Goal: Task Accomplishment & Management: Manage account settings

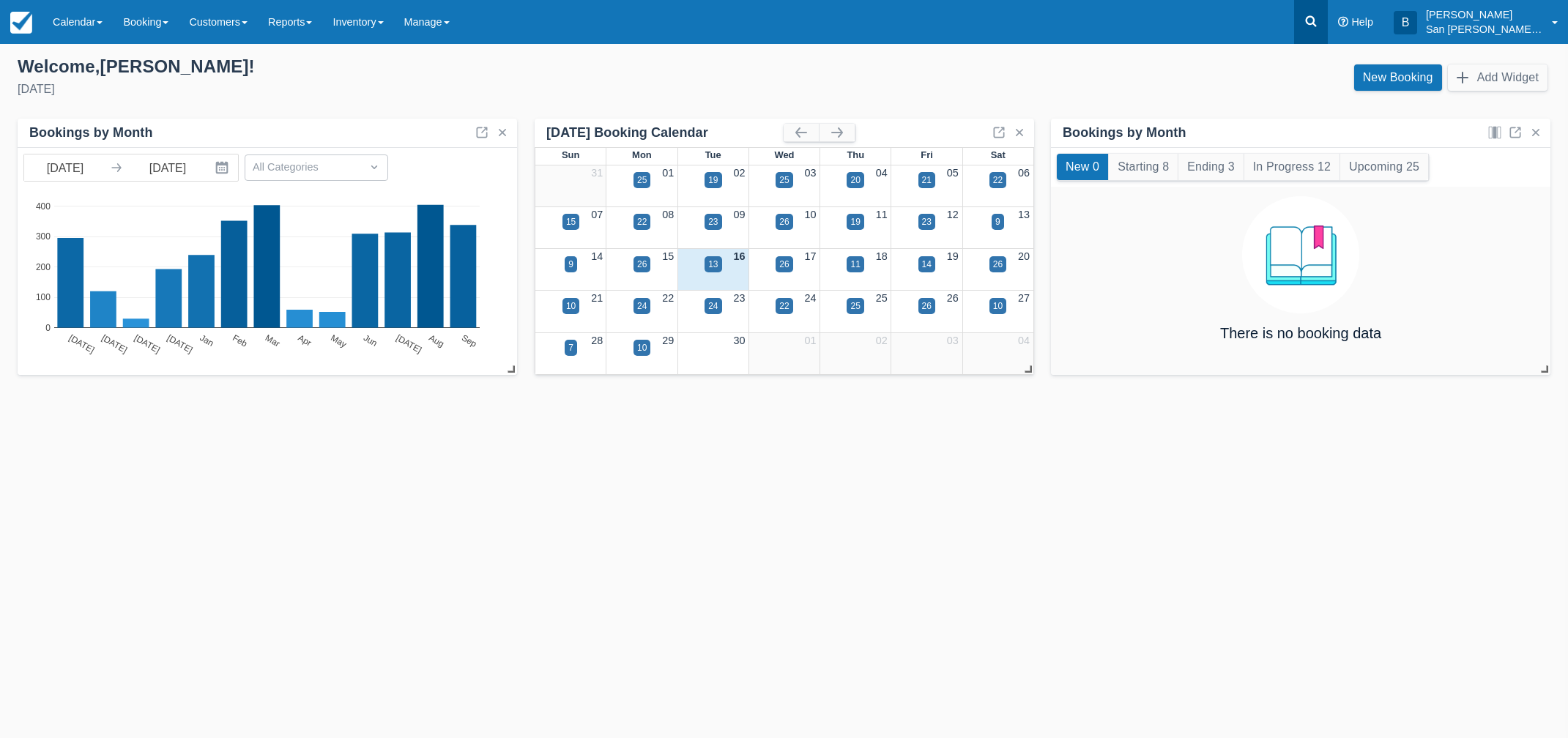
click at [1318, 23] on icon at bounding box center [1310, 21] width 14 height 14
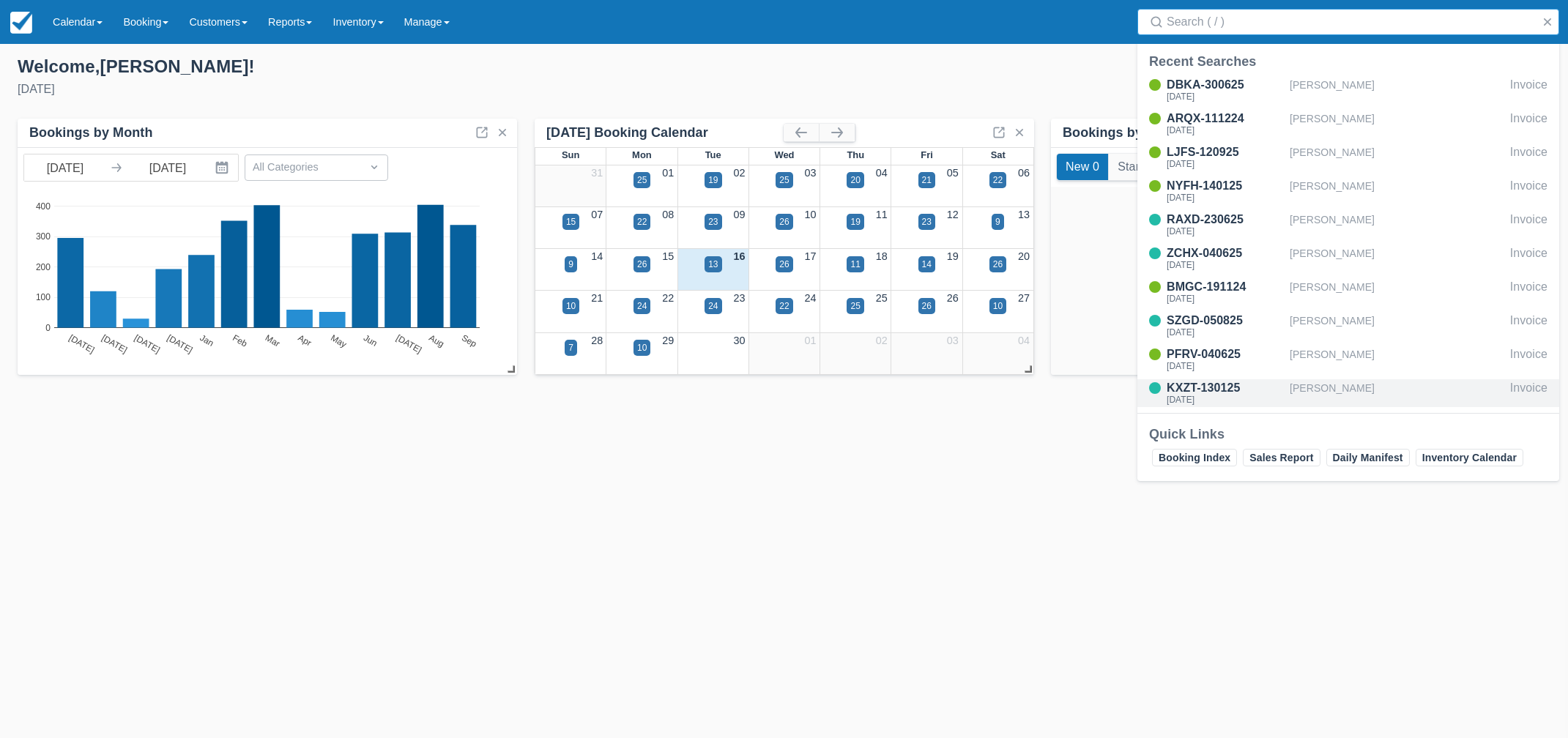
click at [1196, 386] on div "KXZT-130125" at bounding box center [1225, 388] width 117 height 17
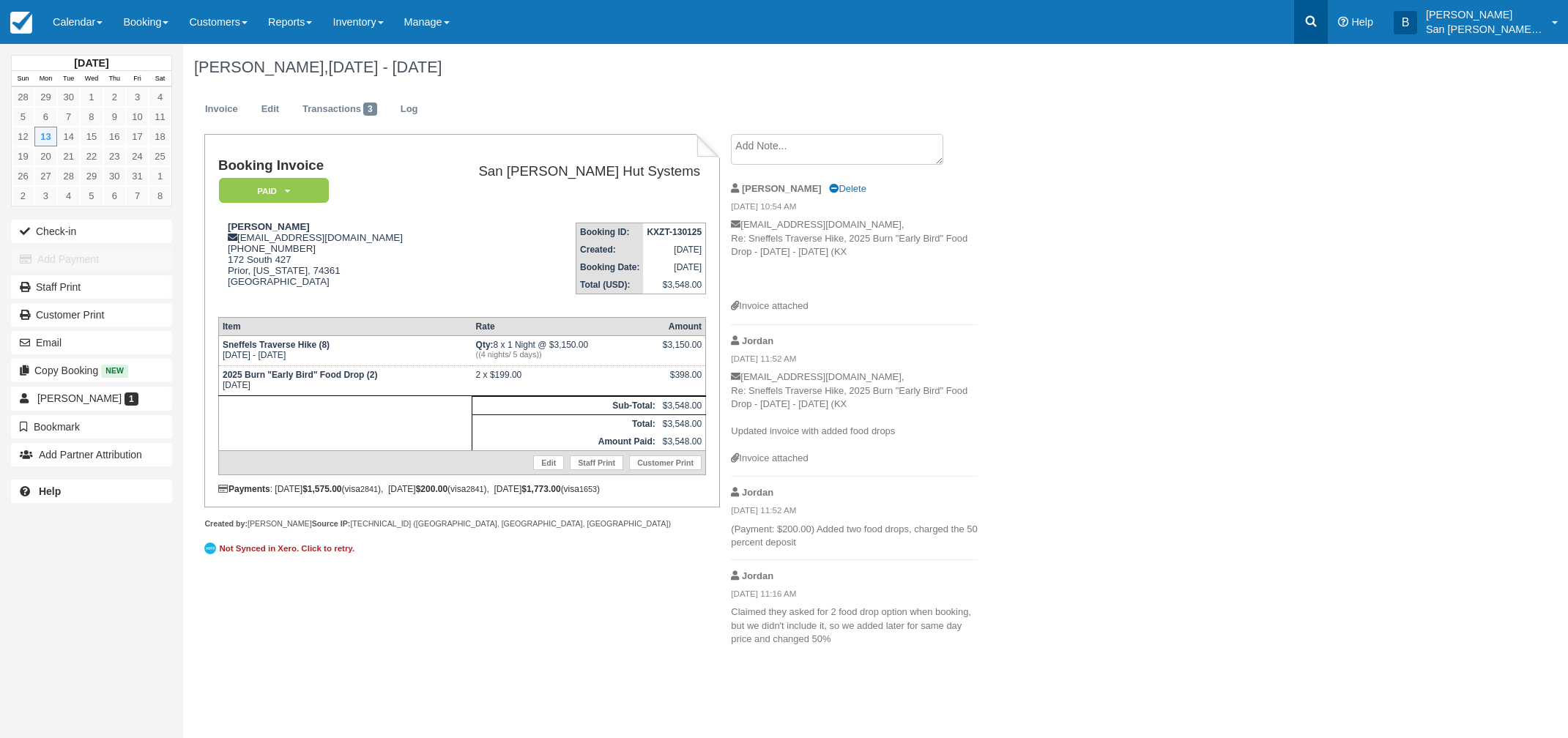
click at [1325, 29] on link at bounding box center [1310, 22] width 34 height 44
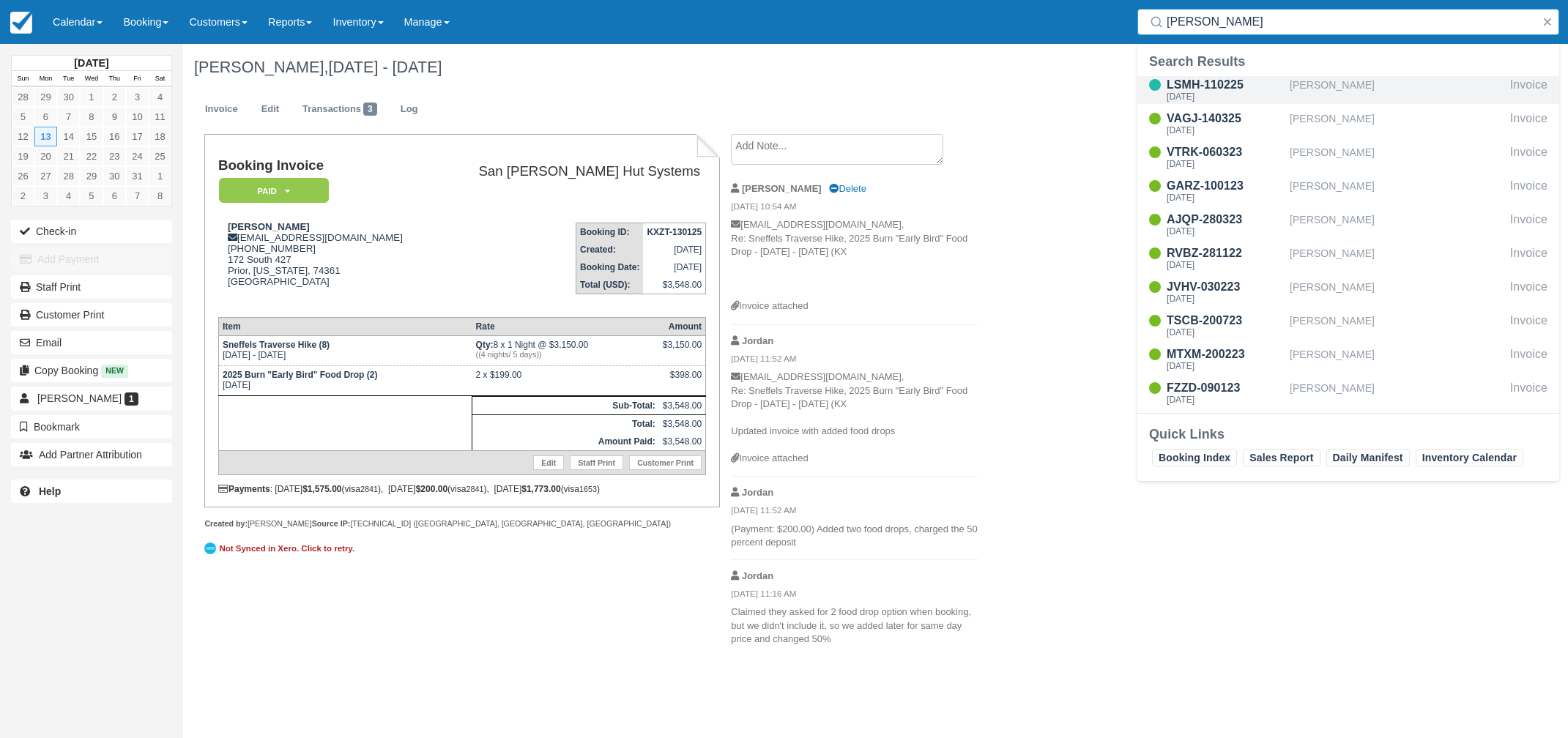
type input "smith"
click at [1187, 94] on div "Fri Jun 26 2026" at bounding box center [1225, 97] width 117 height 9
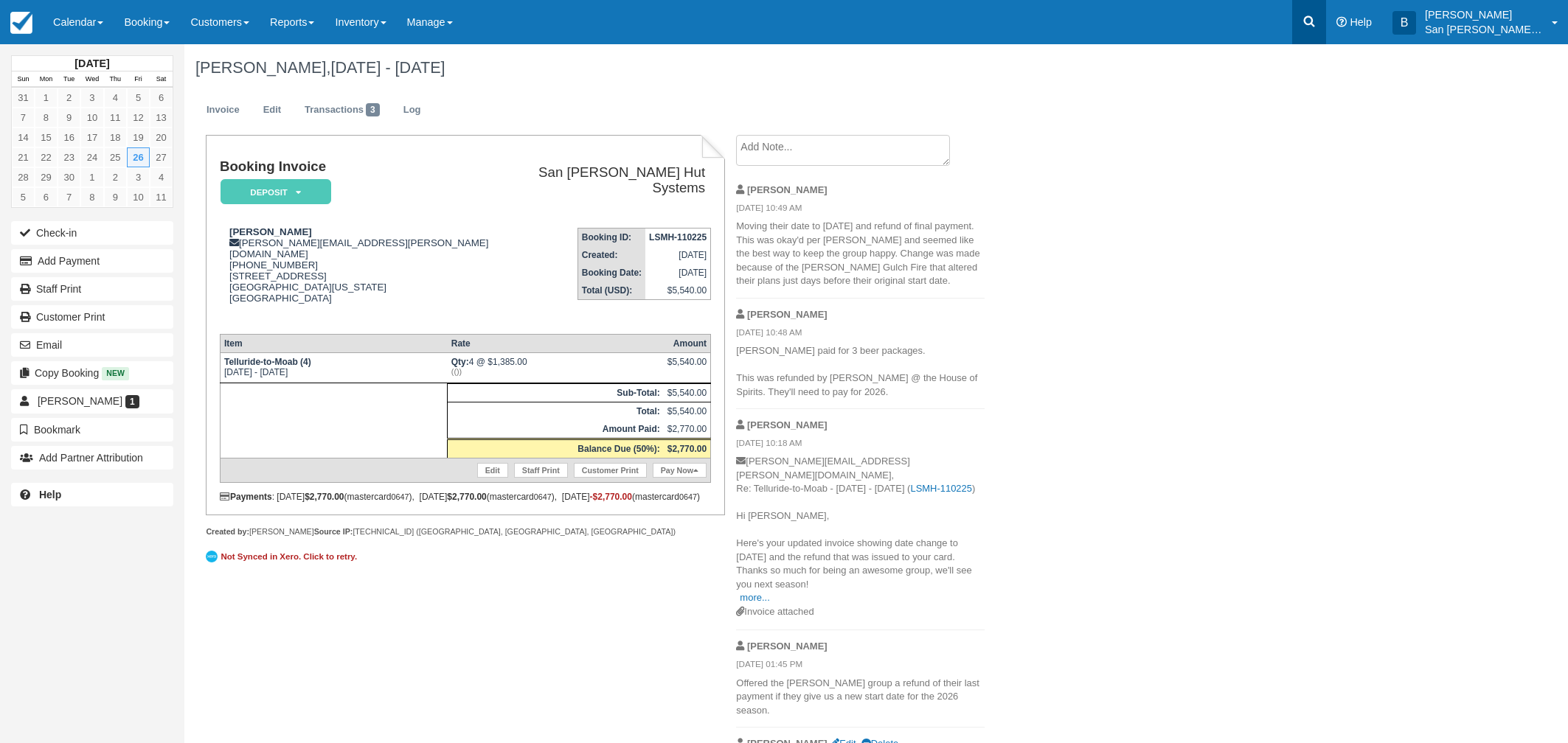
click at [1315, 16] on icon at bounding box center [1309, 21] width 11 height 11
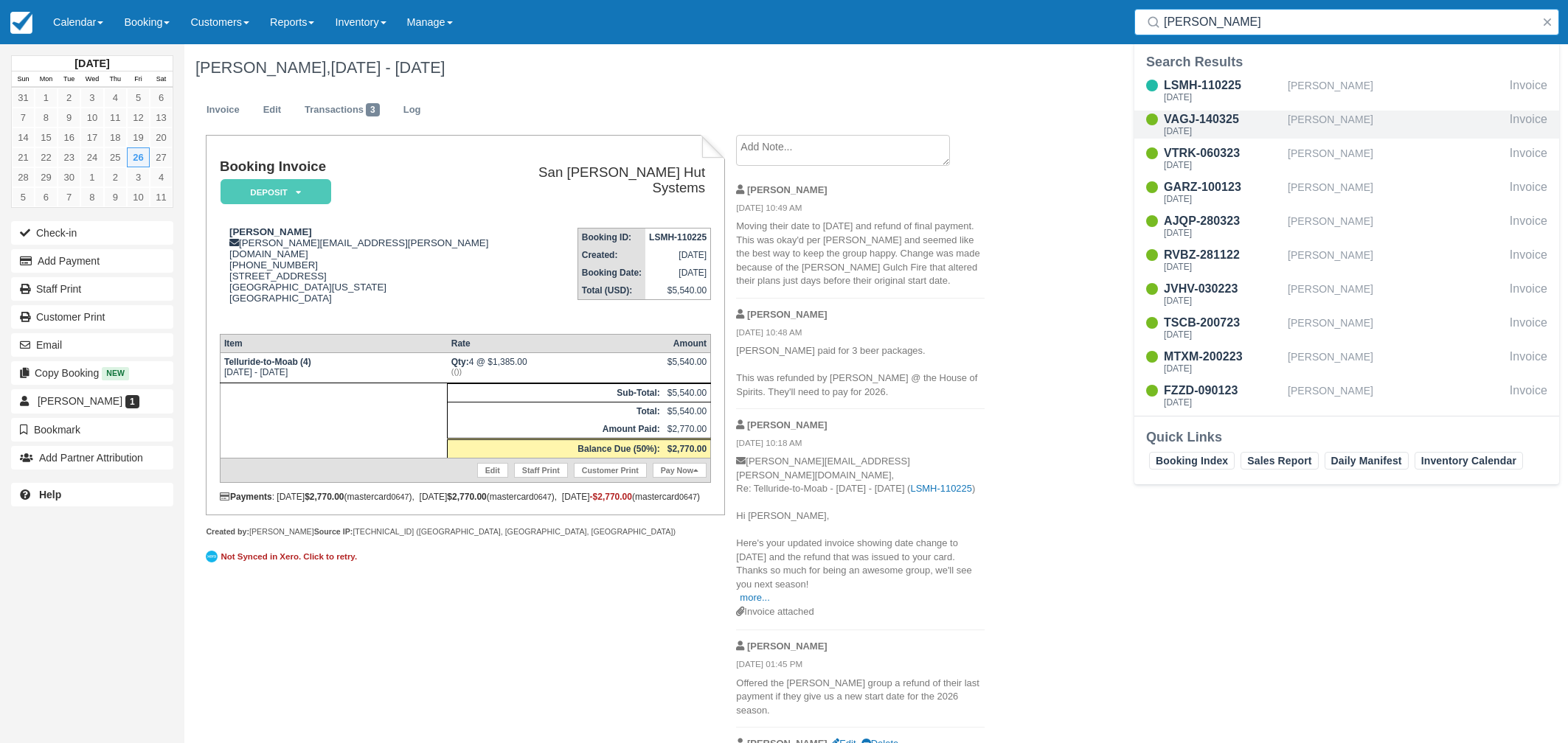
type input "smith"
click at [1213, 128] on div "[DATE]" at bounding box center [1223, 132] width 118 height 9
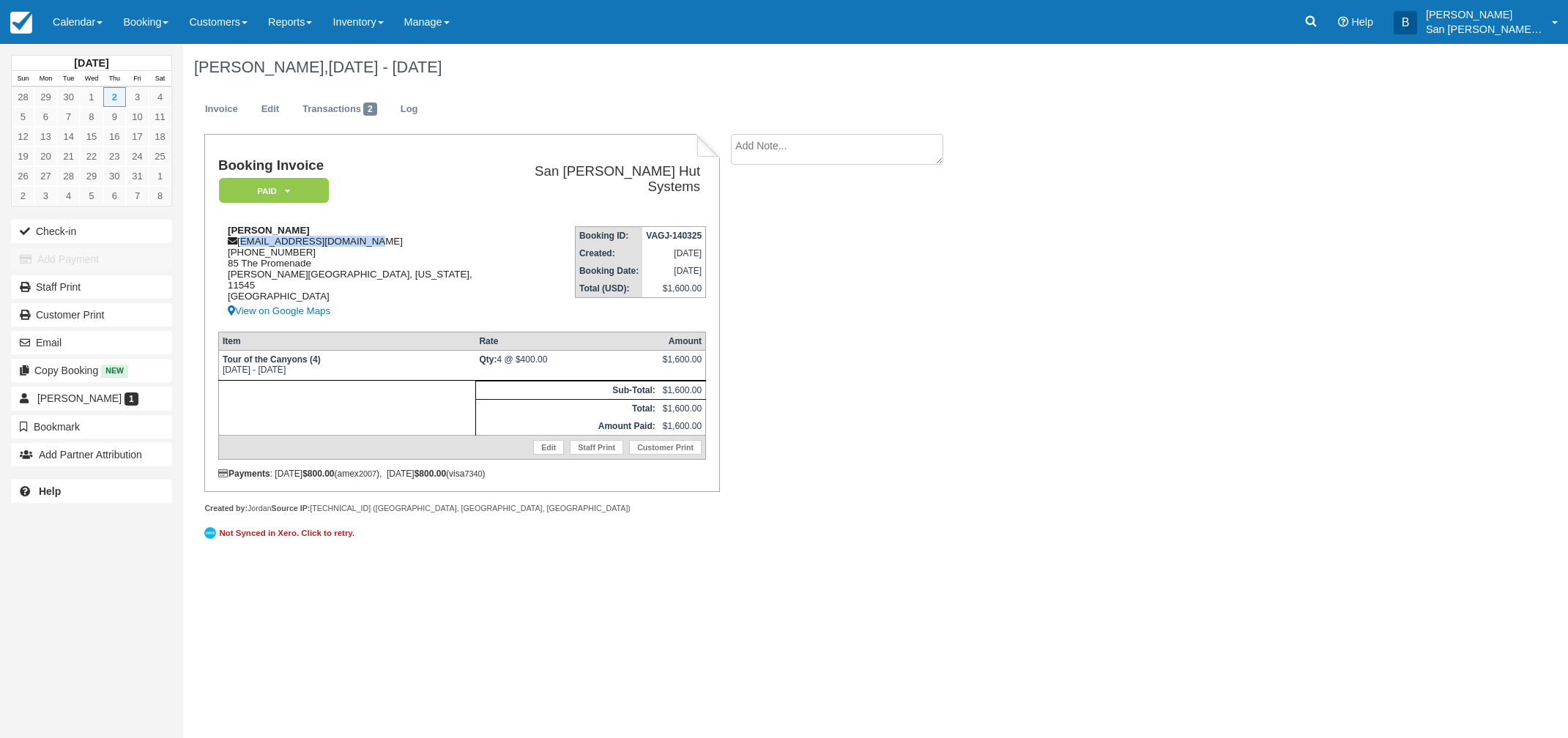
drag, startPoint x: 242, startPoint y: 236, endPoint x: 384, endPoint y: 236, distance: 142.0
click at [384, 236] on div "[PERSON_NAME] [PERSON_NAME][EMAIL_ADDRESS][DOMAIN_NAME] [PHONE_NUMBER] [STREET_…" at bounding box center [351, 272] width 266 height 95
copy div "waynesmith@optonline.net"
click at [1323, 5] on link at bounding box center [1310, 22] width 34 height 44
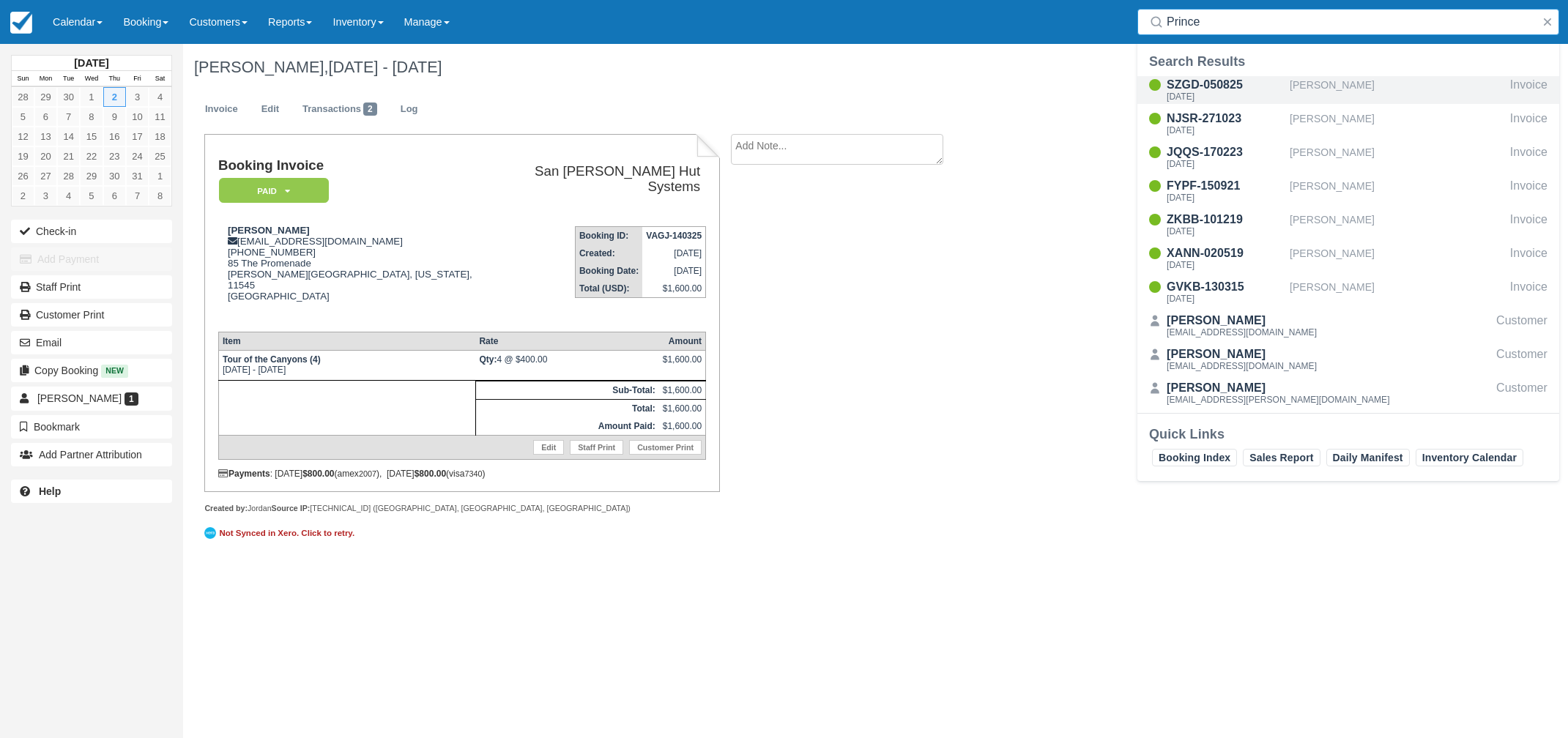
type input "Prince"
click at [1197, 82] on div "SZGD-050825" at bounding box center [1225, 84] width 117 height 17
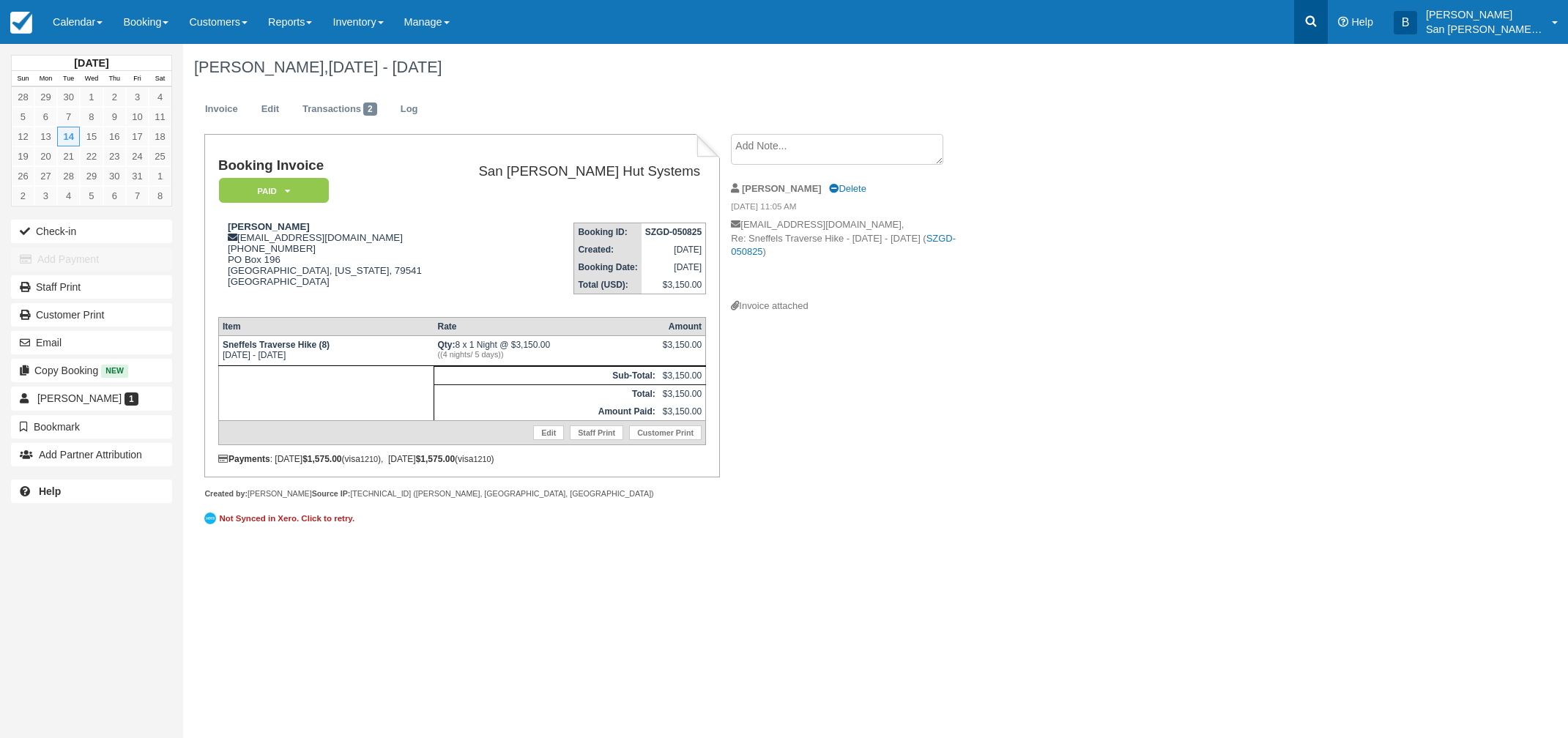
click at [1308, 22] on link at bounding box center [1310, 22] width 34 height 44
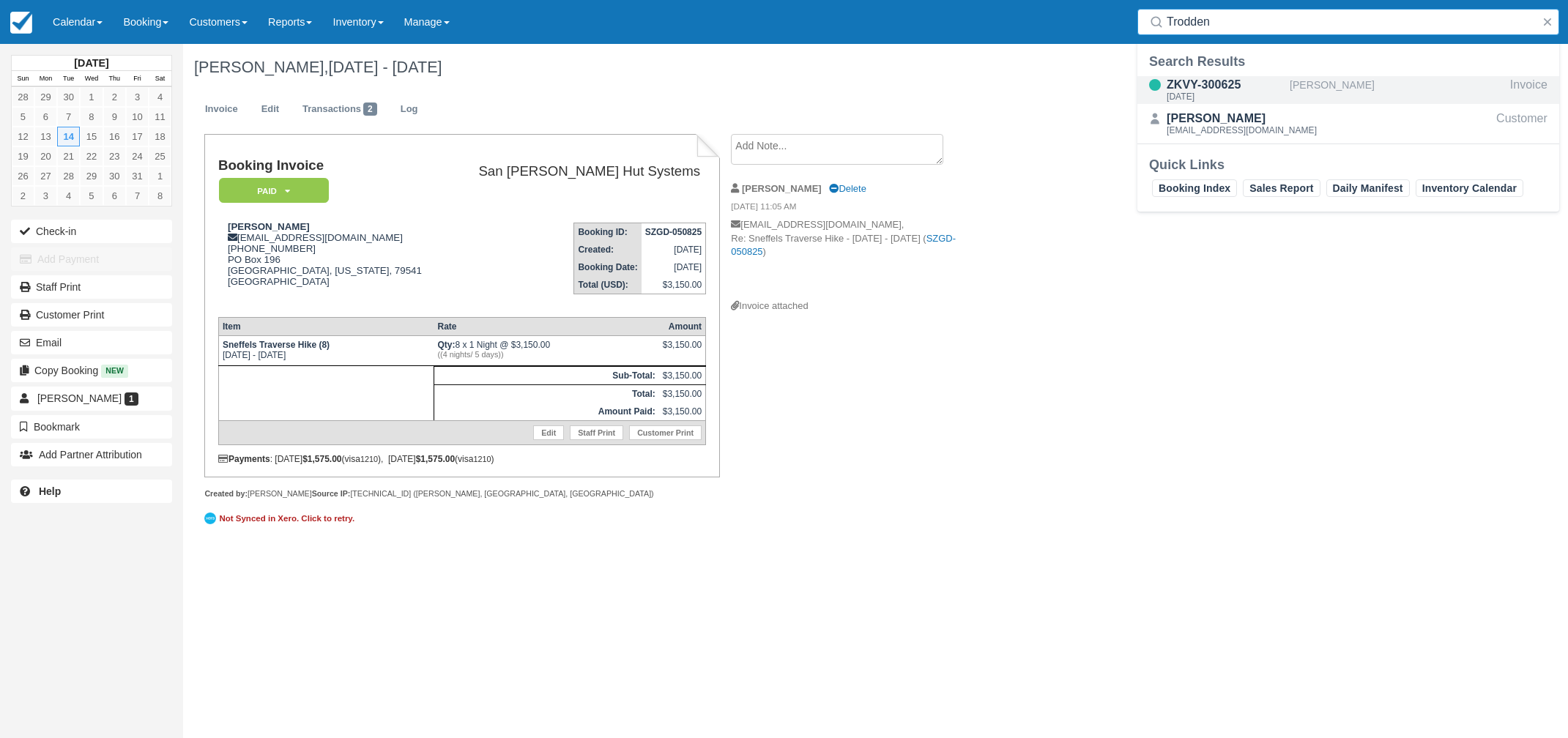
type input "Trodden"
click at [1213, 92] on div "Sun Oct 5 2025" at bounding box center [1225, 97] width 117 height 9
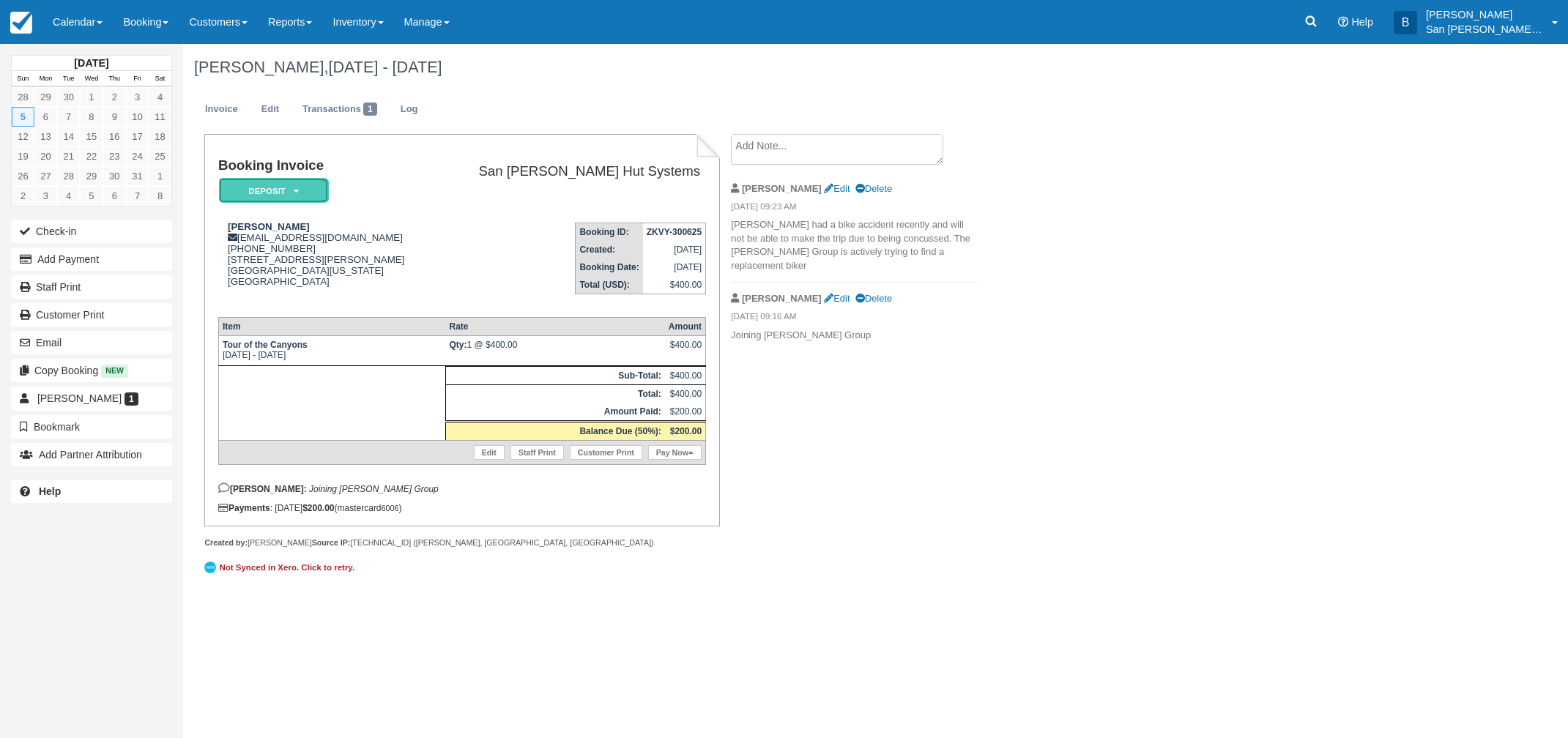
click at [285, 187] on em "Deposit" at bounding box center [273, 191] width 110 height 26
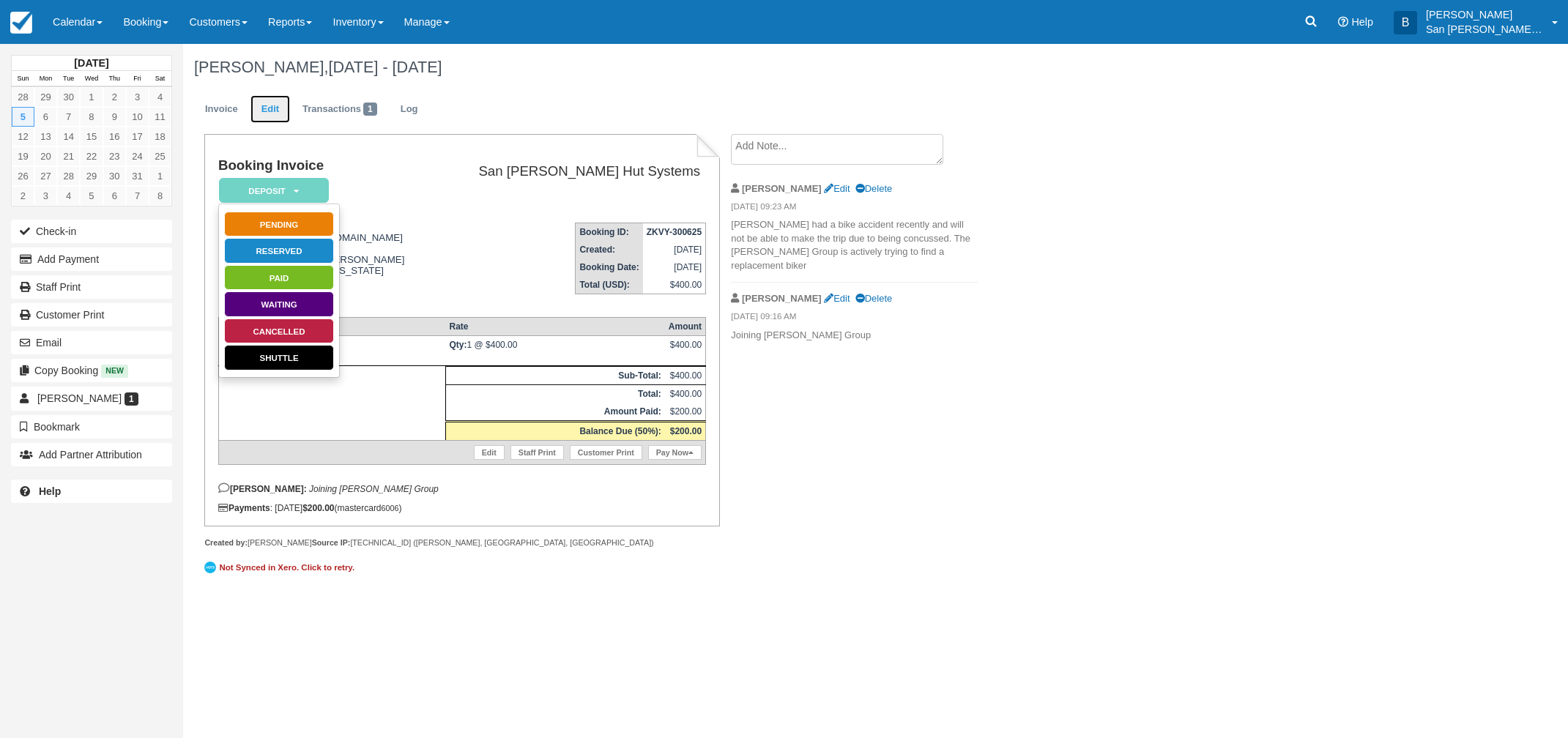
click at [275, 102] on link "Edit" at bounding box center [270, 110] width 40 height 29
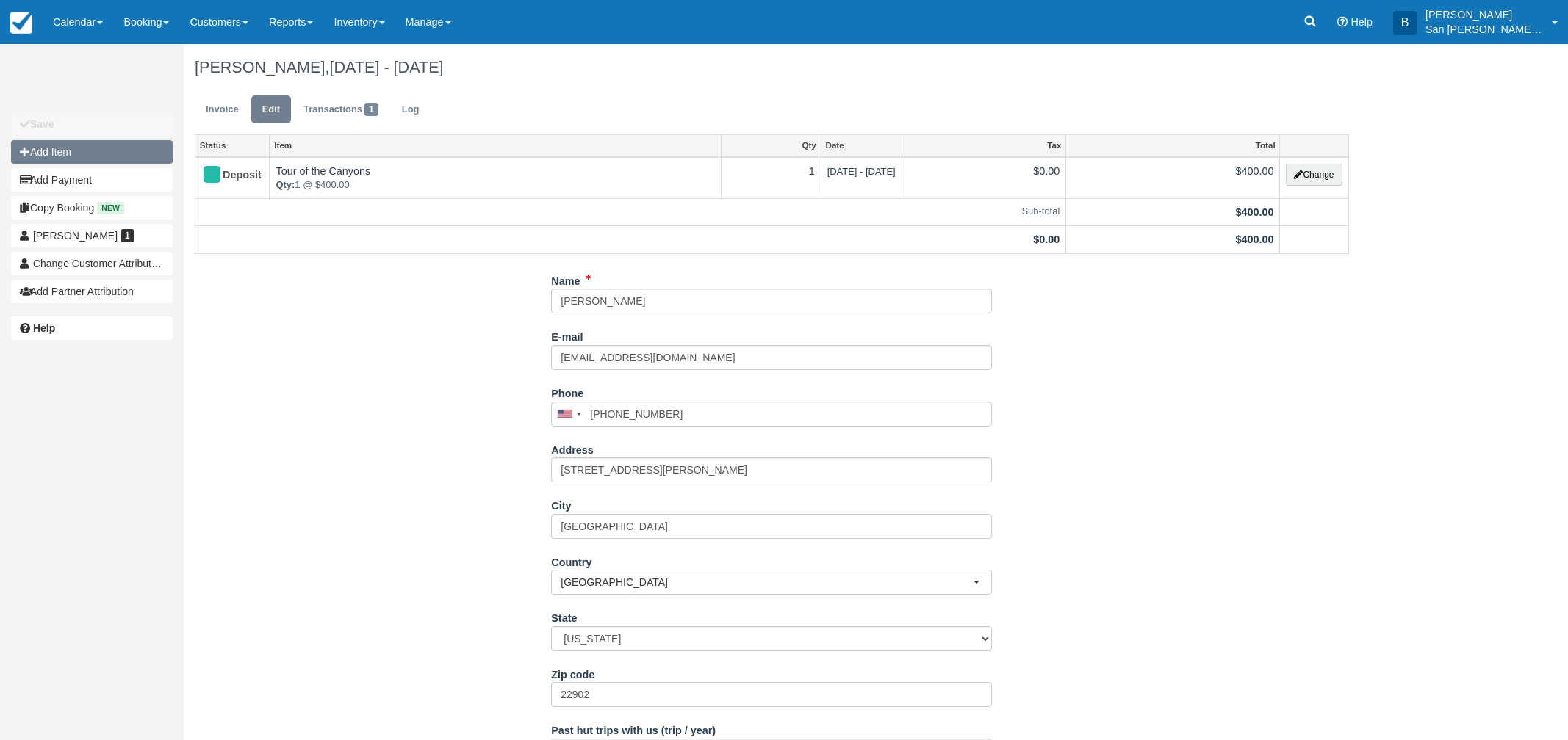
click at [68, 145] on button "Add Item" at bounding box center [92, 151] width 161 height 23
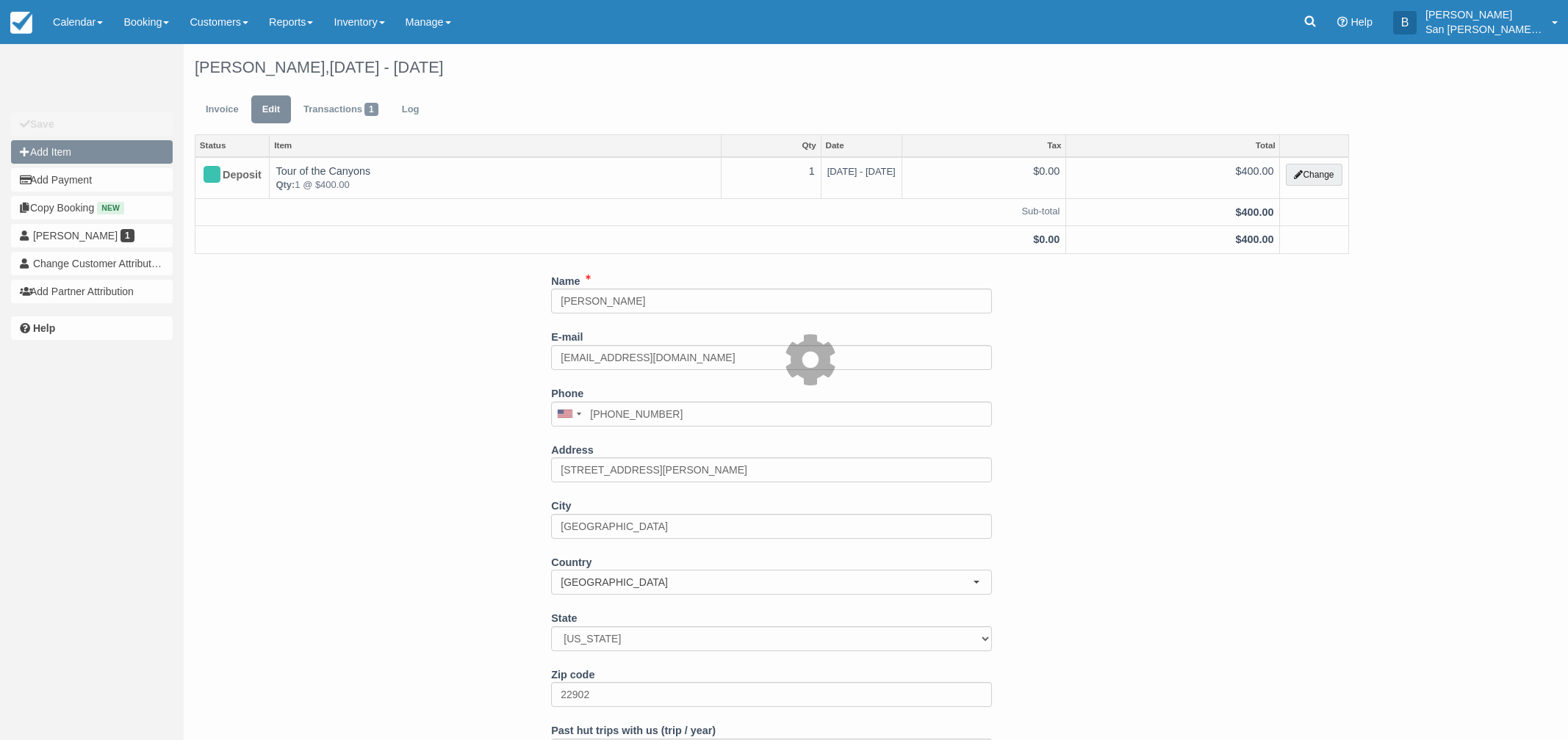
type input "0.00"
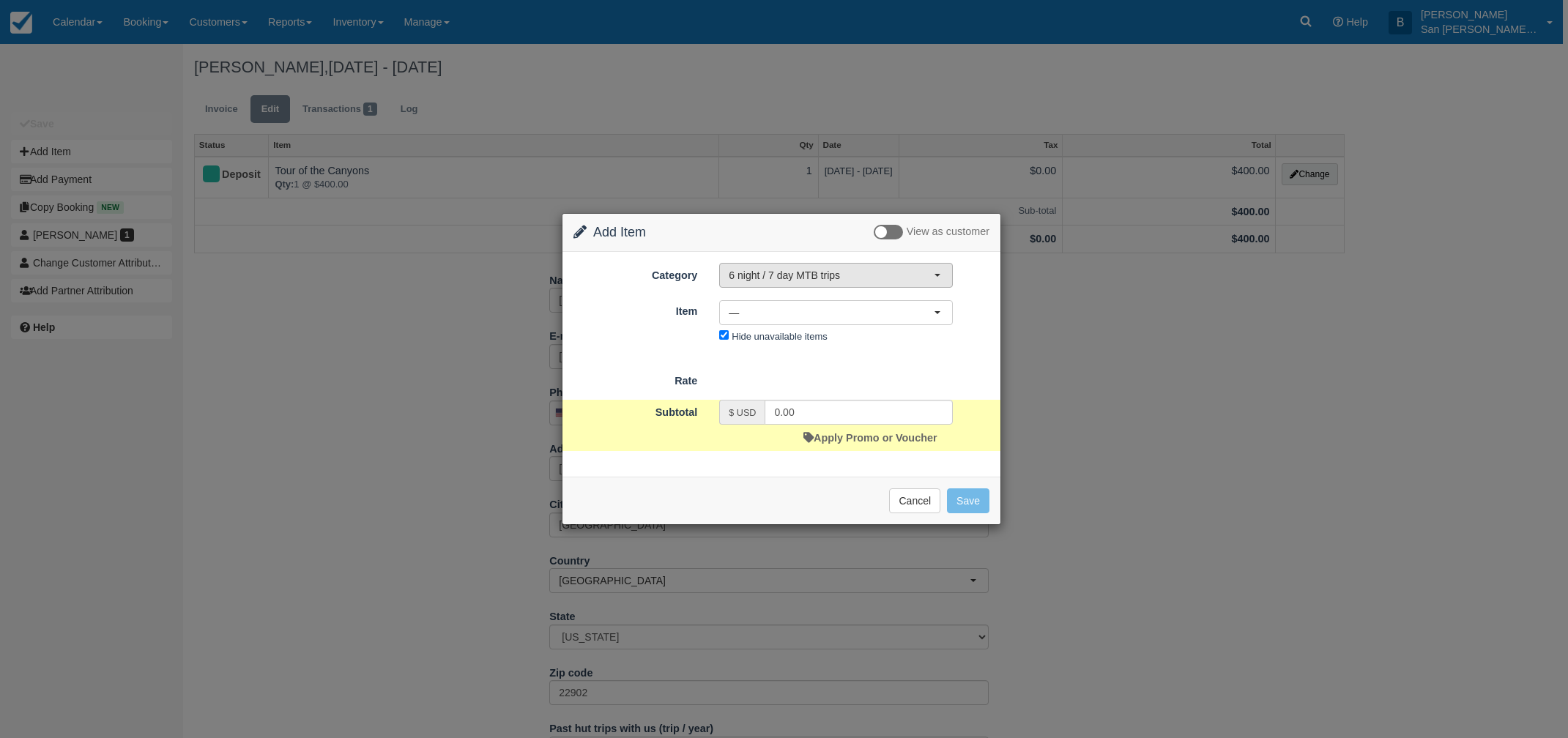
click at [815, 274] on span "6 night / 7 day MTB trips" at bounding box center [831, 275] width 205 height 14
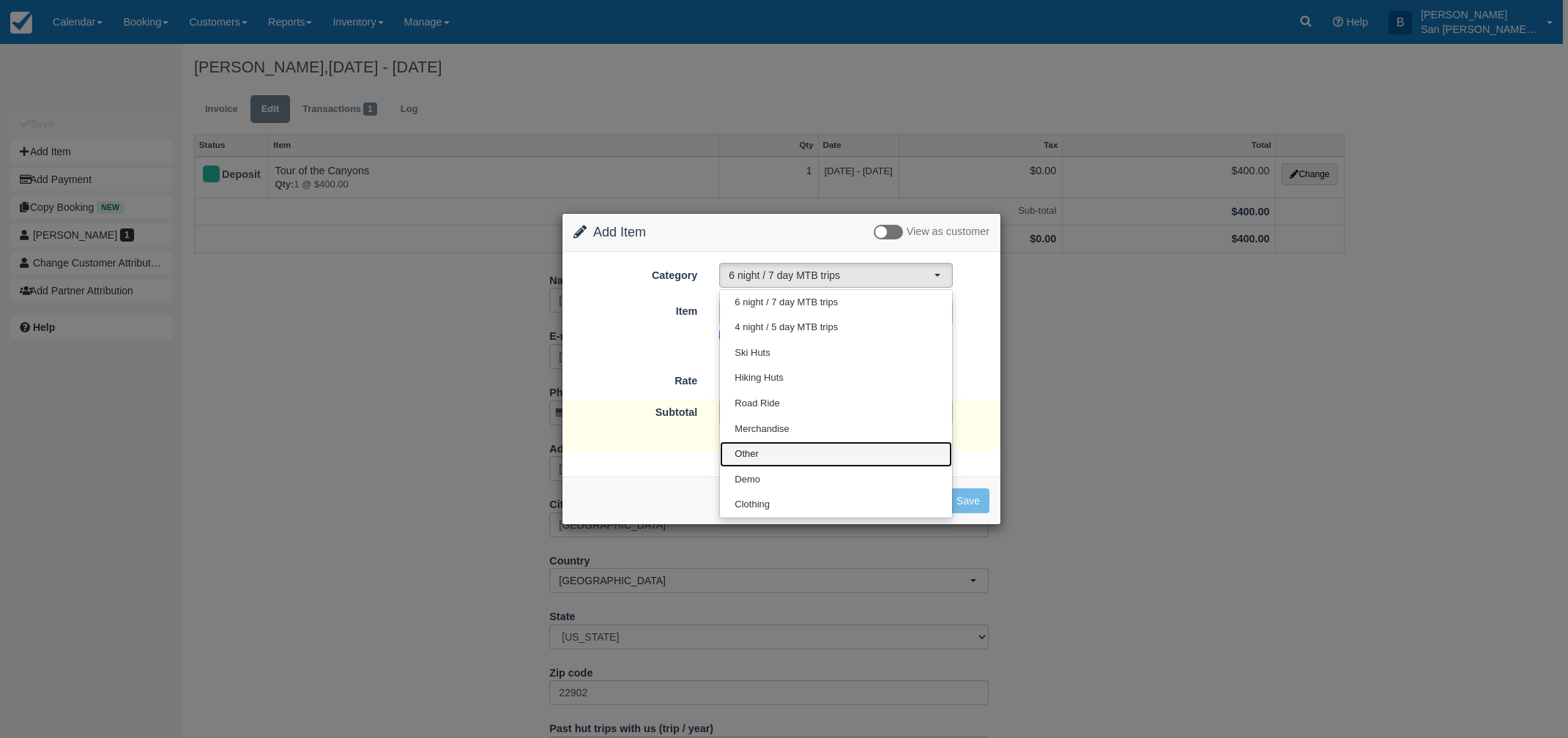
click at [772, 455] on link "Other" at bounding box center [835, 455] width 232 height 26
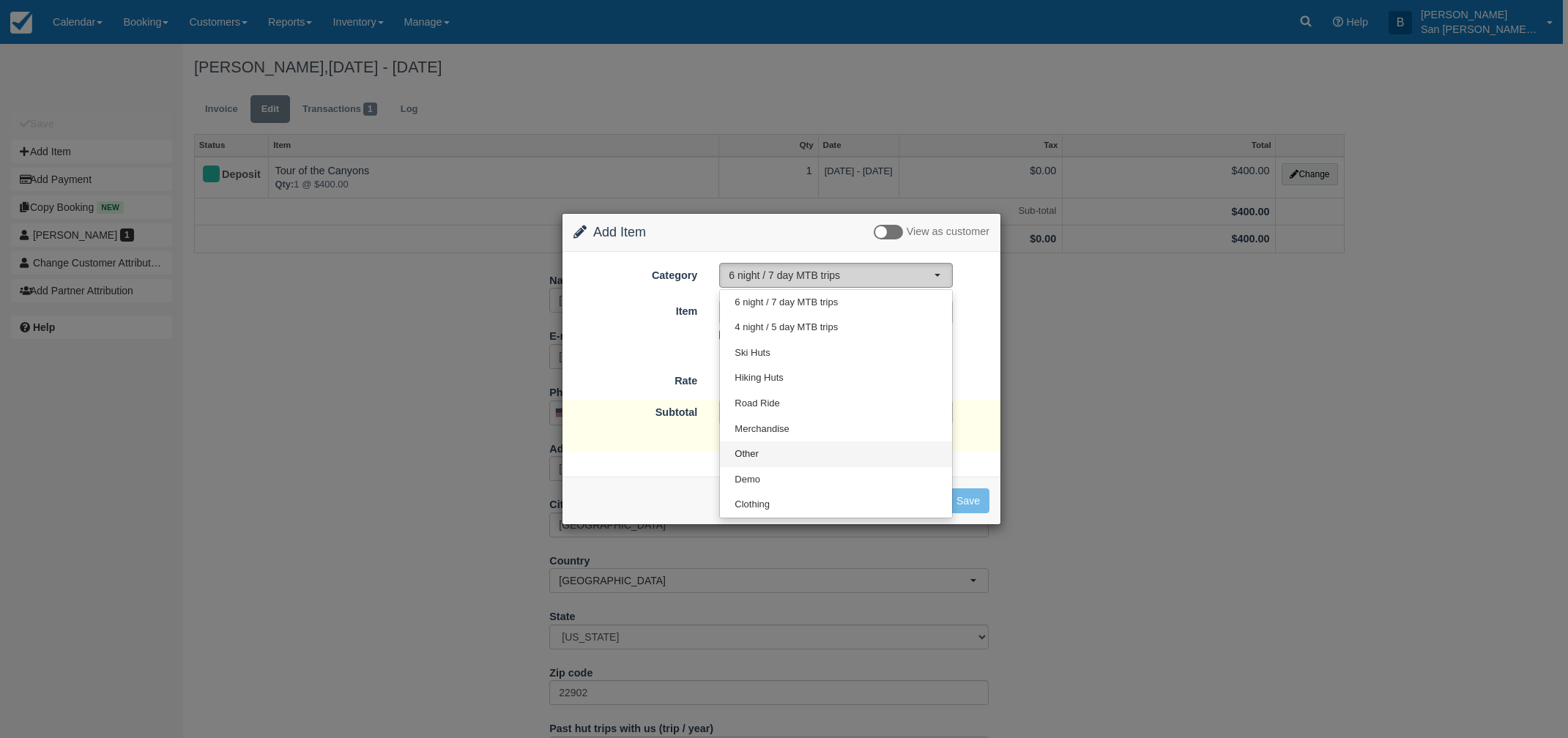
select select "15"
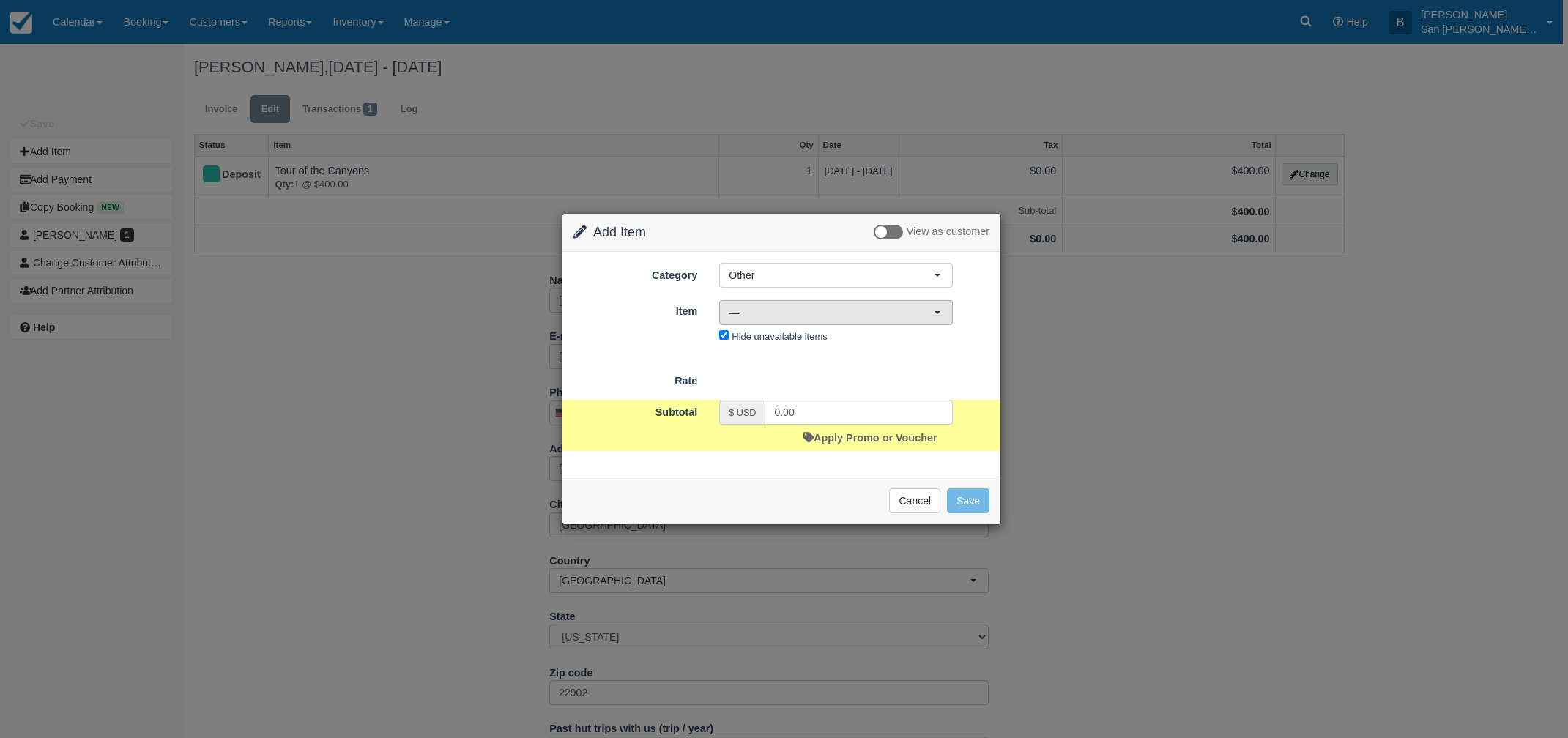
click at [751, 312] on span "—" at bounding box center [831, 312] width 205 height 14
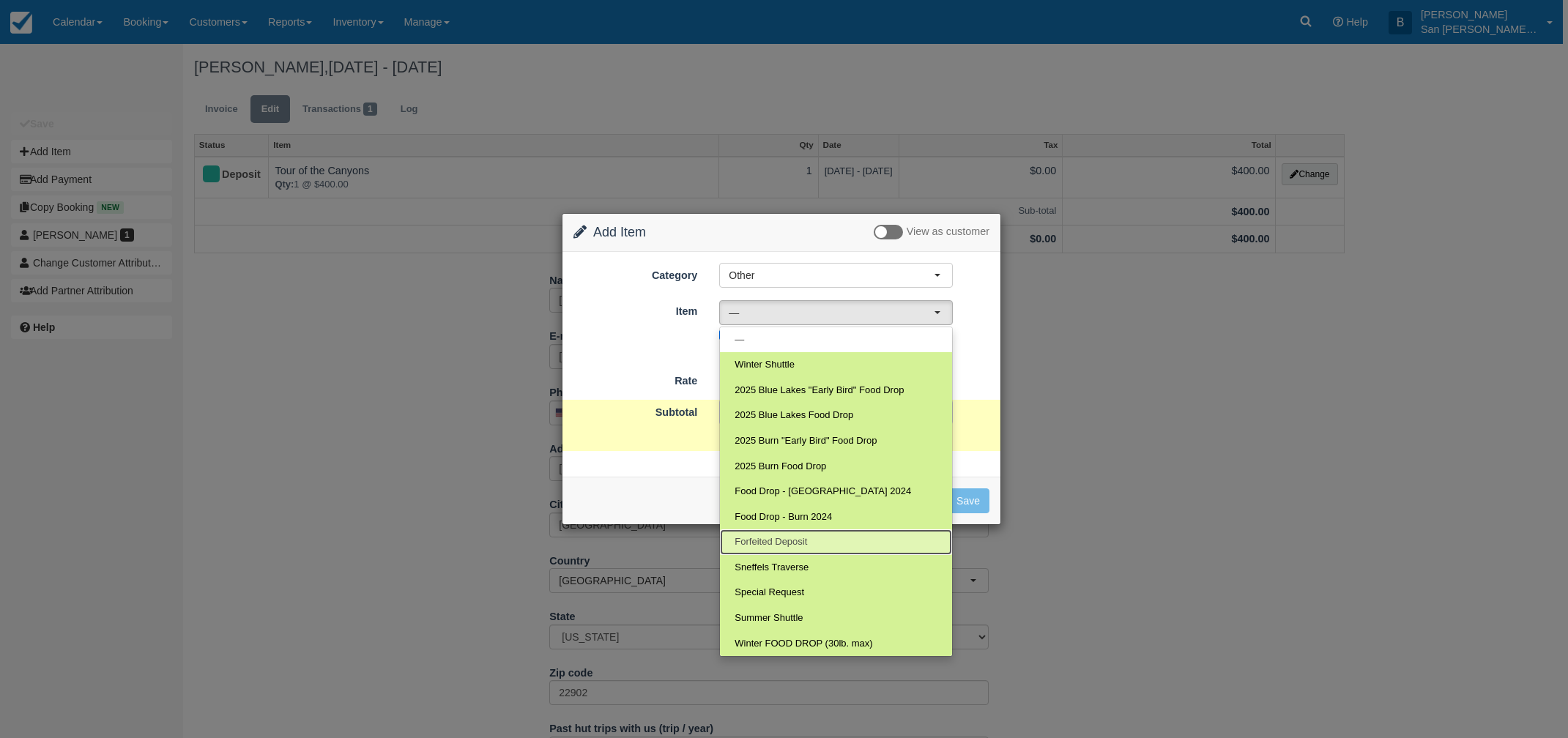
click at [787, 539] on span "Forfeited Deposit" at bounding box center [771, 542] width 72 height 14
select select "109"
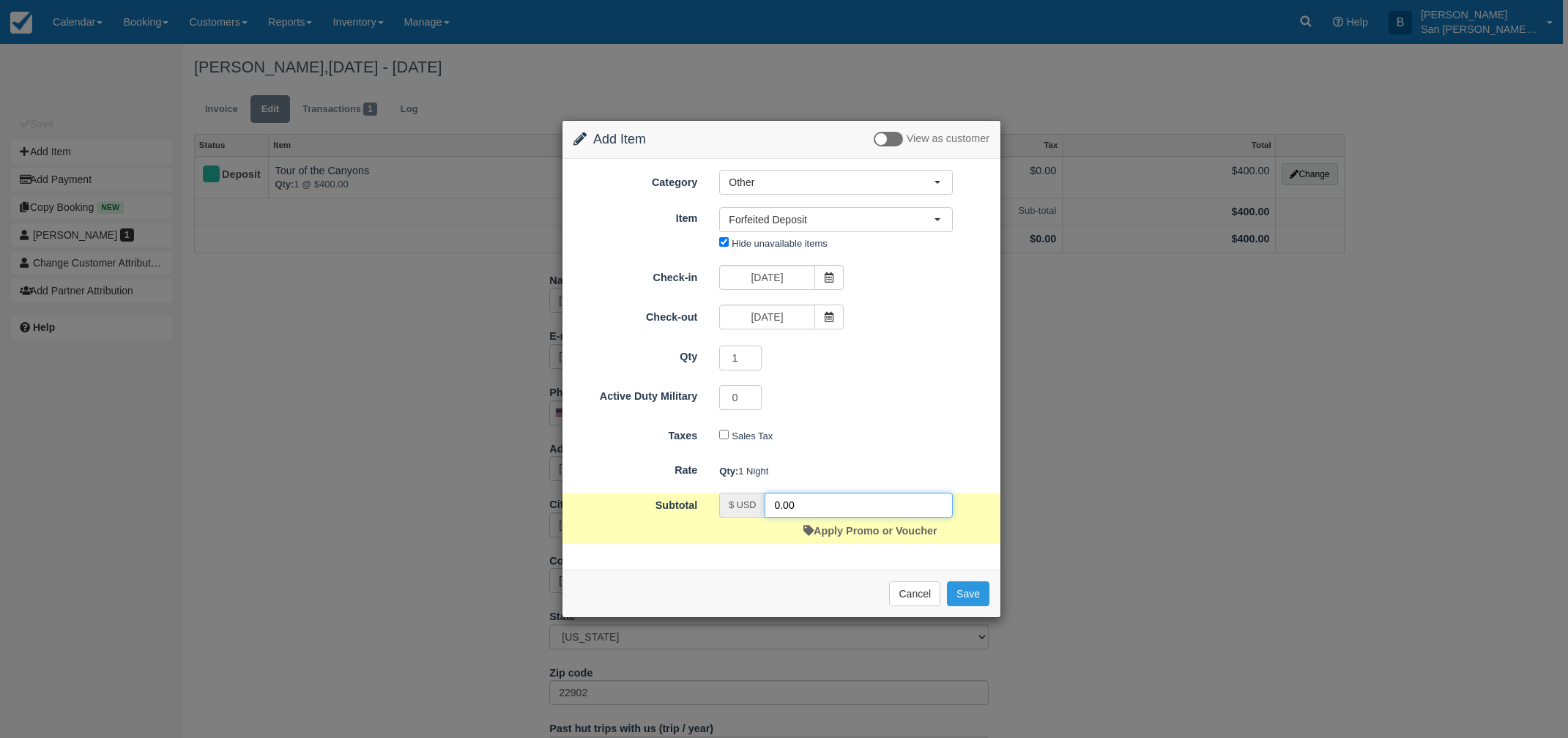
drag, startPoint x: 819, startPoint y: 498, endPoint x: 738, endPoint y: 501, distance: 81.1
click at [738, 501] on div "$ USD 0.00" at bounding box center [835, 505] width 234 height 25
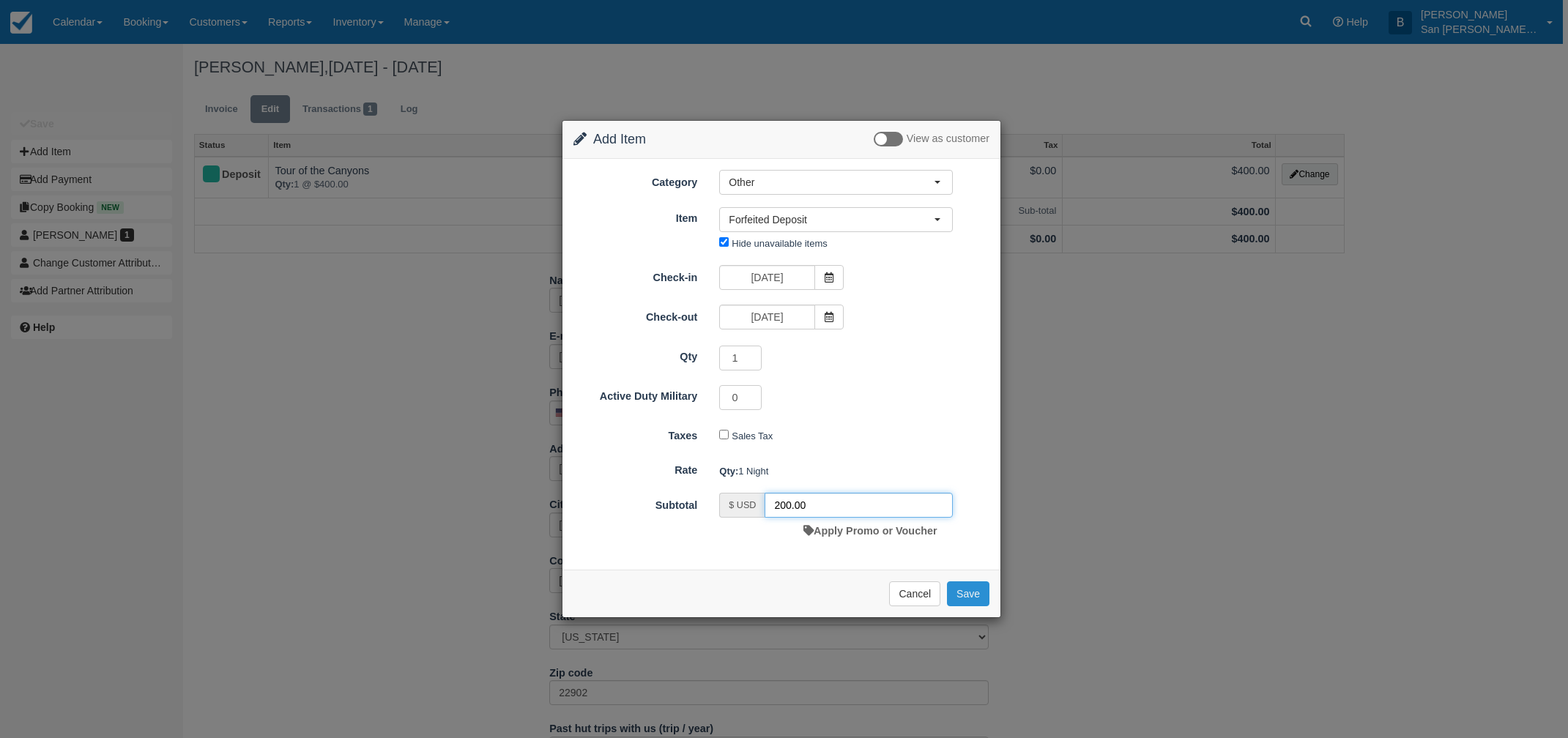
type input "200.00"
click at [983, 593] on button "Save" at bounding box center [968, 594] width 43 height 25
checkbox input "false"
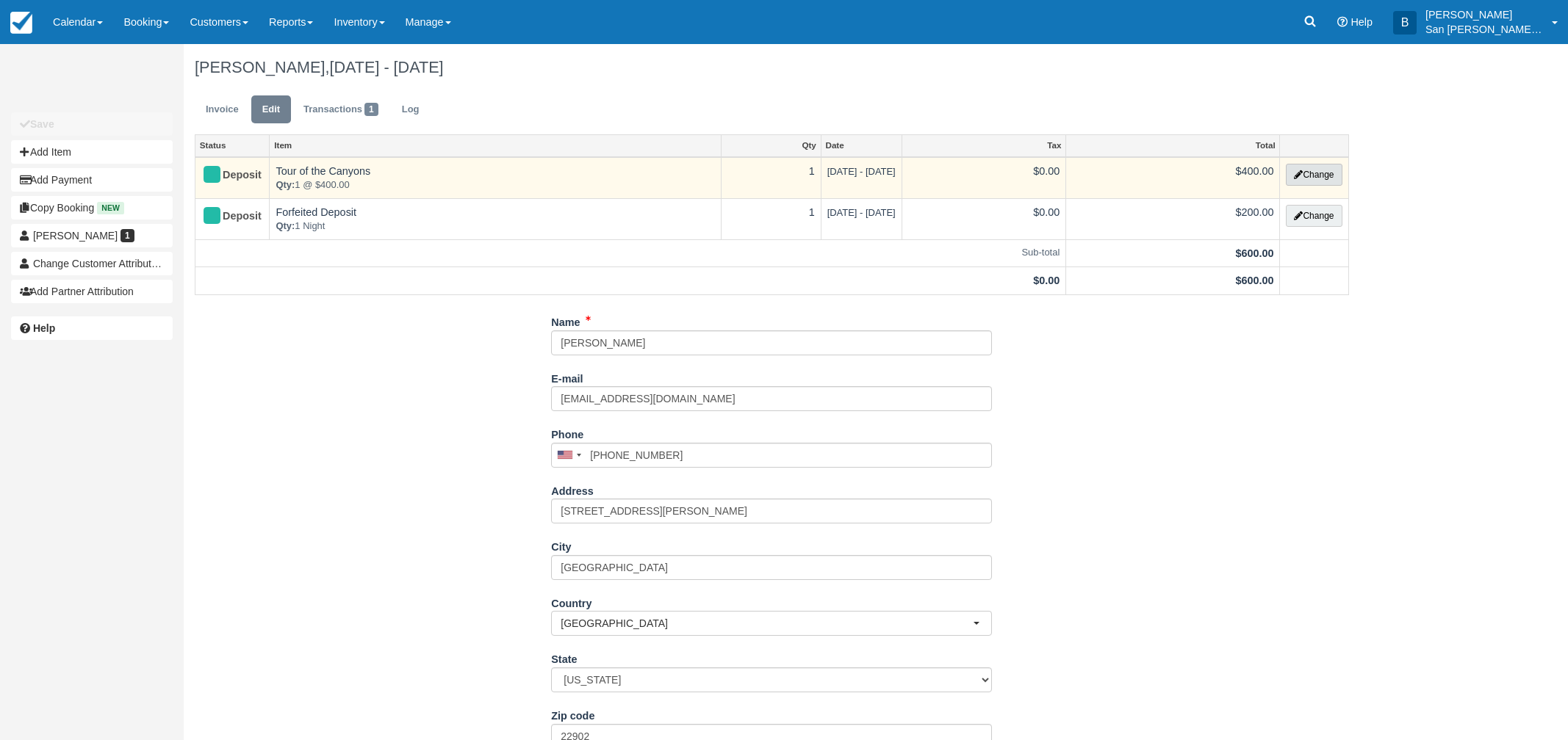
click at [1318, 179] on button "Change" at bounding box center [1314, 174] width 56 height 22
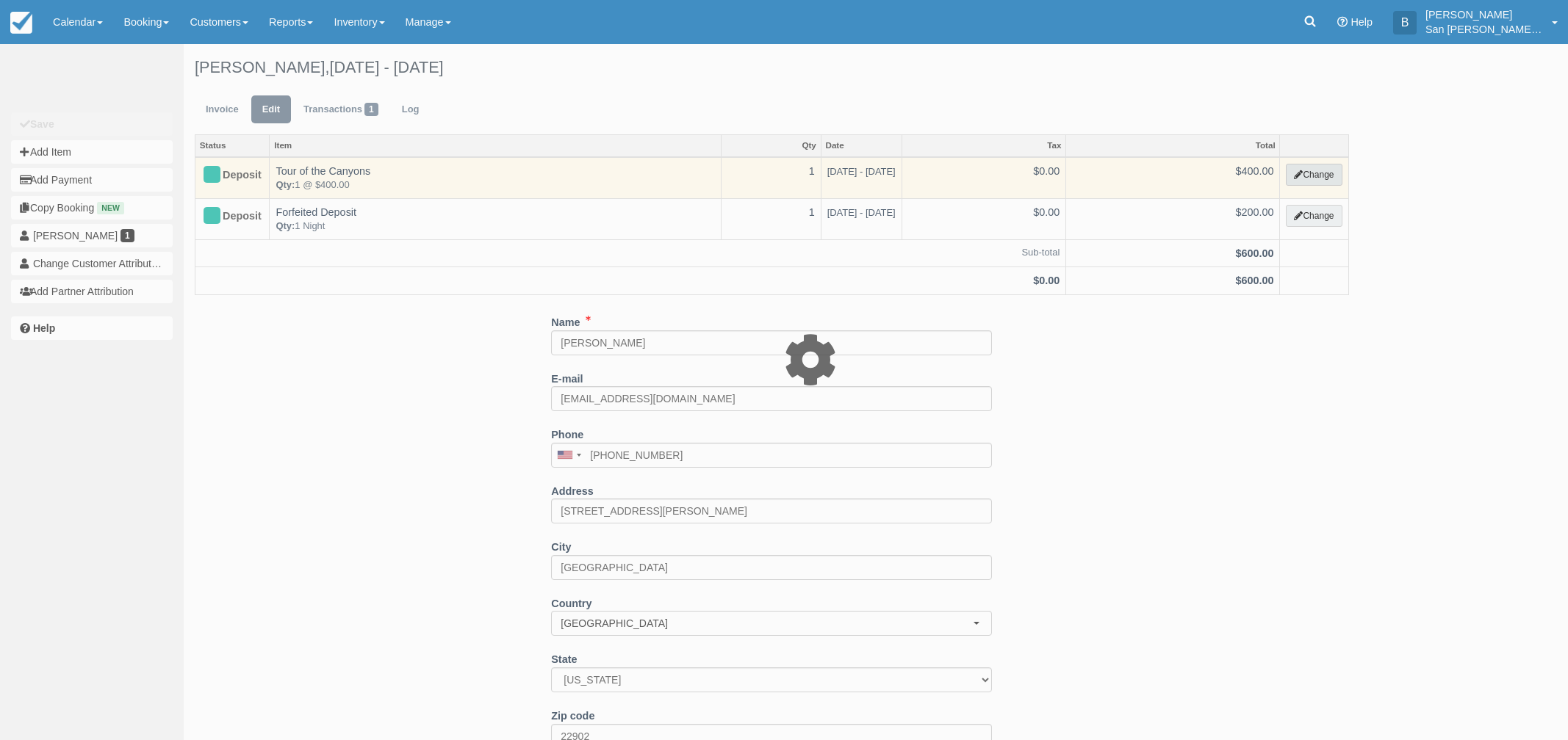
select select "20"
type input "400.00"
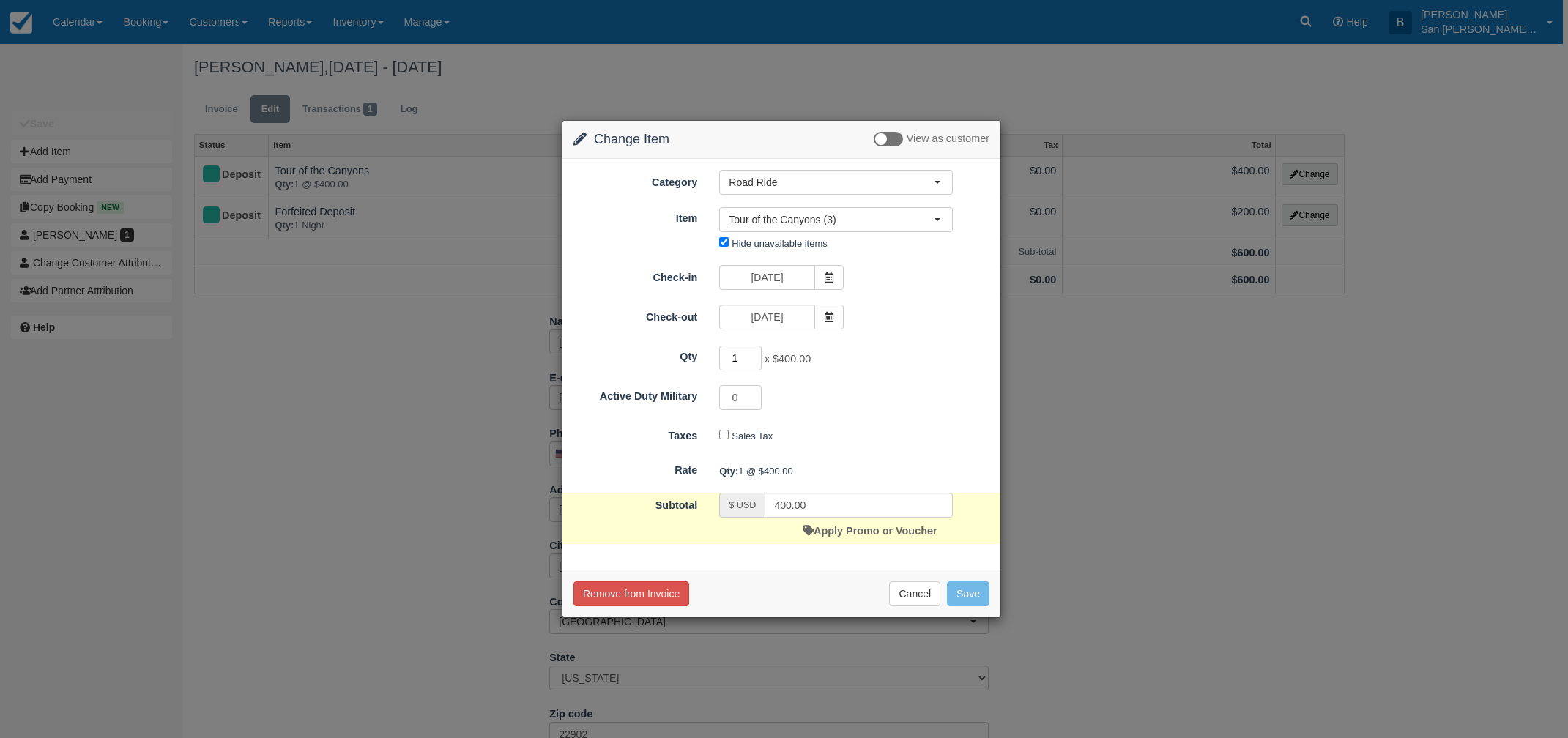
drag, startPoint x: 745, startPoint y: 364, endPoint x: 685, endPoint y: 367, distance: 60.1
click at [685, 367] on div "Qty 1 x $400.00 Required." at bounding box center [781, 358] width 438 height 29
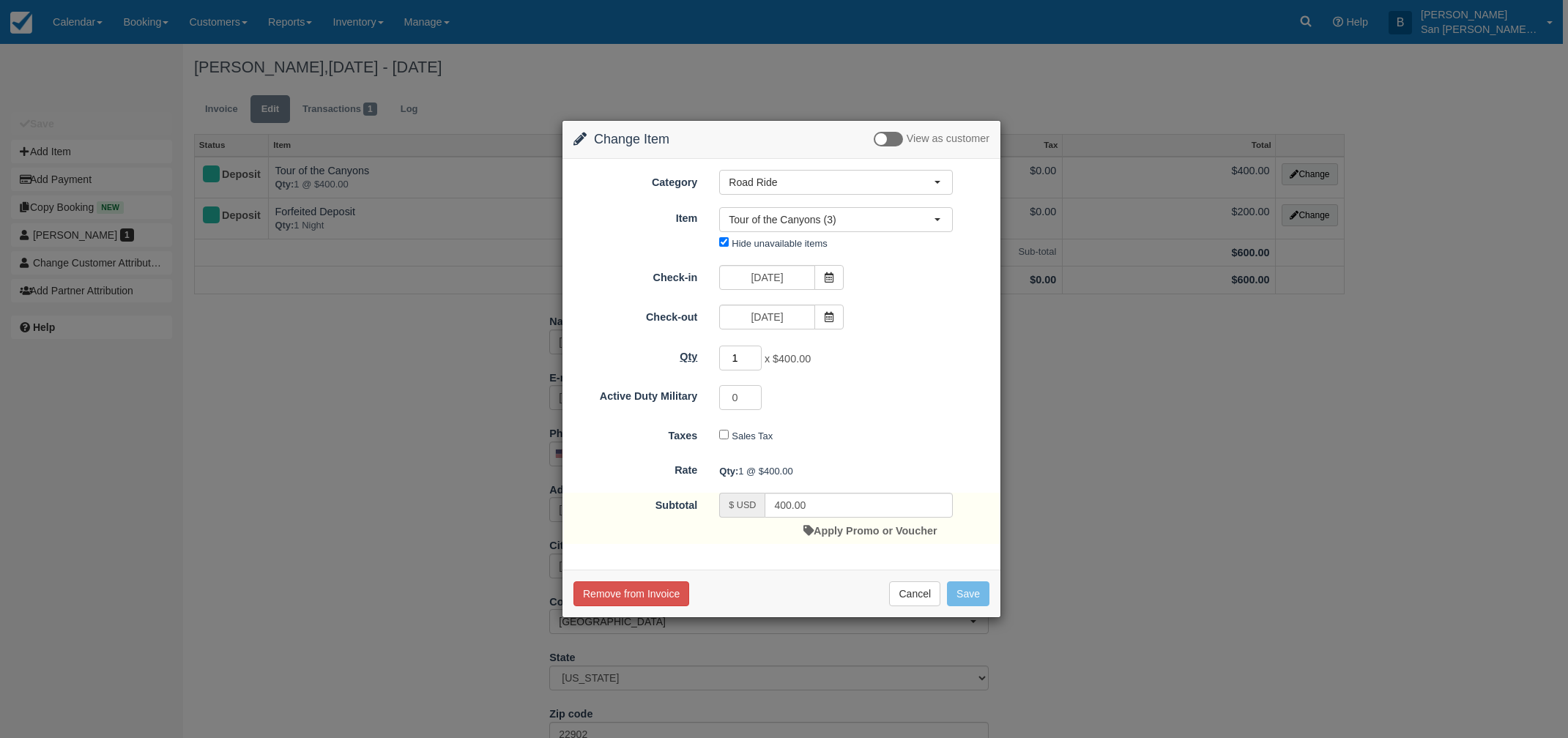
type input "0"
drag, startPoint x: 747, startPoint y: 357, endPoint x: 710, endPoint y: 353, distance: 37.2
click at [710, 354] on div "1 x $400.00 Required." at bounding box center [835, 360] width 255 height 29
type input "0"
click at [906, 591] on button "Cancel" at bounding box center [914, 594] width 51 height 25
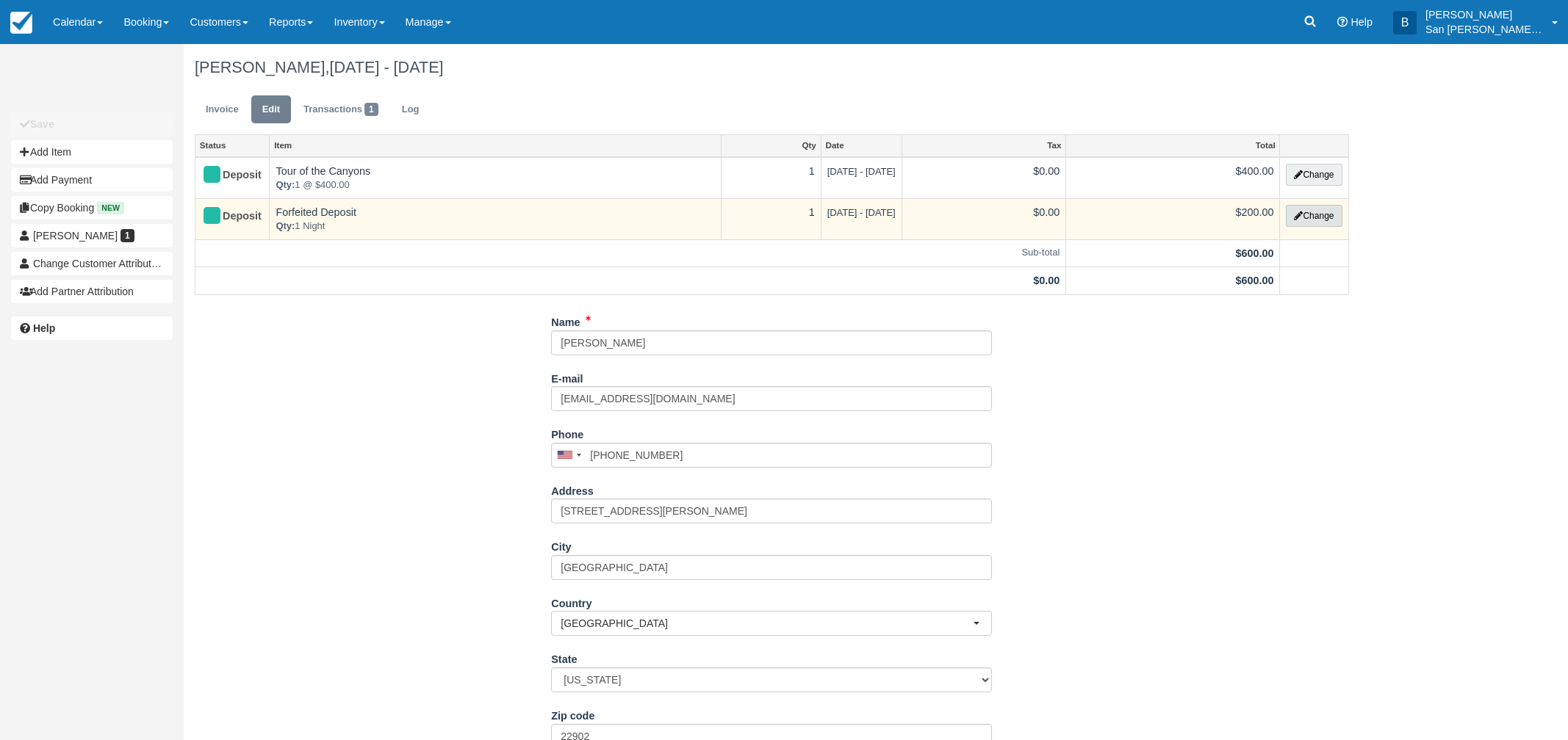
click at [1306, 222] on button "Change" at bounding box center [1314, 216] width 56 height 22
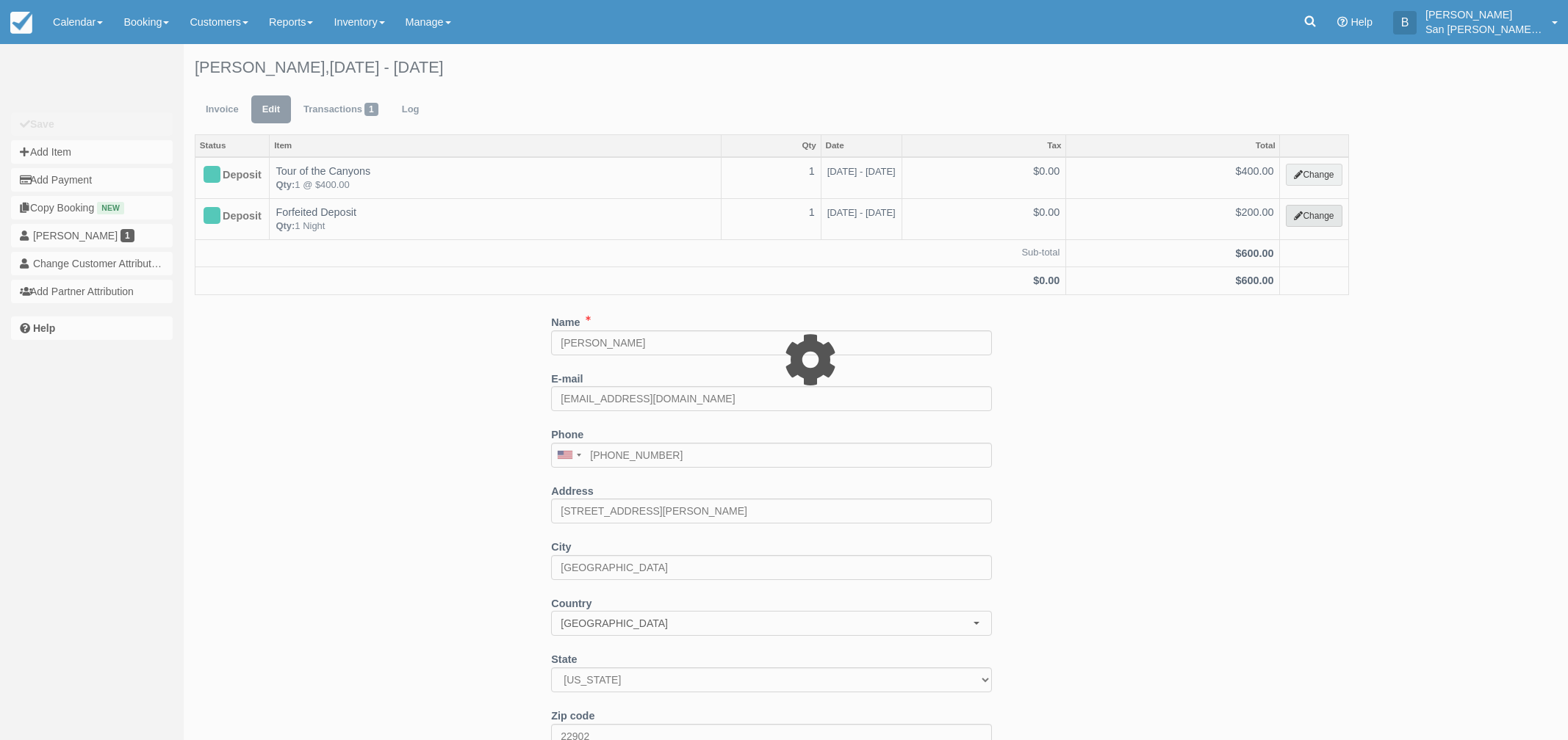
select select "15"
type input "200.00"
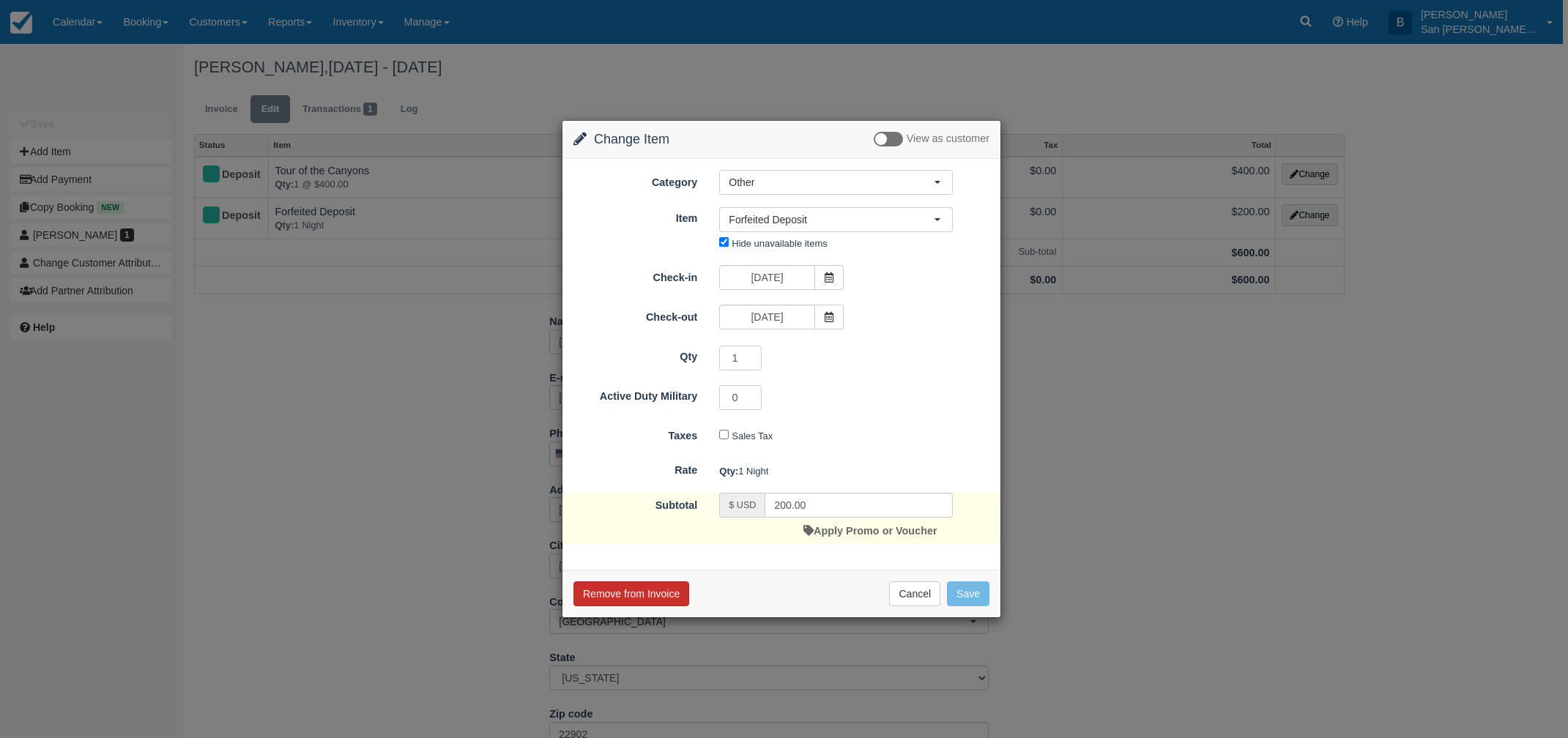
click at [642, 594] on button "Remove from Invoice" at bounding box center [631, 594] width 116 height 25
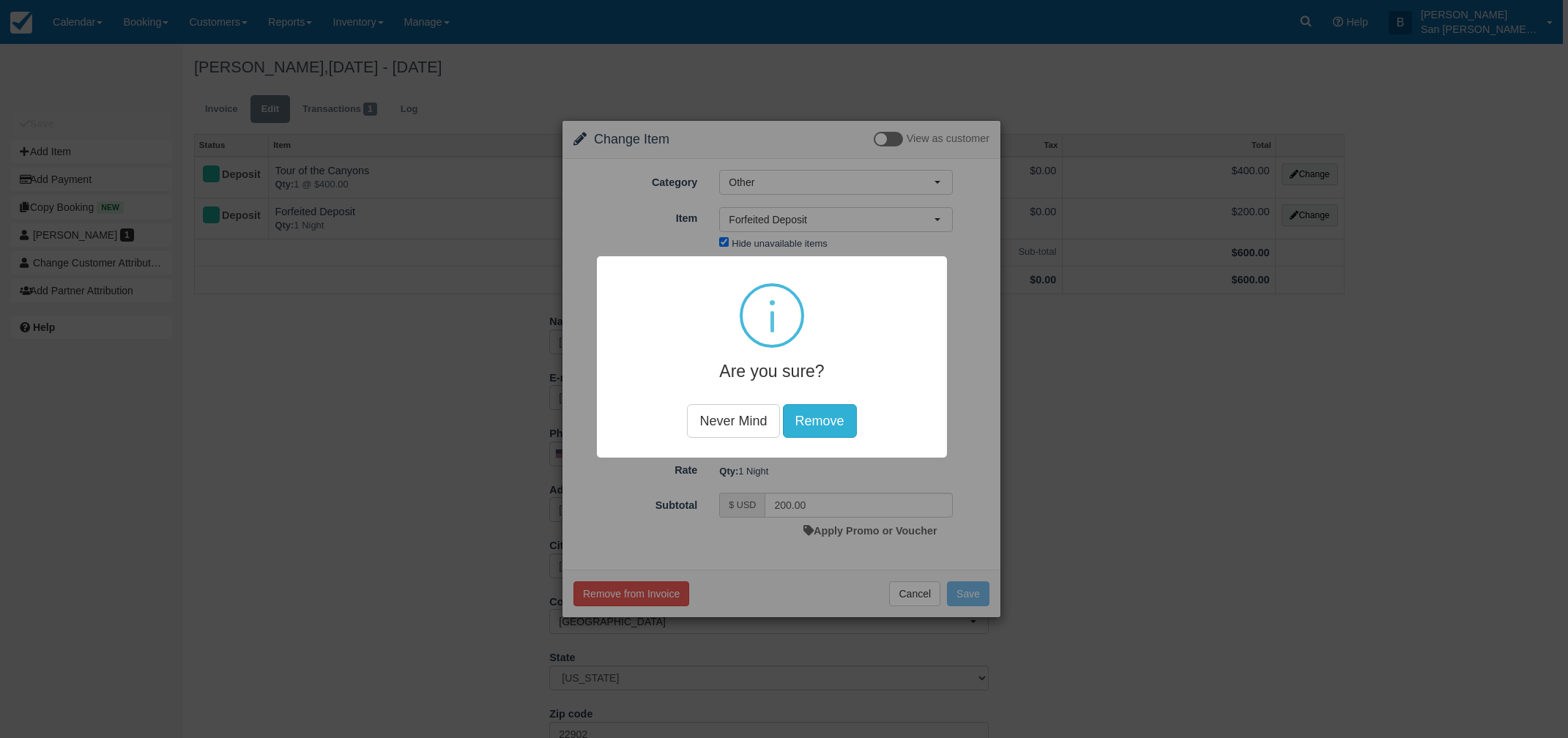
click at [811, 407] on button "Remove" at bounding box center [819, 421] width 74 height 34
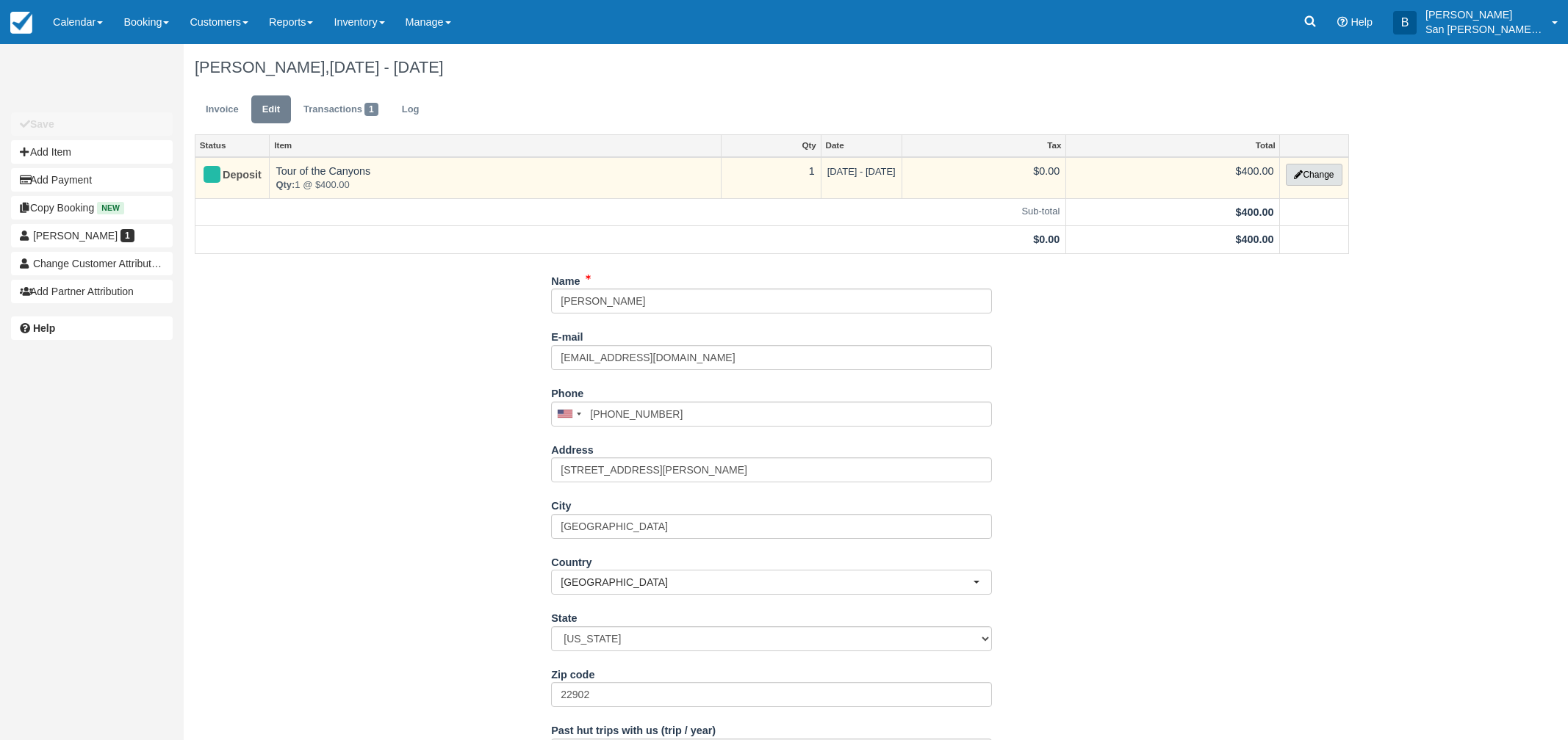
click at [1320, 169] on button "Change" at bounding box center [1314, 174] width 56 height 22
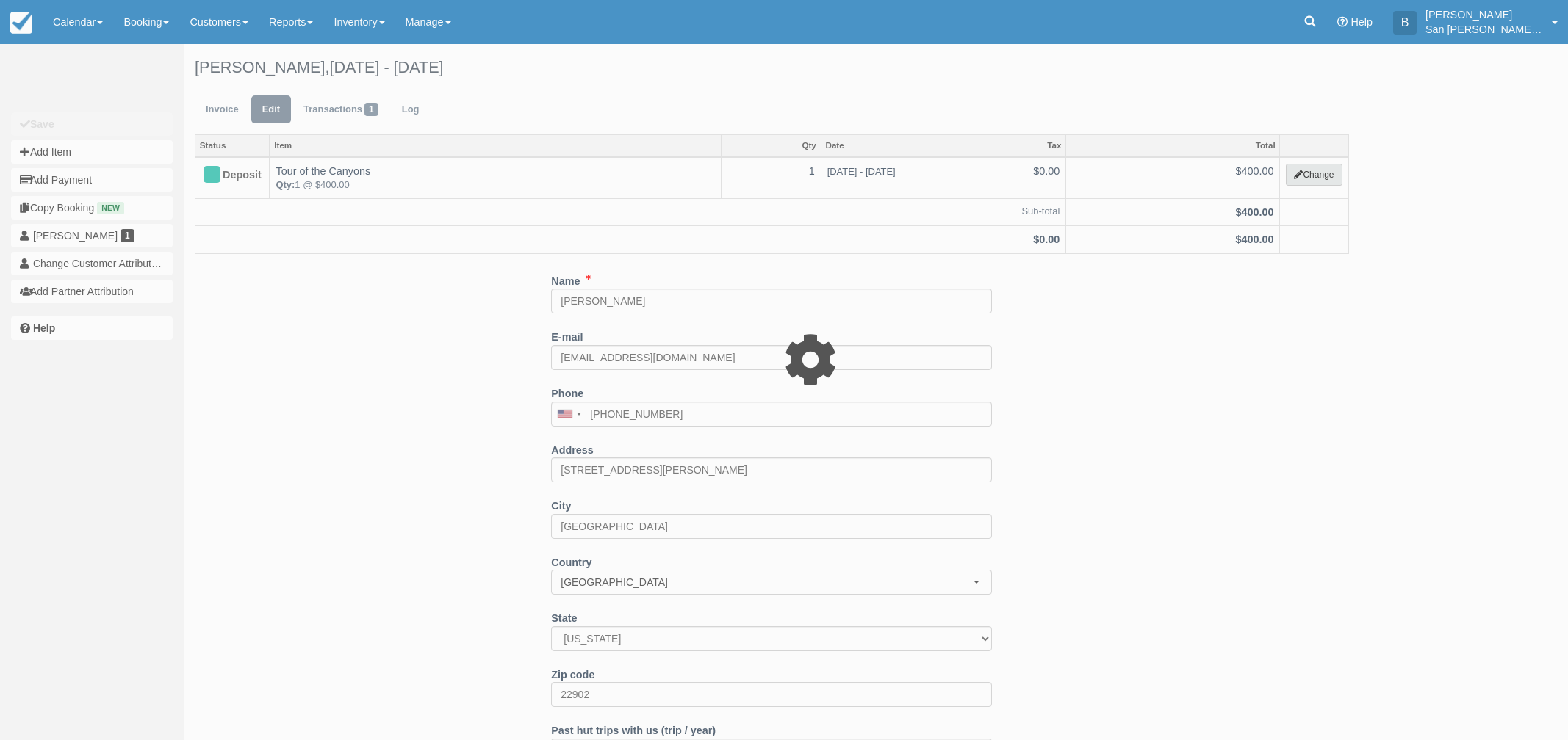
select select "20"
type input "400.00"
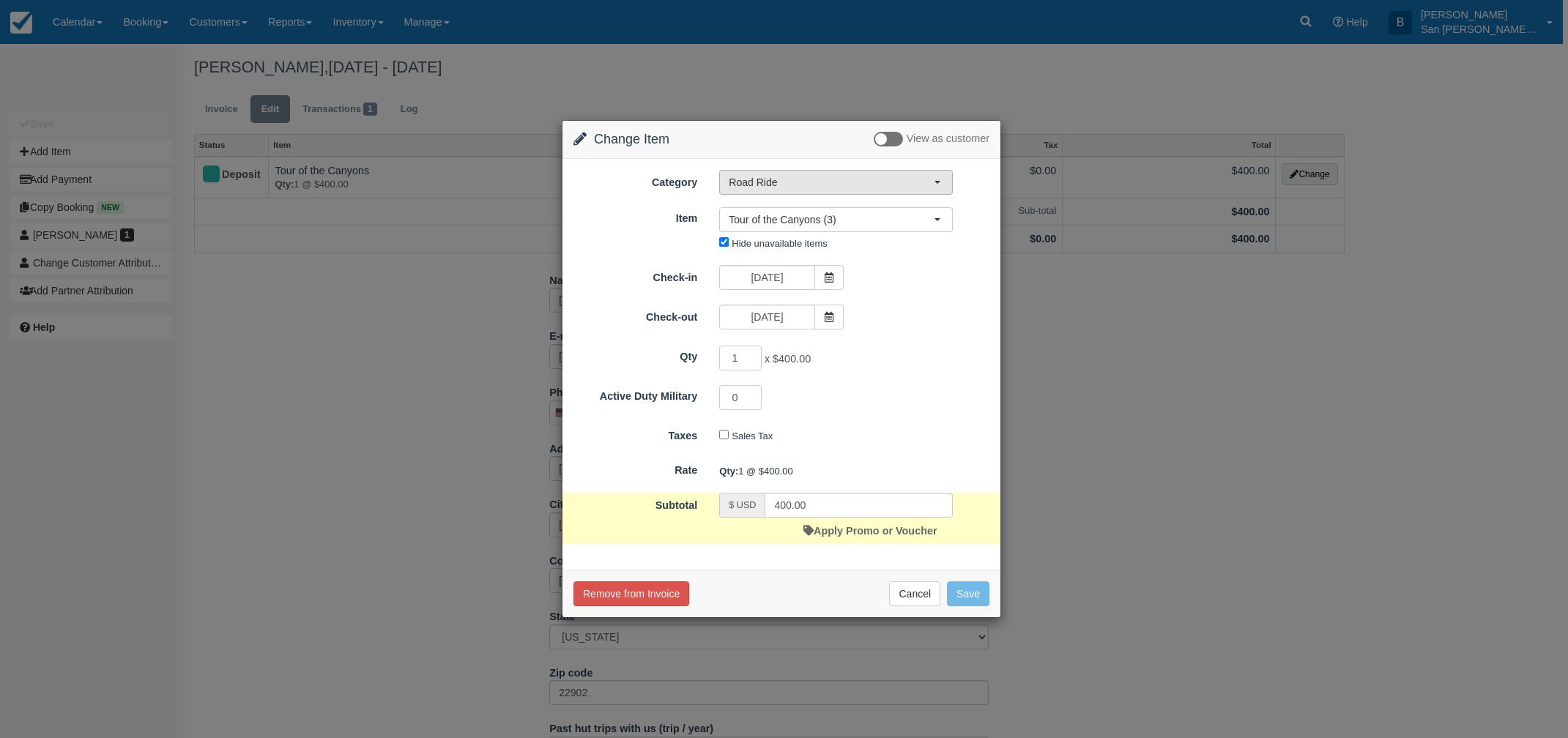
click at [768, 180] on span "Road Ride" at bounding box center [831, 182] width 205 height 14
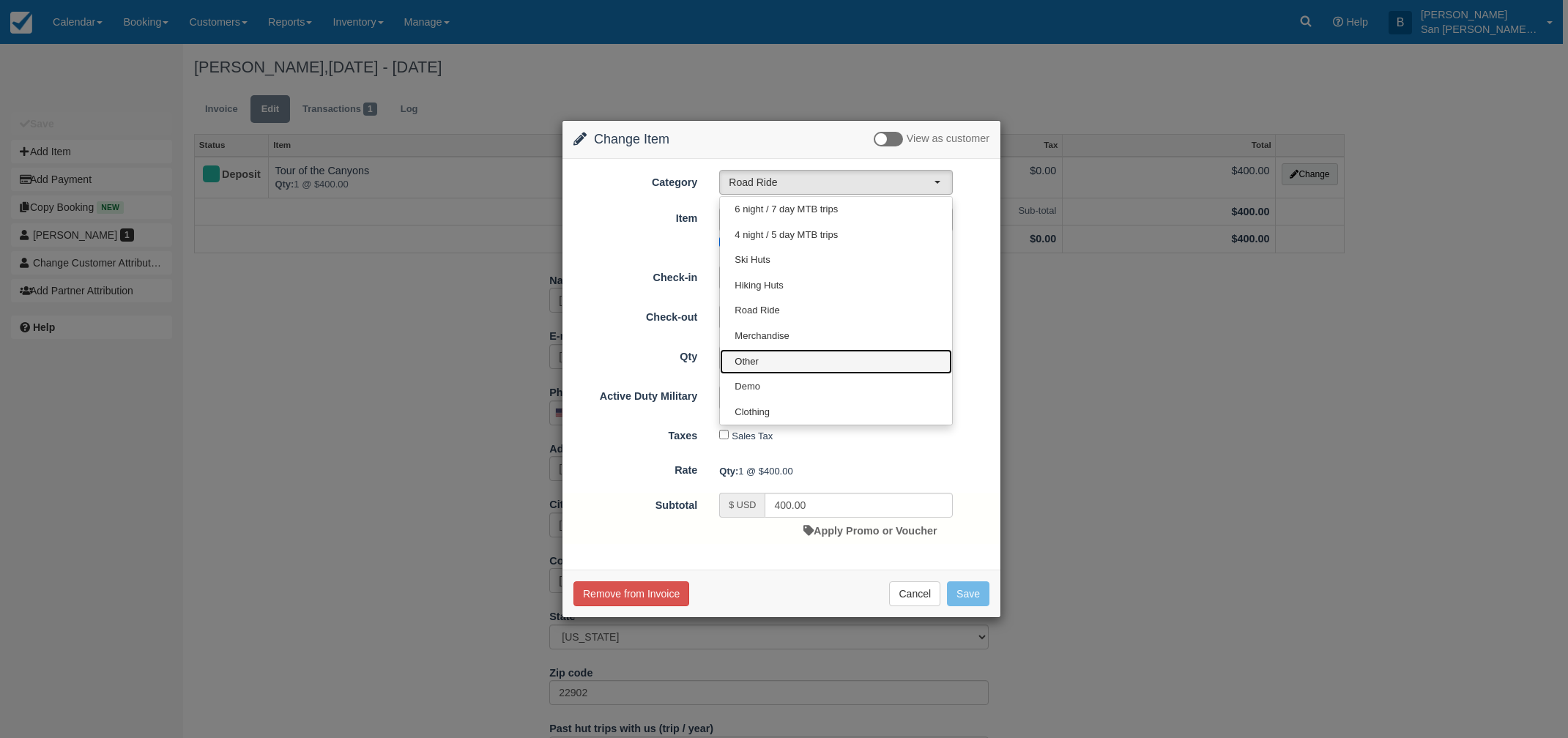
click at [760, 362] on link "Other" at bounding box center [835, 362] width 232 height 26
select select "15"
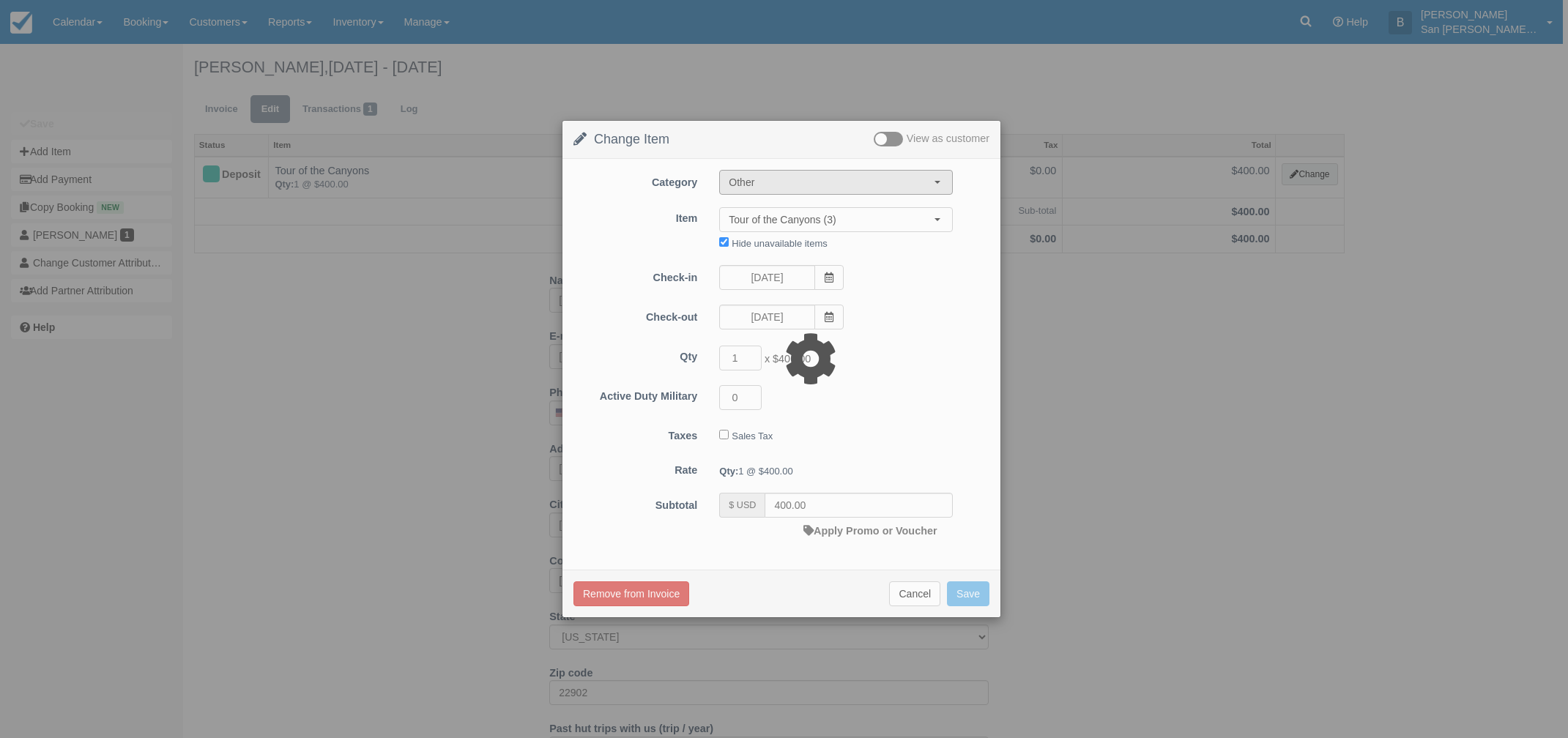
type input "150.00"
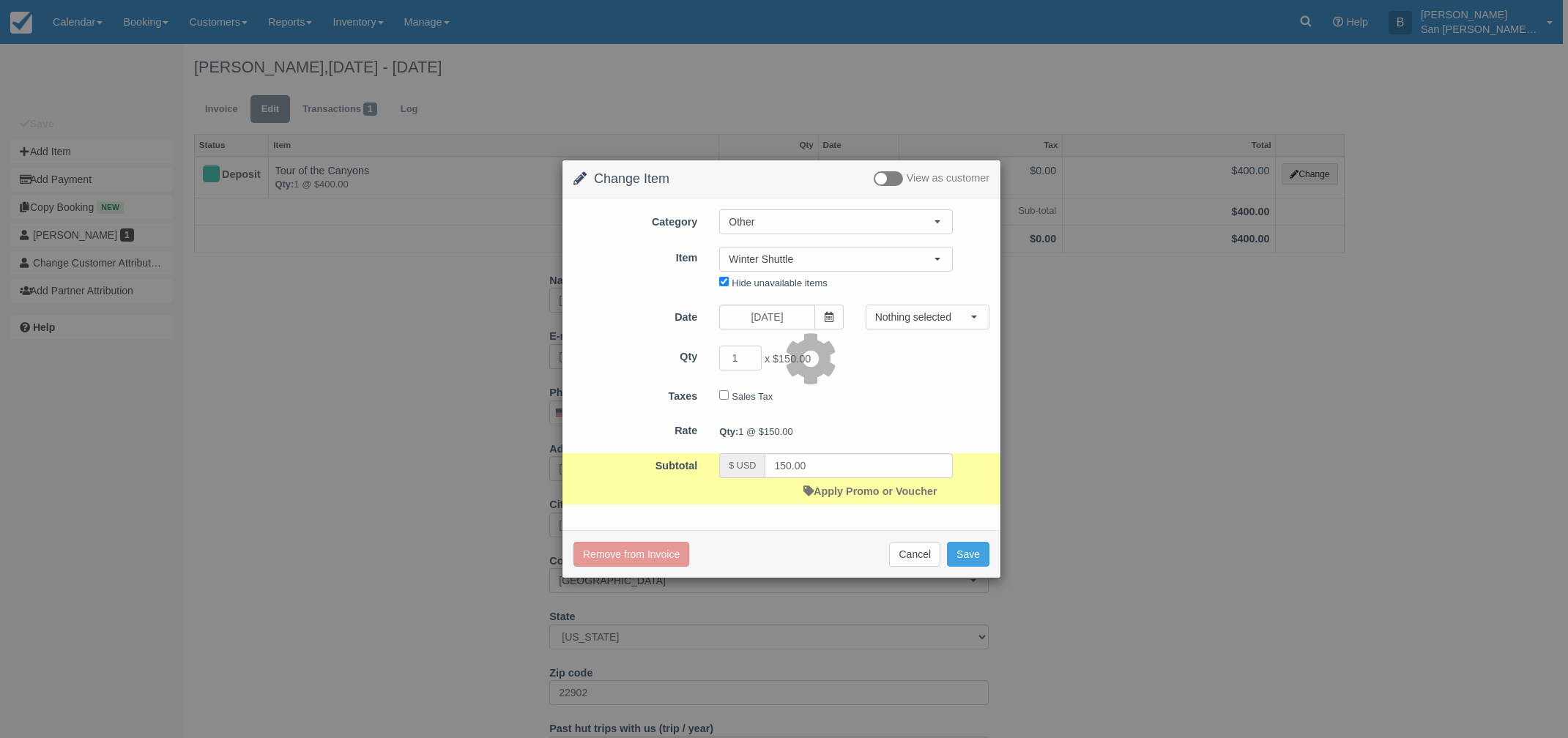
click at [784, 219] on div at bounding box center [784, 369] width 1568 height 738
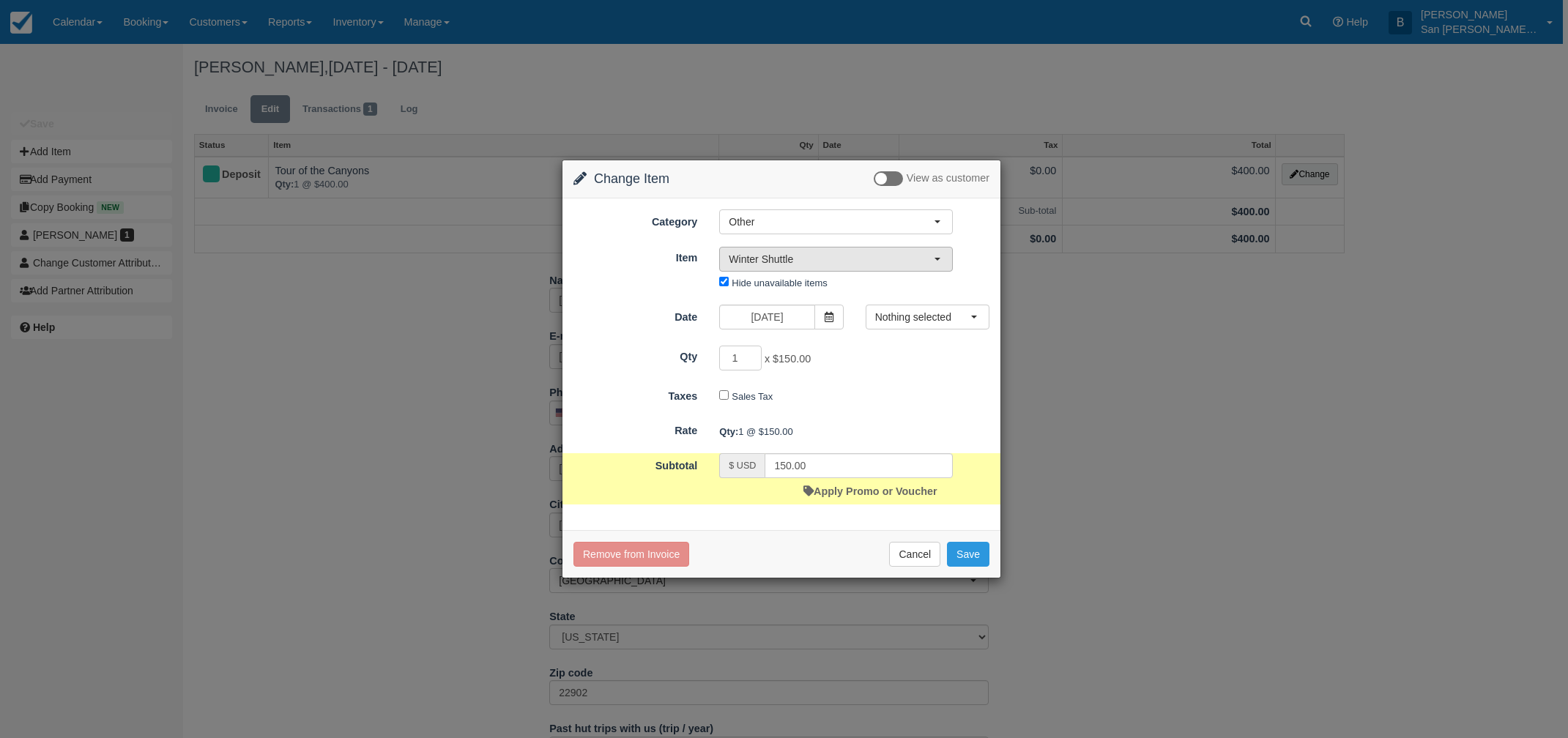
click at [784, 258] on span "Winter Shuttle" at bounding box center [831, 259] width 205 height 14
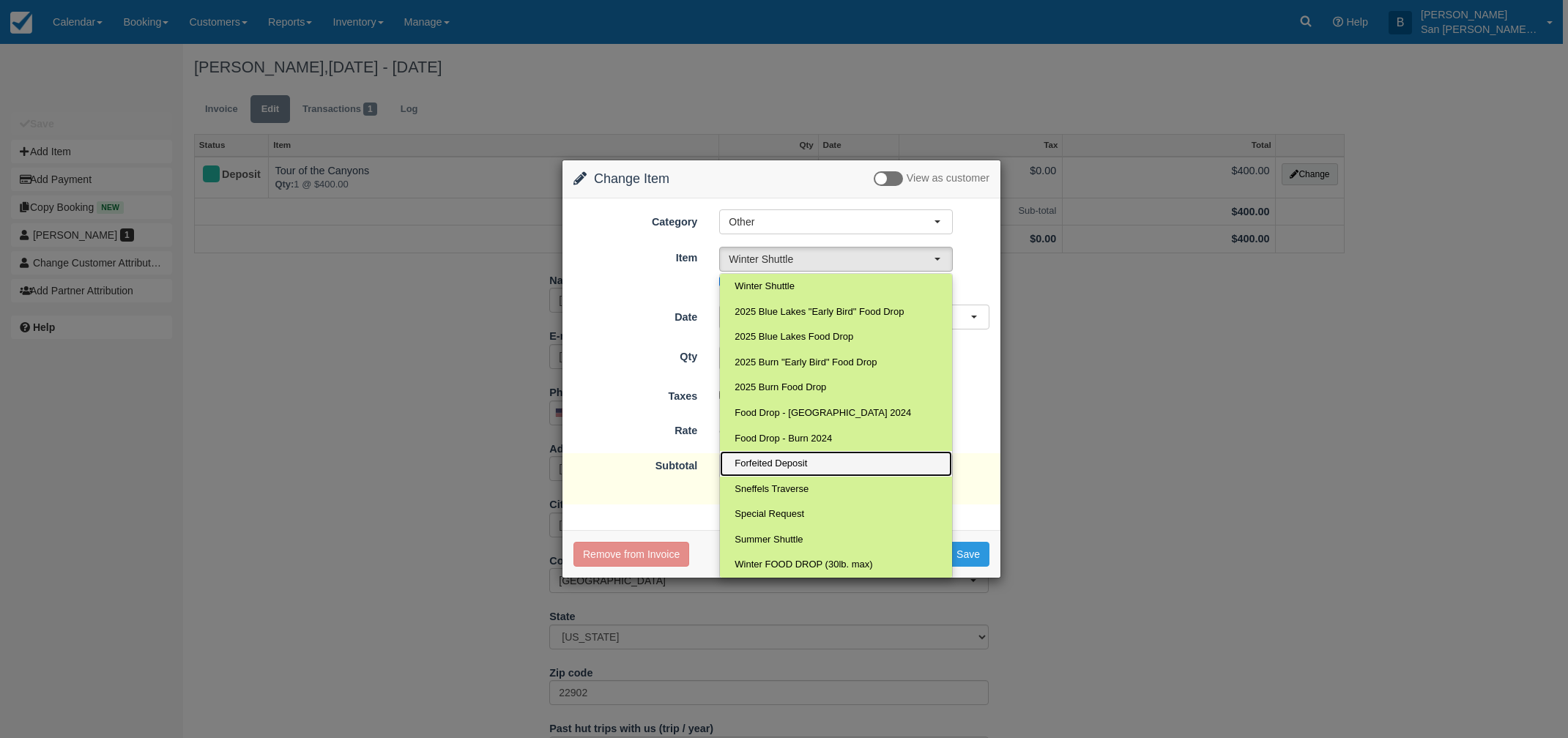
click at [783, 455] on link "Forfeited Deposit" at bounding box center [835, 464] width 232 height 26
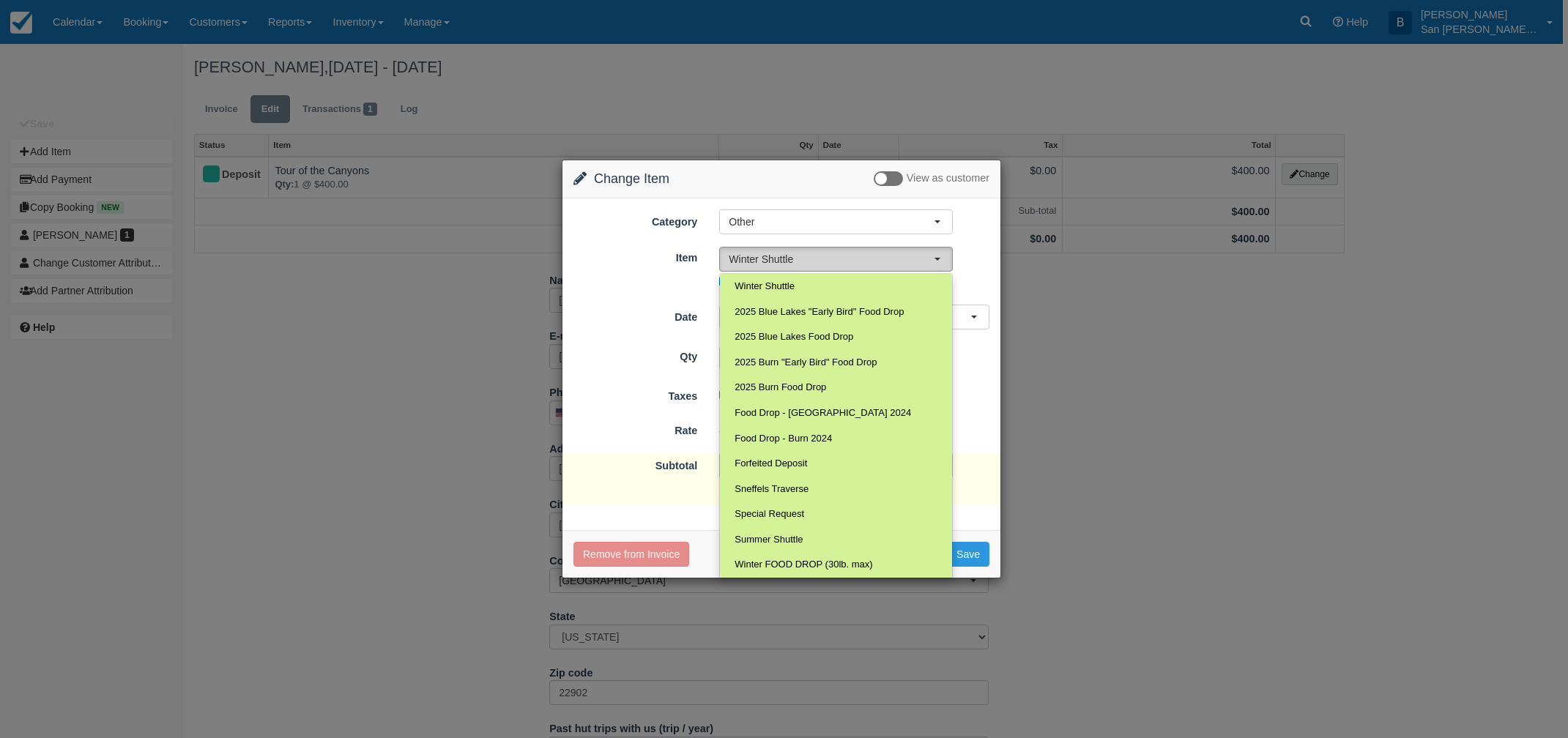
select select "109"
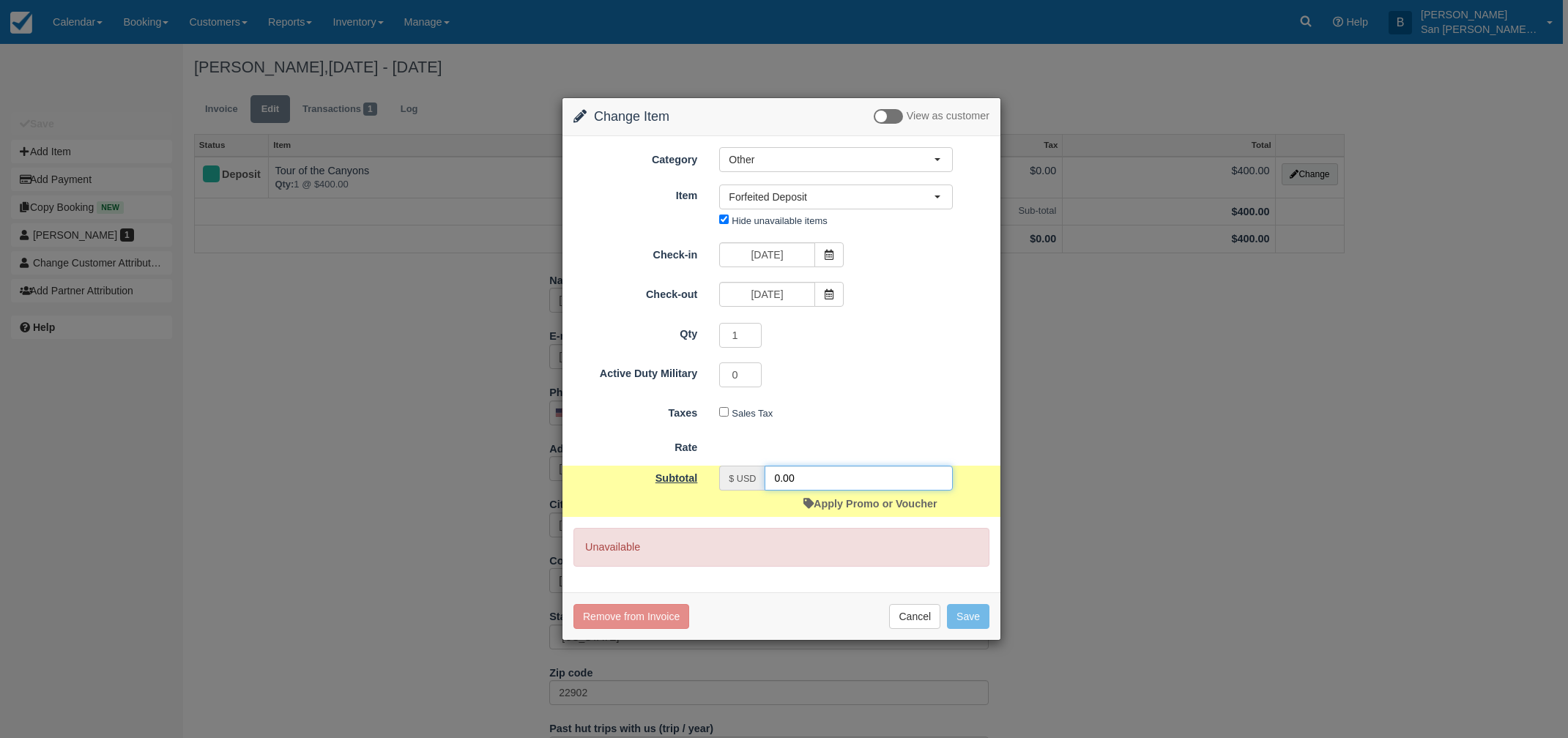
drag, startPoint x: 841, startPoint y: 477, endPoint x: 686, endPoint y: 467, distance: 155.3
click at [686, 467] on div "Subtotal $ USD 0.00 Apply Promo or Voucher" at bounding box center [781, 491] width 438 height 51
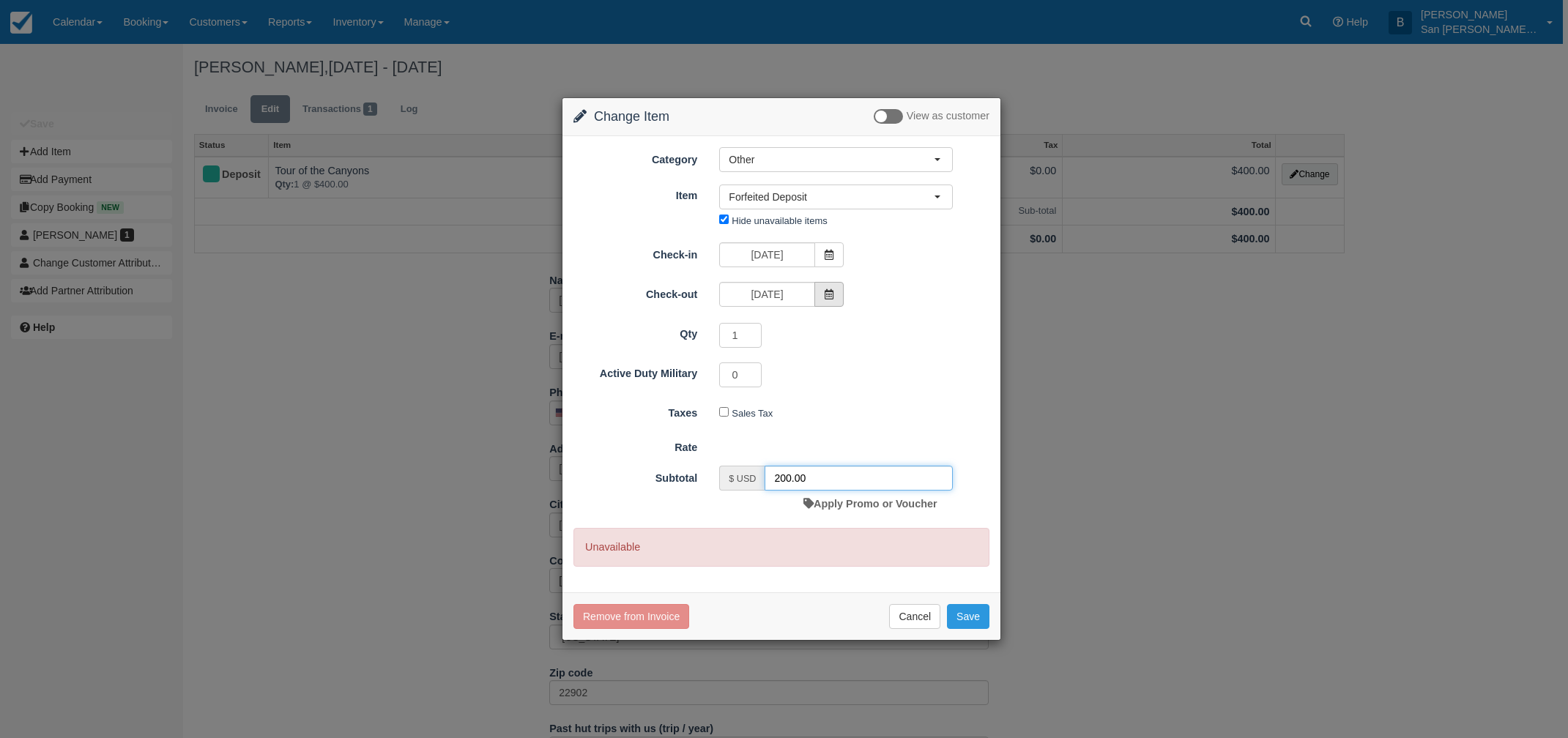
type input "200.00"
click at [832, 286] on span at bounding box center [829, 294] width 29 height 25
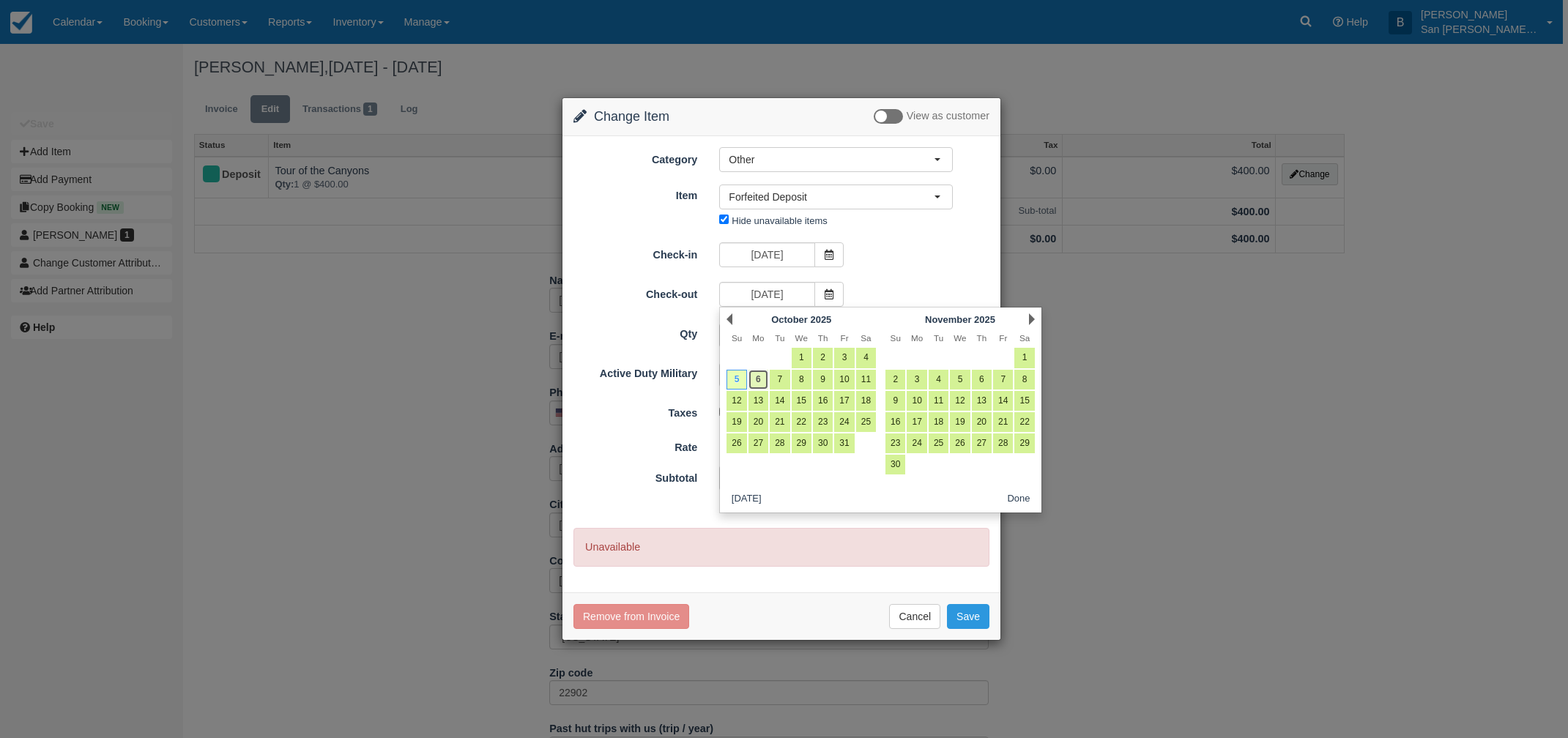
click at [752, 380] on link "6" at bounding box center [758, 380] width 20 height 20
type input "10/06/25"
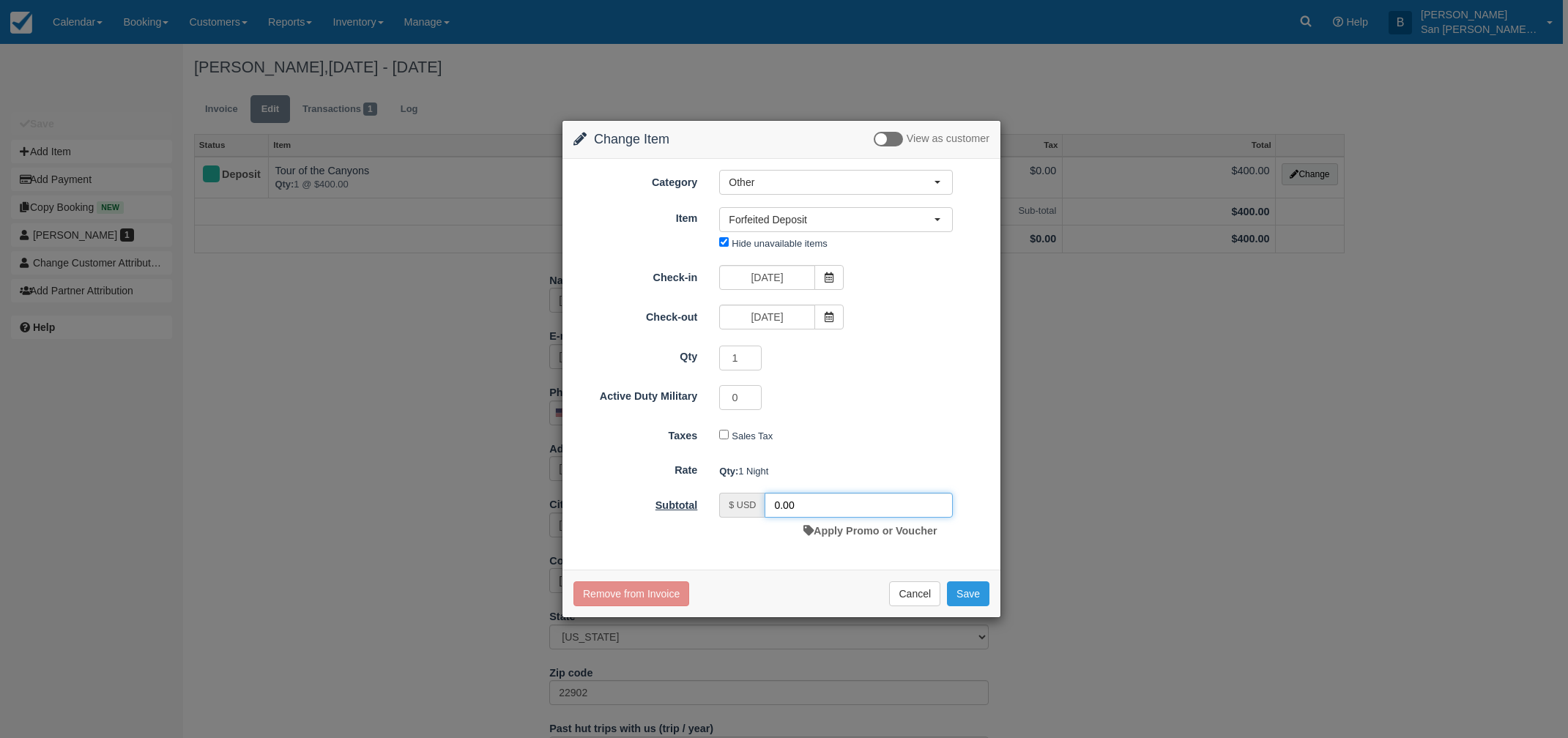
drag, startPoint x: 814, startPoint y: 504, endPoint x: 687, endPoint y: 500, distance: 127.1
click at [687, 500] on div "Subtotal $ USD 0.00 Apply Promo or Voucher" at bounding box center [781, 519] width 438 height 51
type input "200.00"
click at [971, 601] on button "Save" at bounding box center [968, 594] width 43 height 25
checkbox input "false"
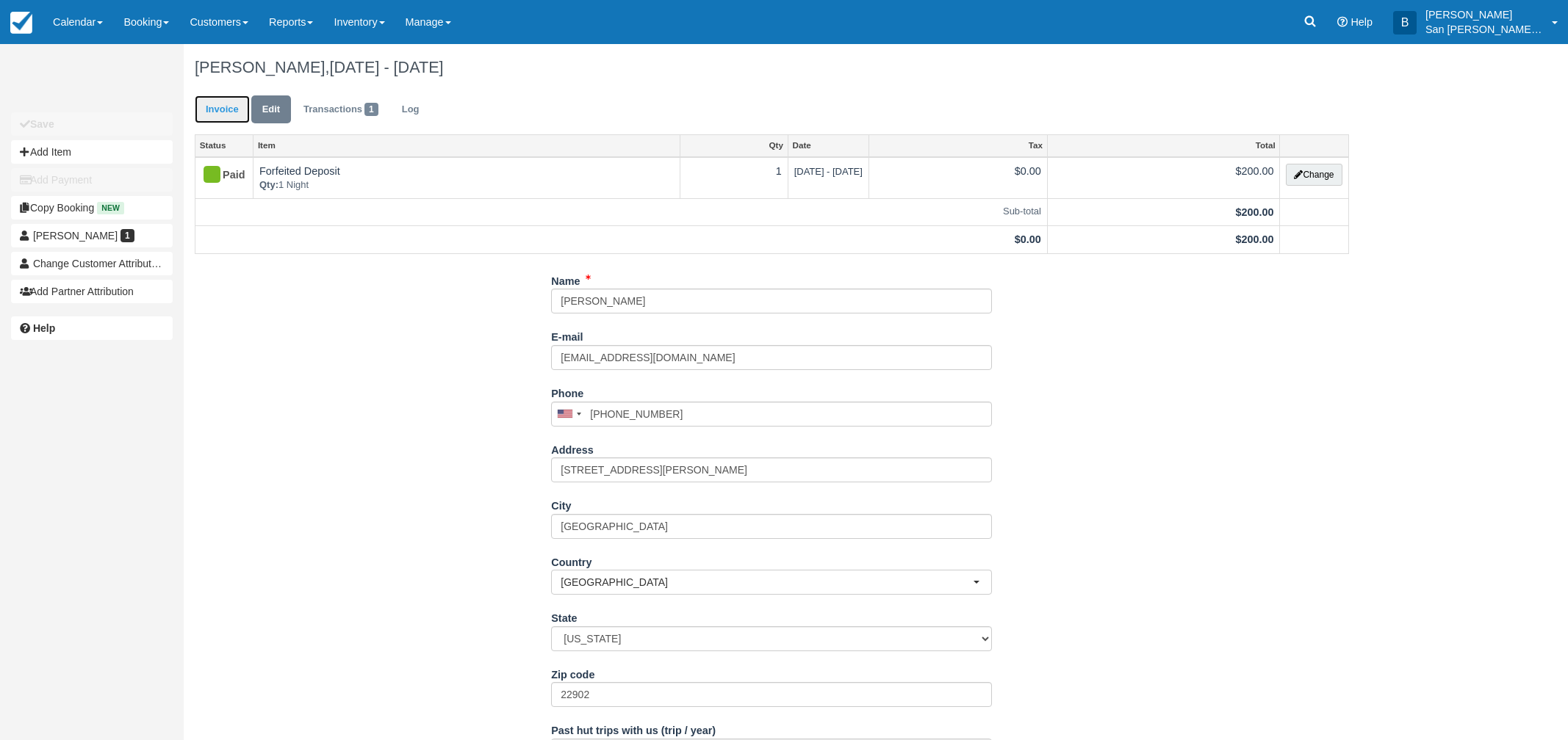
click at [215, 101] on link "Invoice" at bounding box center [222, 110] width 55 height 29
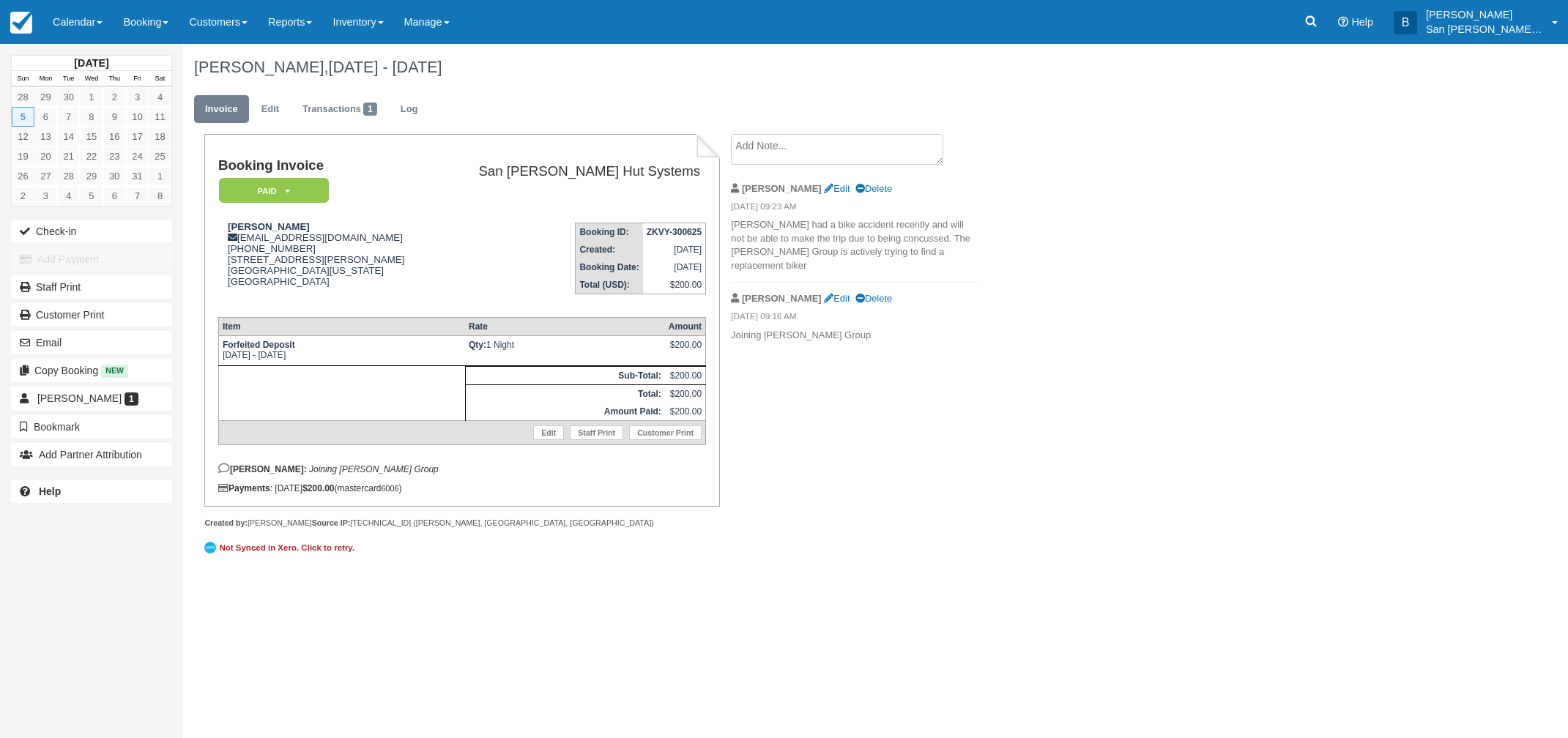
click at [754, 151] on textarea at bounding box center [837, 149] width 213 height 31
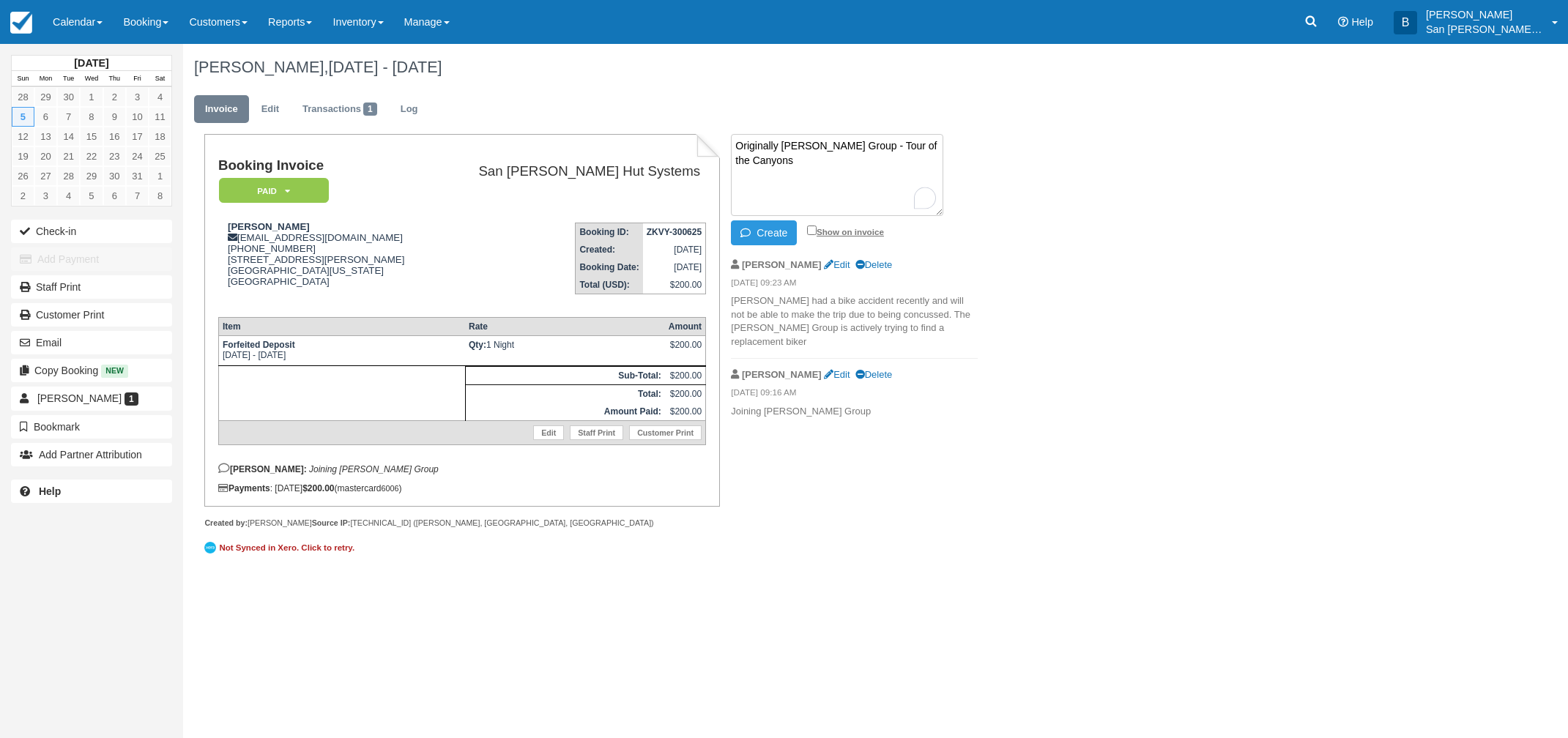
type textarea "Originally [PERSON_NAME] Group - Tour of the Canyons"
click at [815, 229] on input "Show on invoice" at bounding box center [811, 230] width 10 height 10
checkbox input "true"
click at [782, 237] on button "Create" at bounding box center [764, 232] width 66 height 25
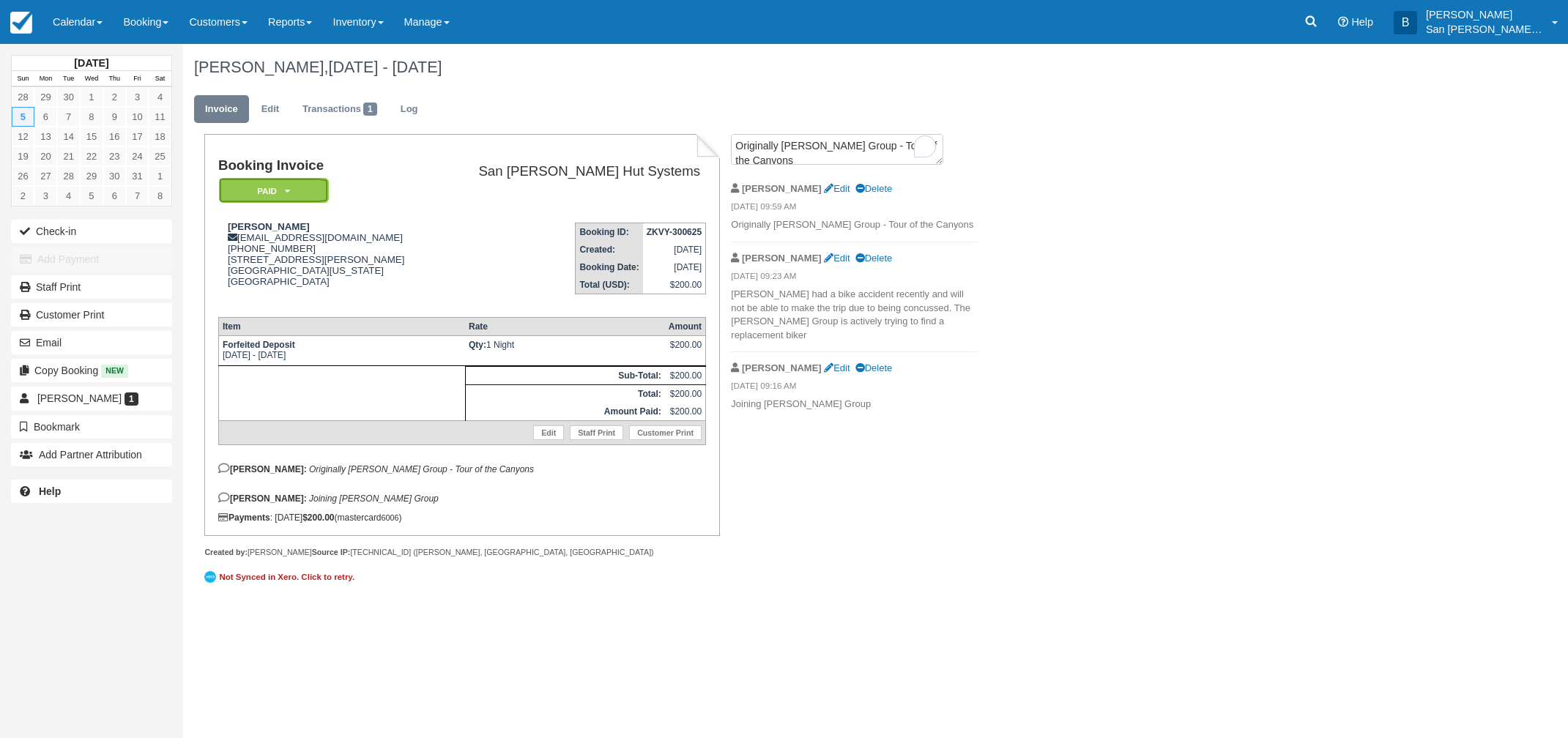
click at [306, 192] on em "Paid" at bounding box center [273, 191] width 110 height 26
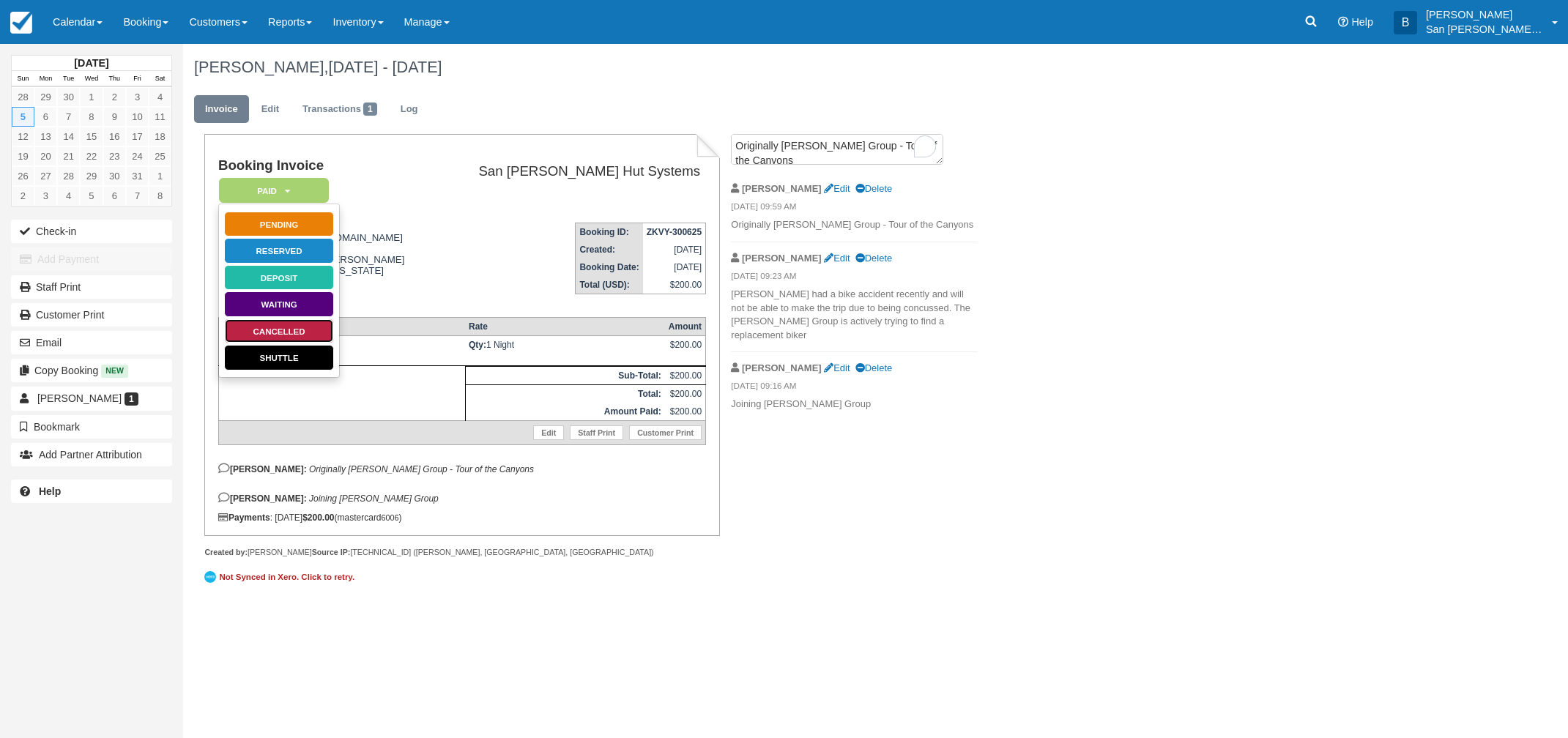
click at [287, 326] on link "Cancelled" at bounding box center [279, 331] width 110 height 26
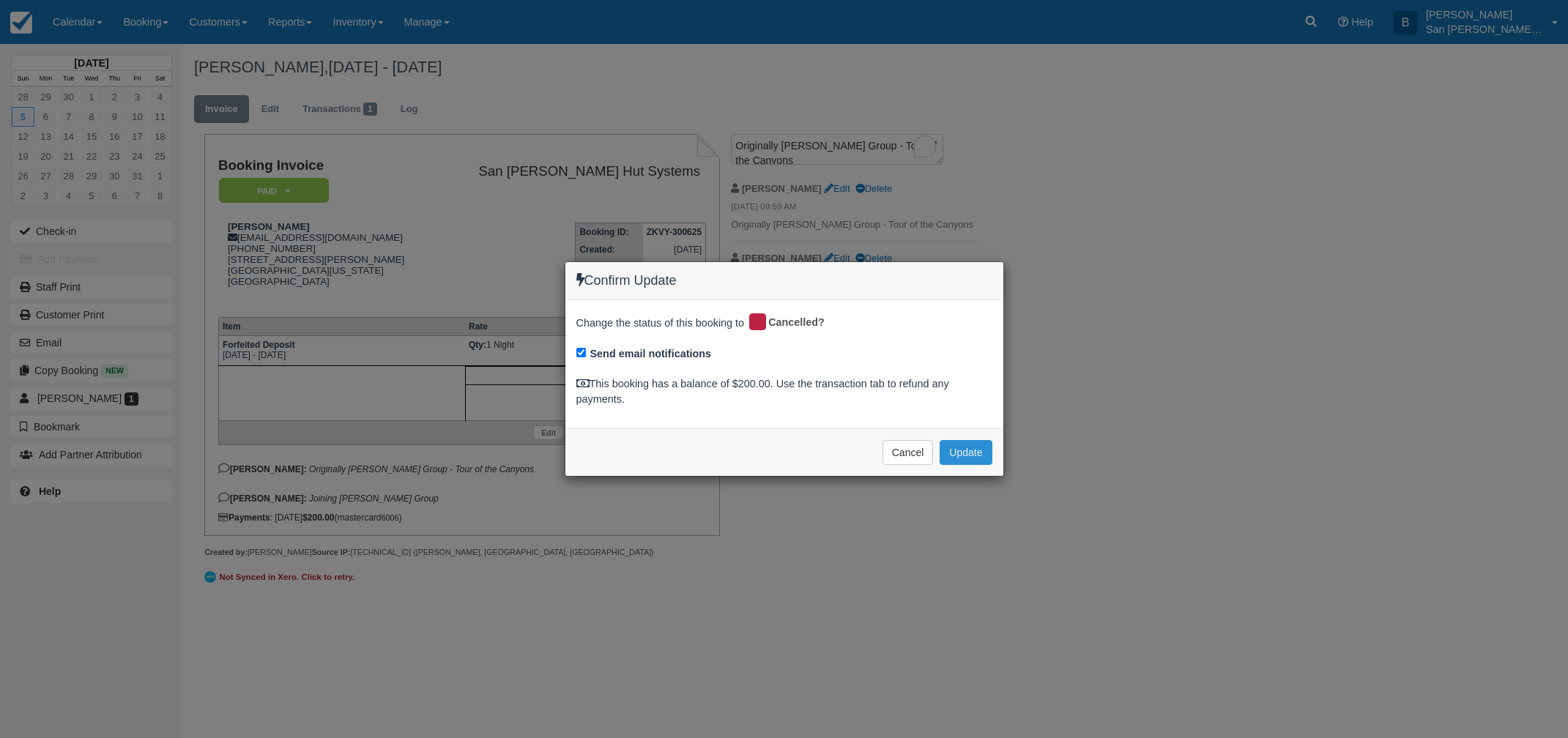
click at [971, 450] on button "Update" at bounding box center [965, 452] width 52 height 25
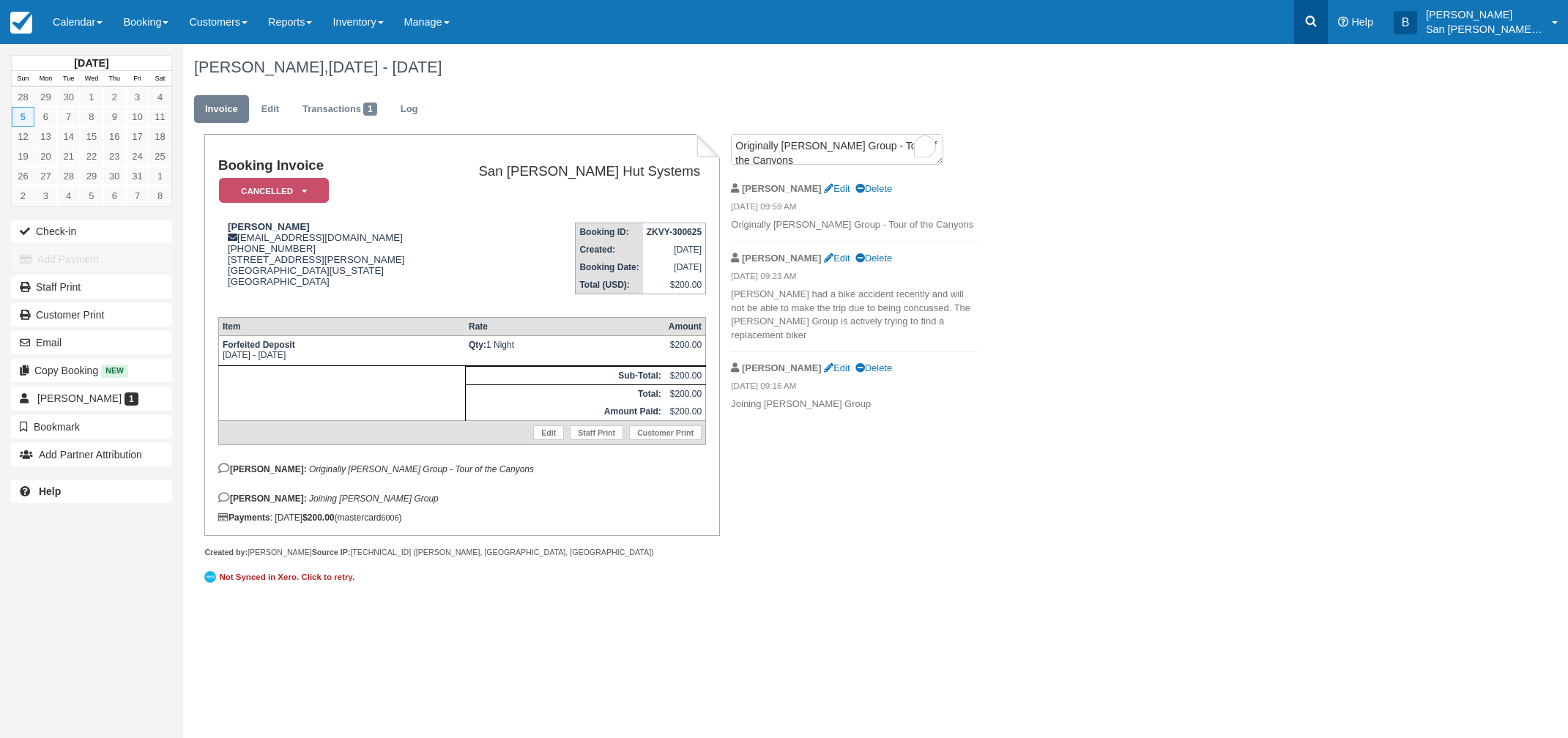
click at [1318, 22] on icon at bounding box center [1310, 21] width 14 height 14
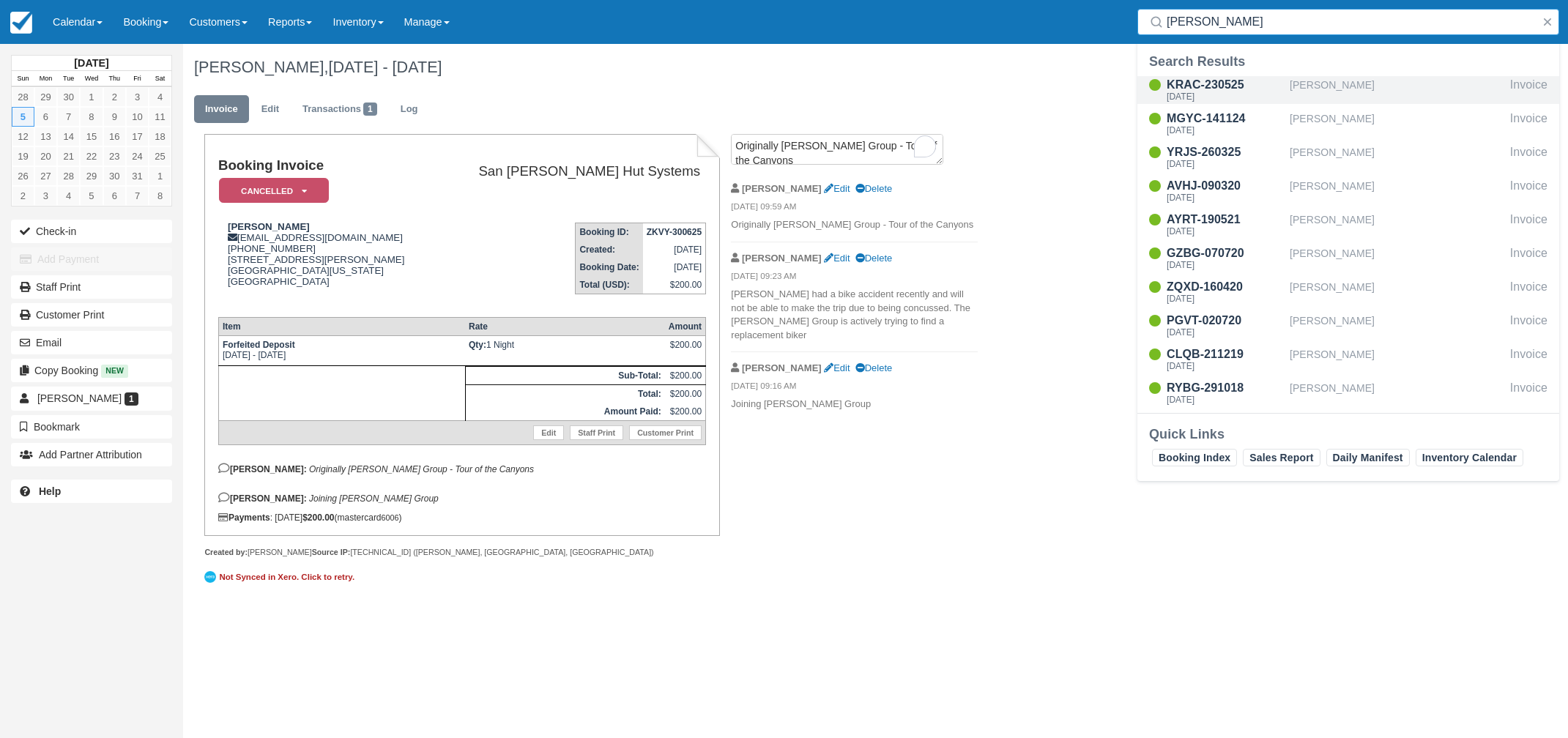
type input "[PERSON_NAME]"
click at [1192, 96] on div "[DATE]" at bounding box center [1225, 97] width 117 height 9
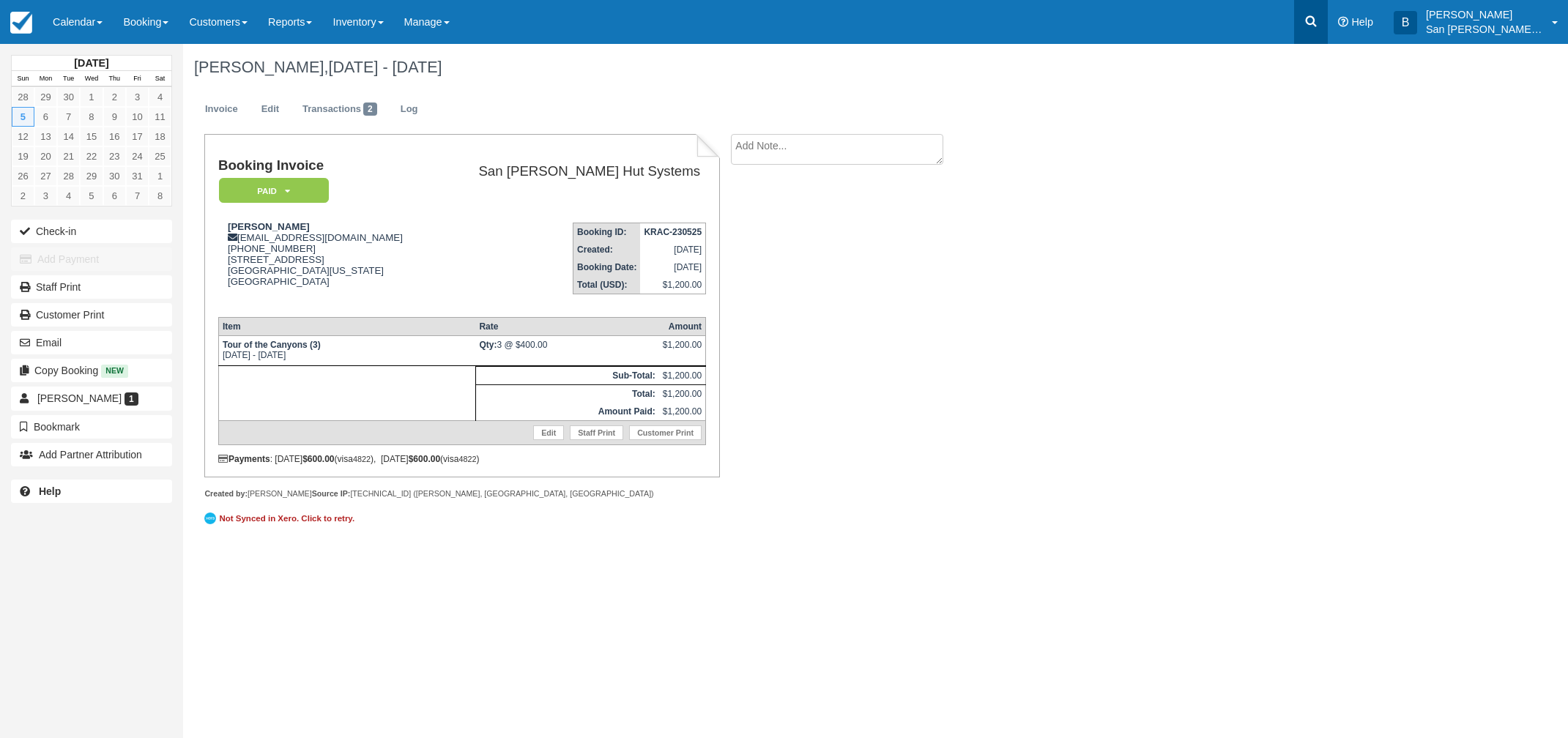
click at [1313, 18] on icon at bounding box center [1310, 21] width 14 height 14
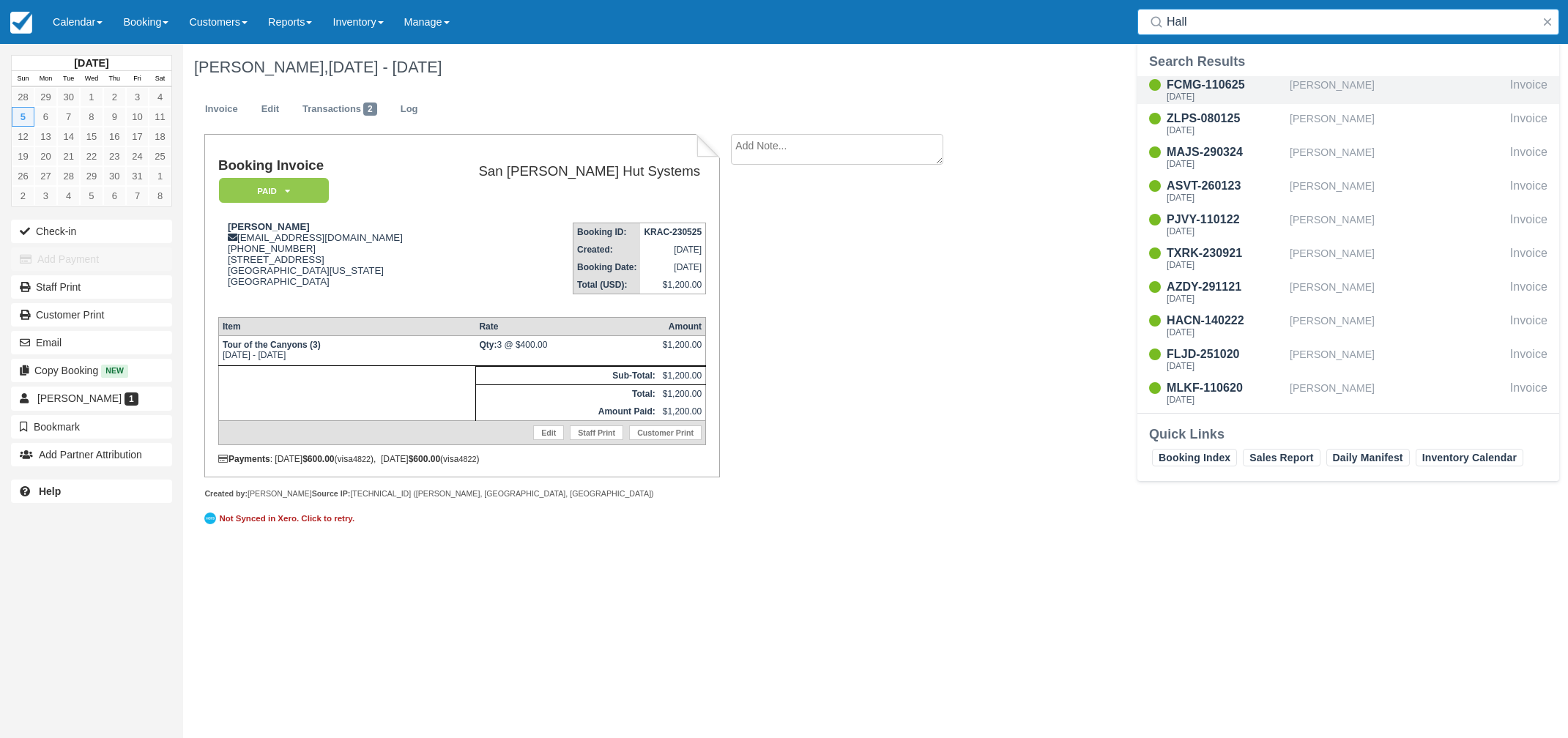
type input "Hall"
click at [1194, 89] on div "FCMG-110625" at bounding box center [1225, 84] width 117 height 17
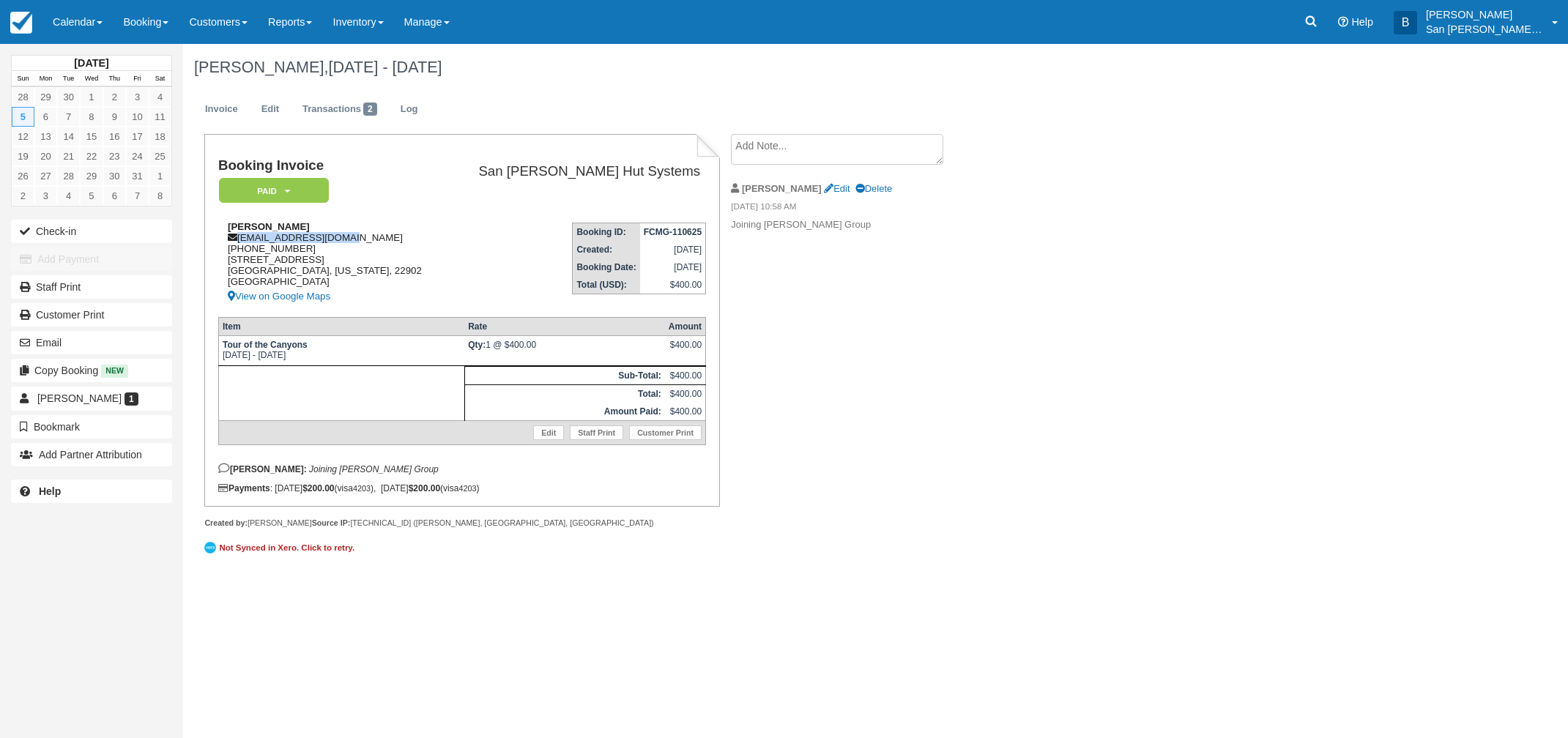
drag, startPoint x: 346, startPoint y: 237, endPoint x: 255, endPoint y: 245, distance: 91.4
click at [237, 241] on div "[PERSON_NAME] [PERSON_NAME][EMAIL_ADDRESS][DOMAIN_NAME] [PHONE_NUMBER] [STREET_…" at bounding box center [331, 263] width 227 height 84
click at [398, 231] on div "[PERSON_NAME] [PERSON_NAME][EMAIL_ADDRESS][DOMAIN_NAME] [PHONE_NUMBER] [STREET_…" at bounding box center [331, 263] width 227 height 84
drag, startPoint x: 349, startPoint y: 242, endPoint x: 250, endPoint y: 238, distance: 99.1
click at [242, 239] on div "[PERSON_NAME] [PERSON_NAME][EMAIL_ADDRESS][DOMAIN_NAME] [PHONE_NUMBER] [STREET_…" at bounding box center [331, 263] width 227 height 84
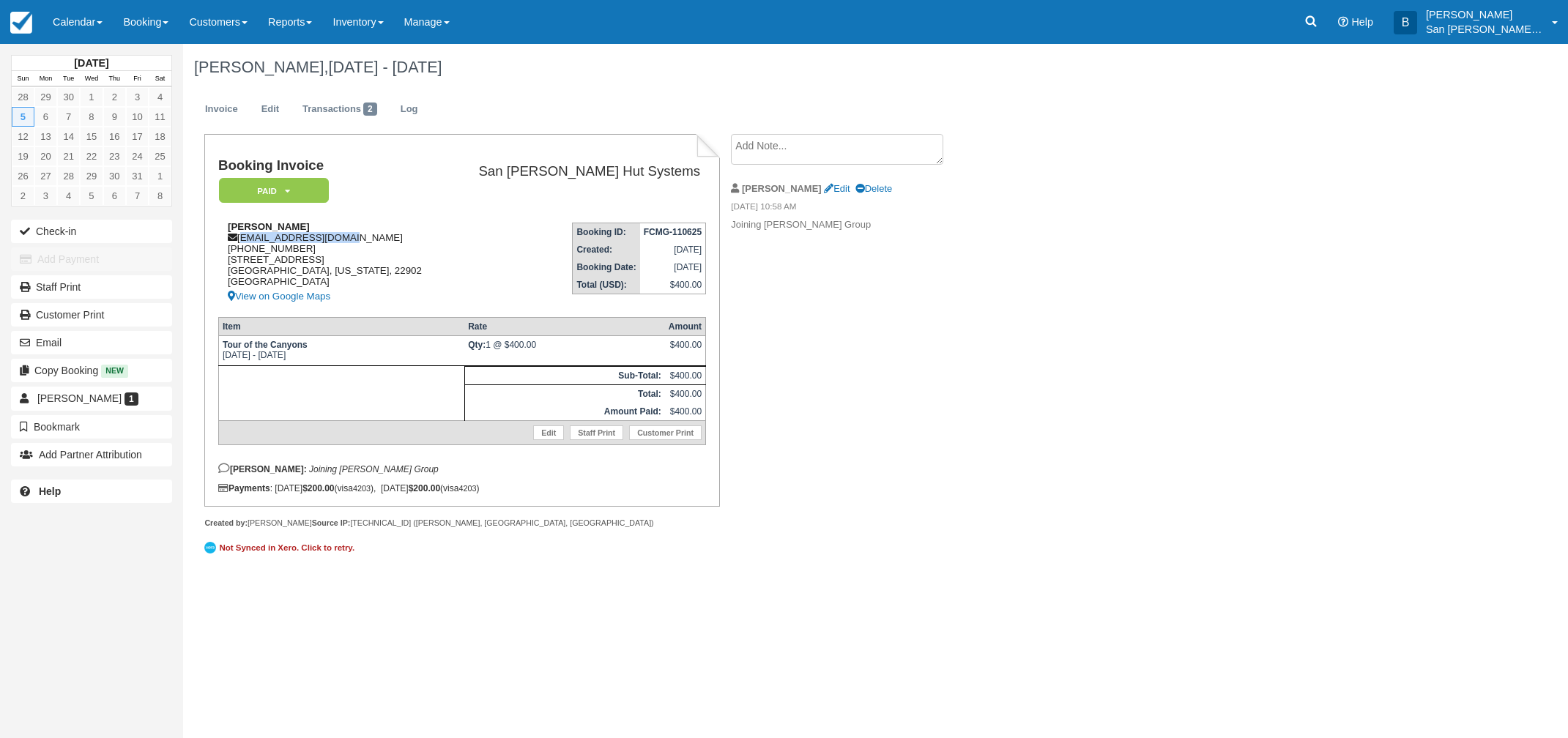
copy div "[EMAIL_ADDRESS][DOMAIN_NAME]"
click at [1328, 15] on link at bounding box center [1310, 22] width 34 height 44
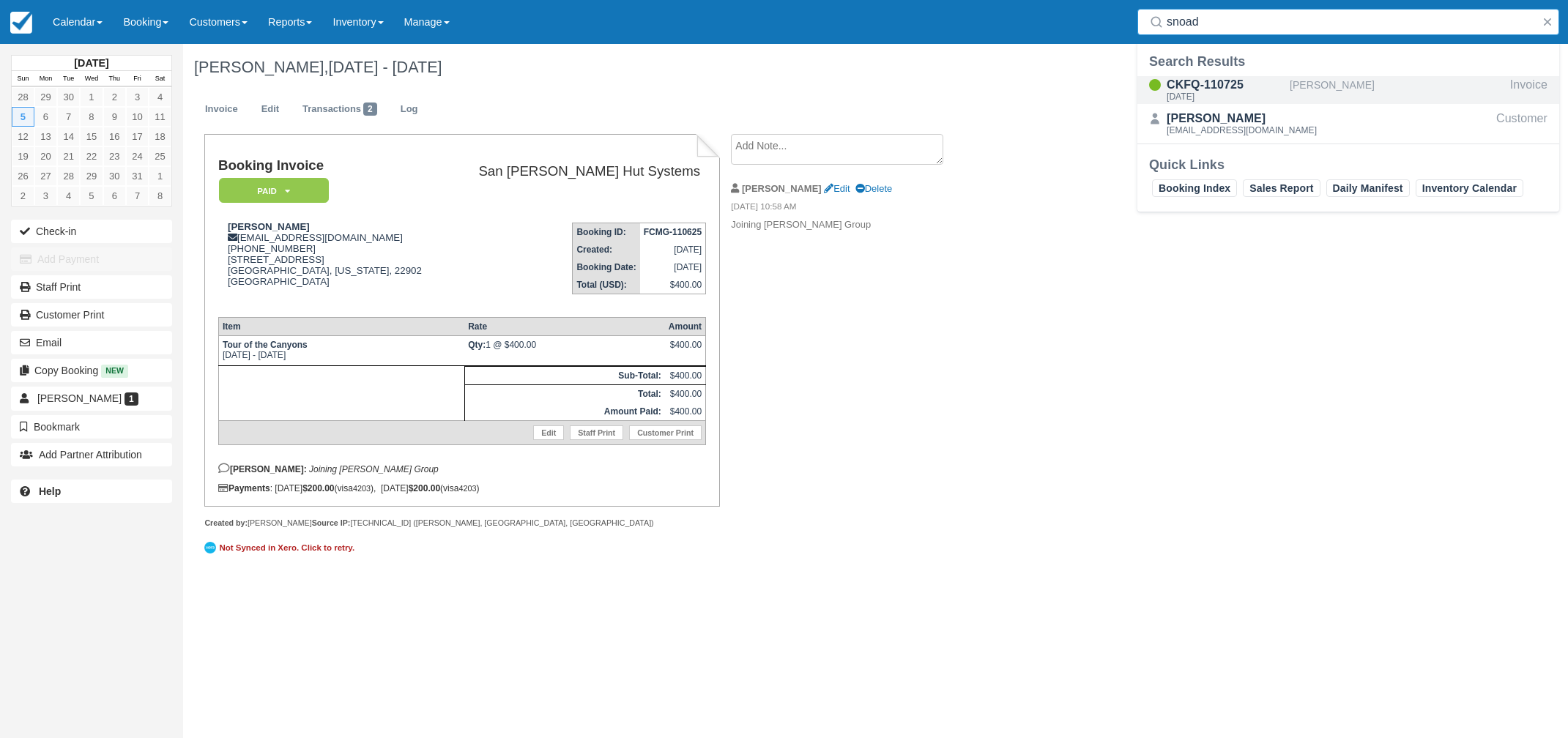
type input "snoad"
click at [1225, 85] on div "CKFQ-110725" at bounding box center [1225, 84] width 117 height 17
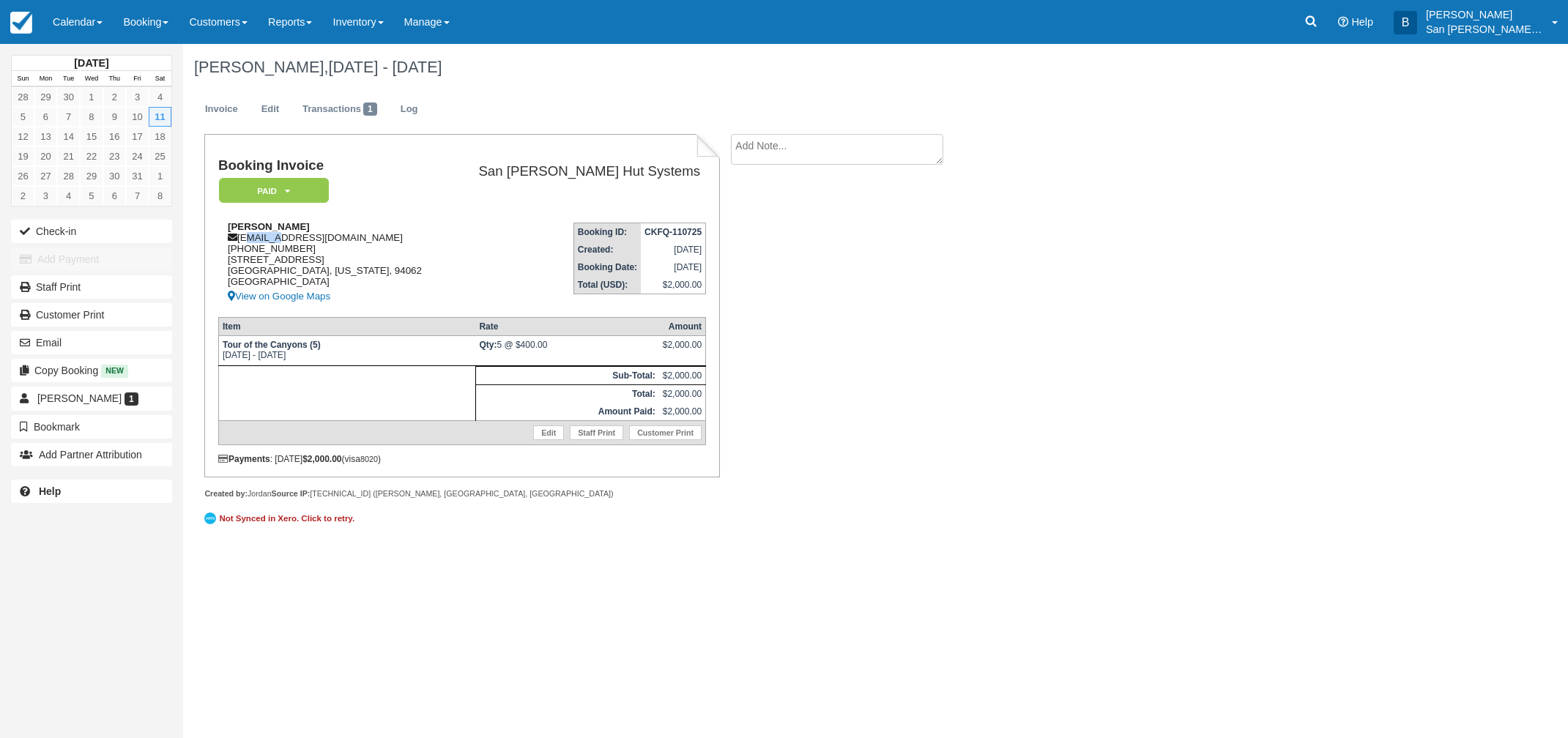
drag, startPoint x: 244, startPoint y: 237, endPoint x: 271, endPoint y: 240, distance: 27.2
click at [279, 239] on div "Nigel Snoad nsnoad@gmail.com 1 (646) 912-2919 232 highland Terrace Woodside, Ca…" at bounding box center [331, 263] width 227 height 84
drag, startPoint x: 388, startPoint y: 224, endPoint x: 352, endPoint y: 225, distance: 36.0
click at [388, 224] on div "Nigel Snoad nsnoad@gmail.com 1 (646) 912-2919 232 highland Terrace Woodside, Ca…" at bounding box center [331, 263] width 227 height 84
drag, startPoint x: 240, startPoint y: 237, endPoint x: 303, endPoint y: 237, distance: 63.0
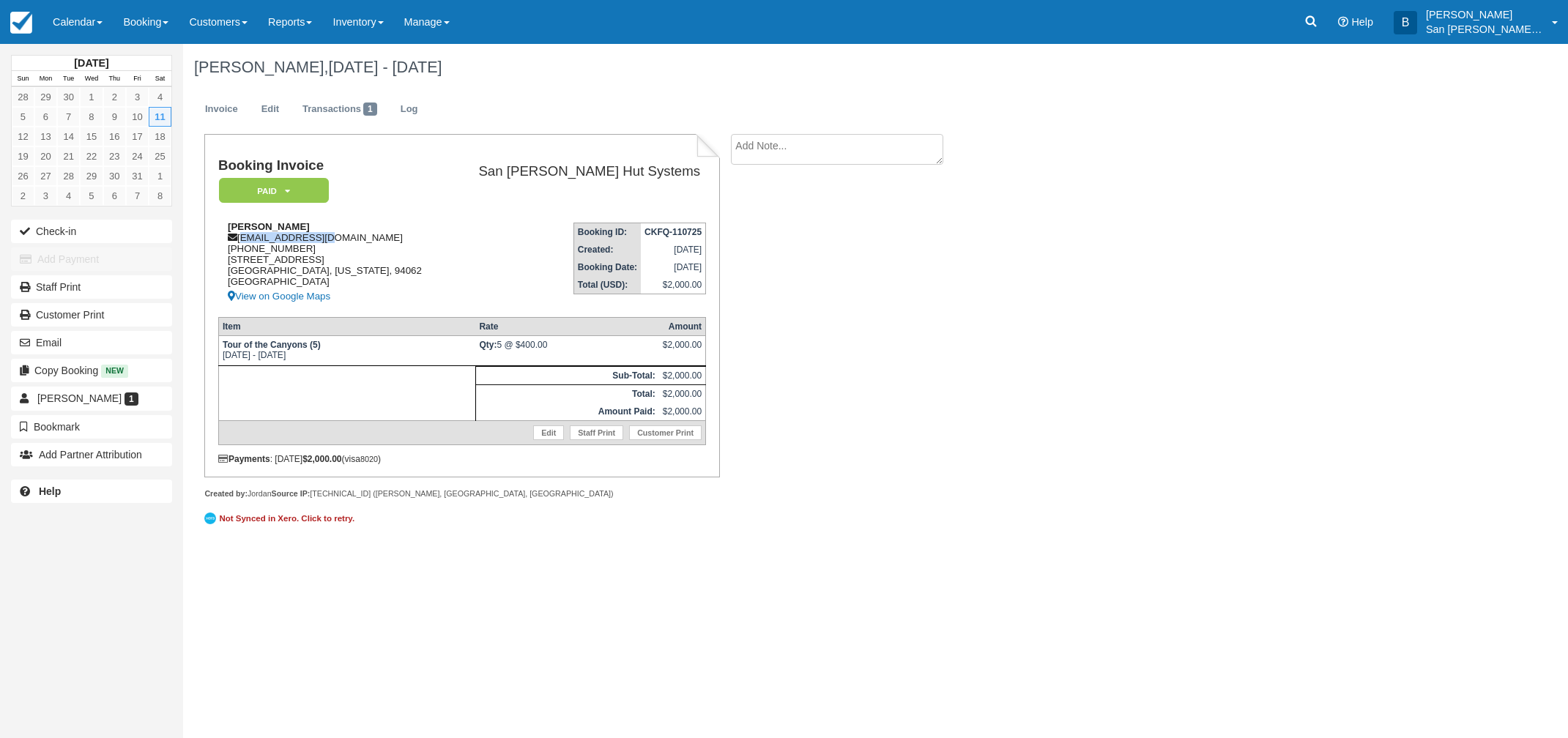
click at [379, 238] on div "Nigel Snoad nsnoad@gmail.com 1 (646) 912-2919 232 highland Terrace Woodside, Ca…" at bounding box center [331, 263] width 227 height 84
copy div "[EMAIL_ADDRESS][DOMAIN_NAME]"
click at [1318, 23] on icon at bounding box center [1310, 21] width 14 height 14
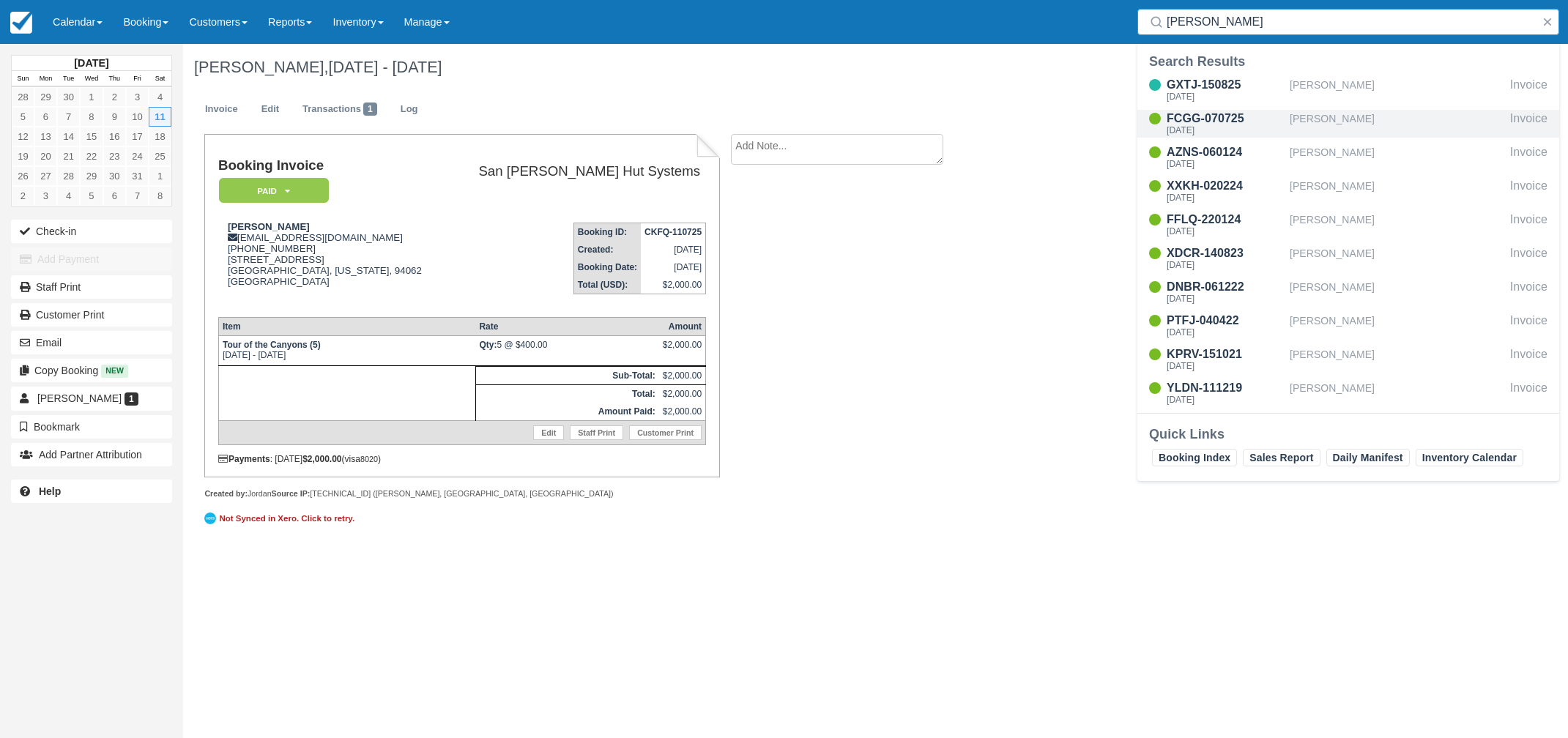
type input "jane"
click at [1216, 129] on div "Thu Sep 25 2025" at bounding box center [1225, 131] width 117 height 9
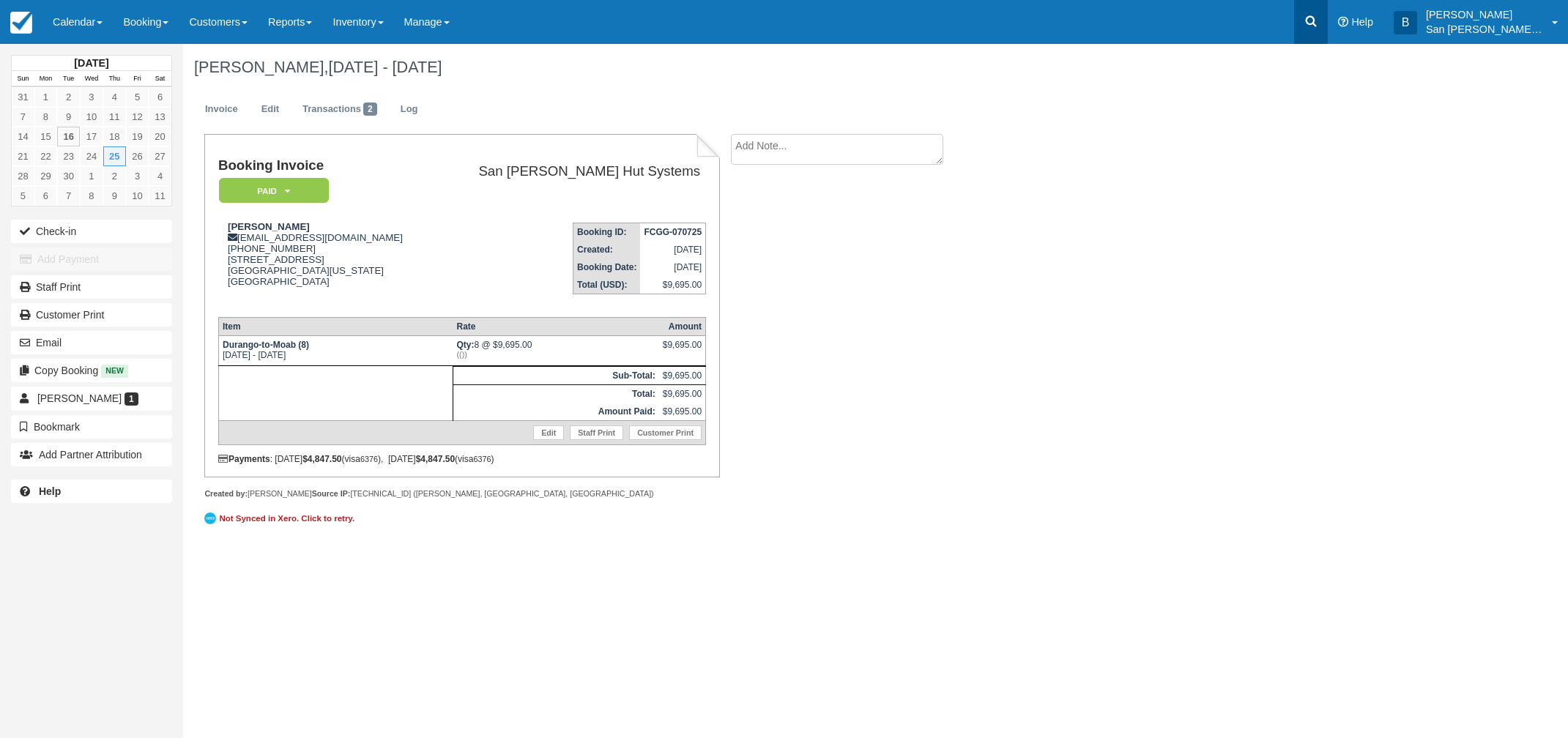
click at [1313, 13] on link at bounding box center [1310, 22] width 34 height 44
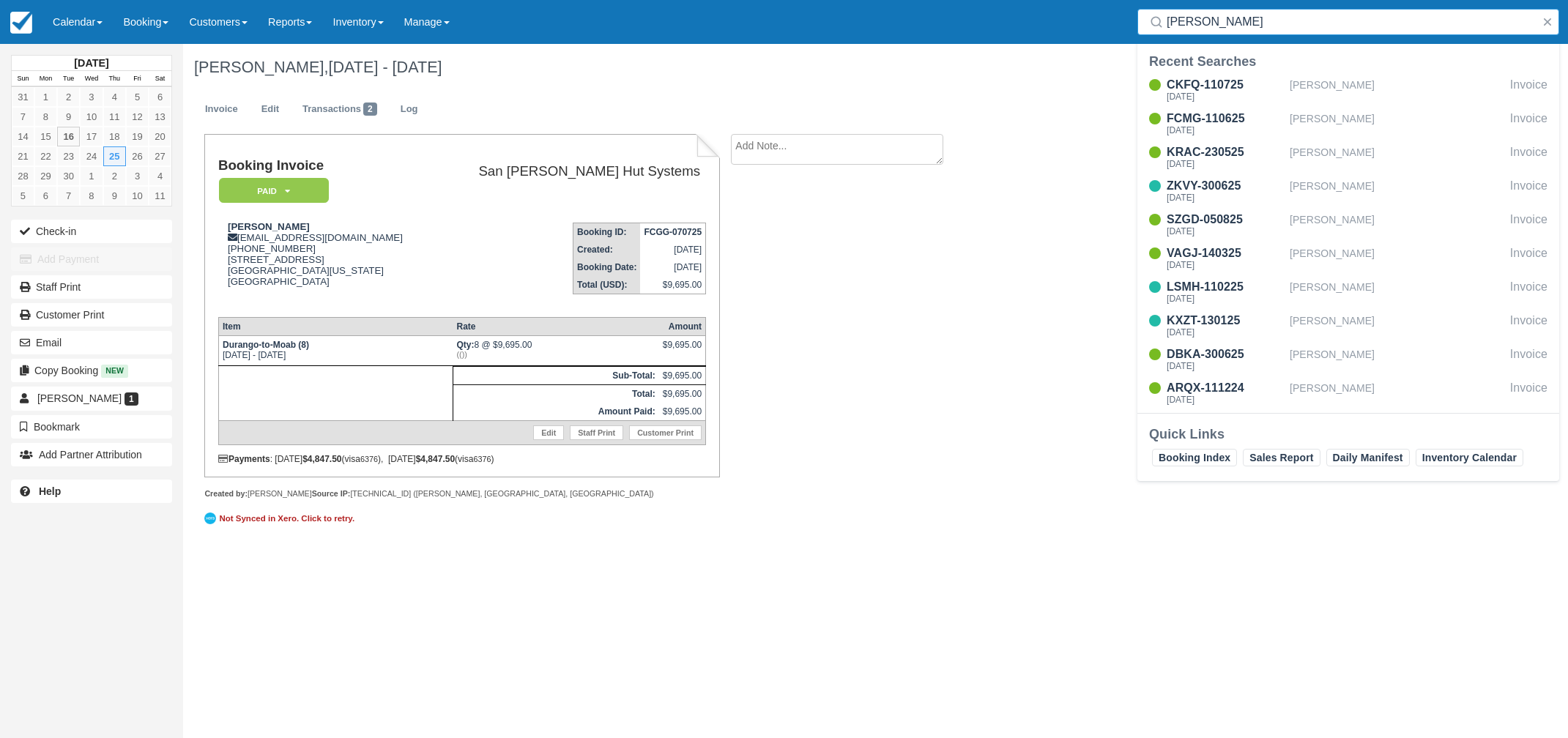
type input "[PERSON_NAME]"
drag, startPoint x: 1228, startPoint y: 19, endPoint x: 1111, endPoint y: 23, distance: 117.1
click at [1111, 23] on div "Menu Calendar Customer Inventory Month Week Day Booking Daily Manifest Daily Li…" at bounding box center [784, 22] width 1568 height 44
type input "[PERSON_NAME]"
click at [1224, 88] on div "ZRYF-130125" at bounding box center [1225, 84] width 117 height 17
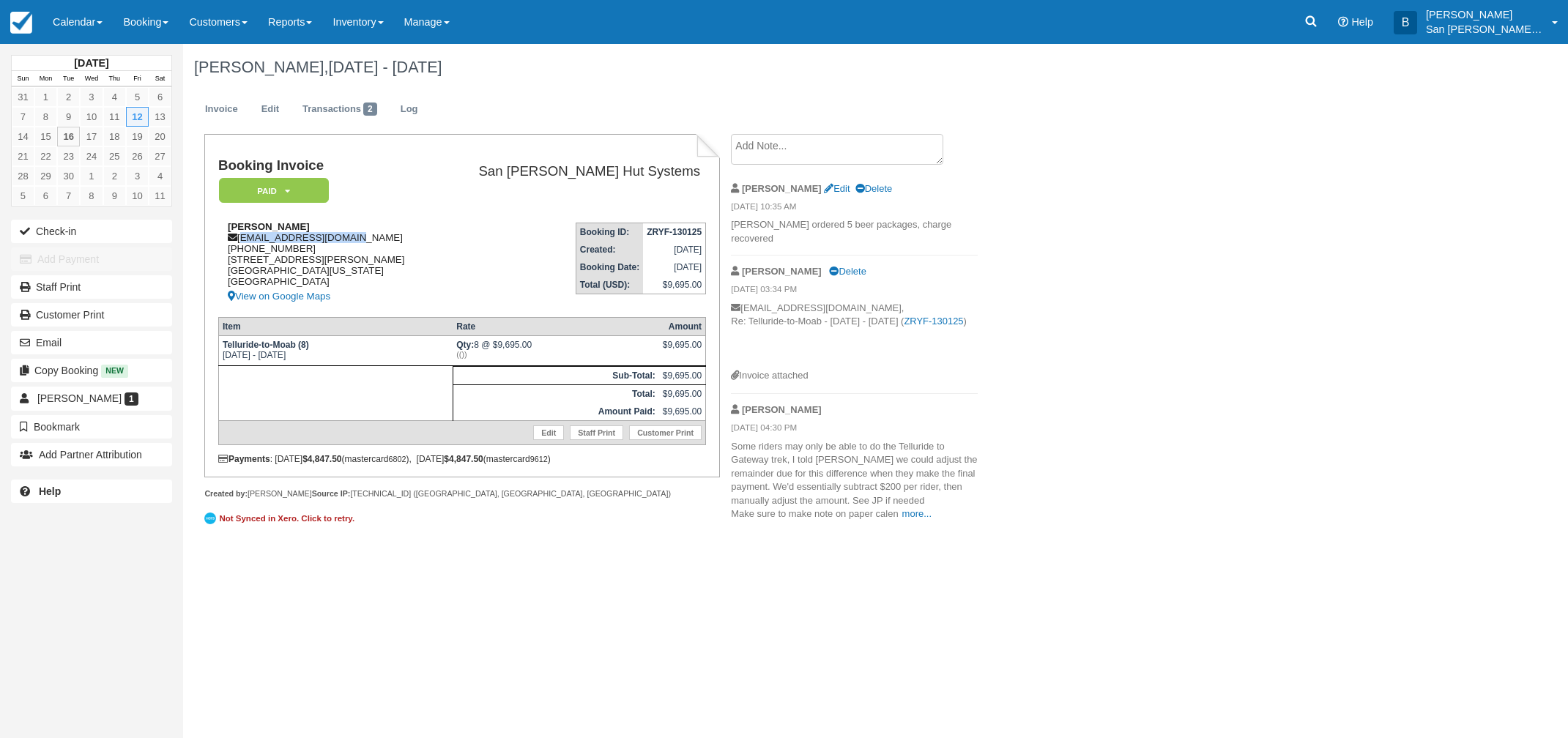
drag, startPoint x: 241, startPoint y: 240, endPoint x: 344, endPoint y: 236, distance: 103.1
click at [344, 235] on div "[PERSON_NAME] [EMAIL_ADDRESS][DOMAIN_NAME] [PHONE_NUMBER] [STREET_ADDRESS][PERS…" at bounding box center [326, 263] width 216 height 84
copy div "[EMAIL_ADDRESS][DOMAIN_NAME]"
